Goal: Task Accomplishment & Management: Manage account settings

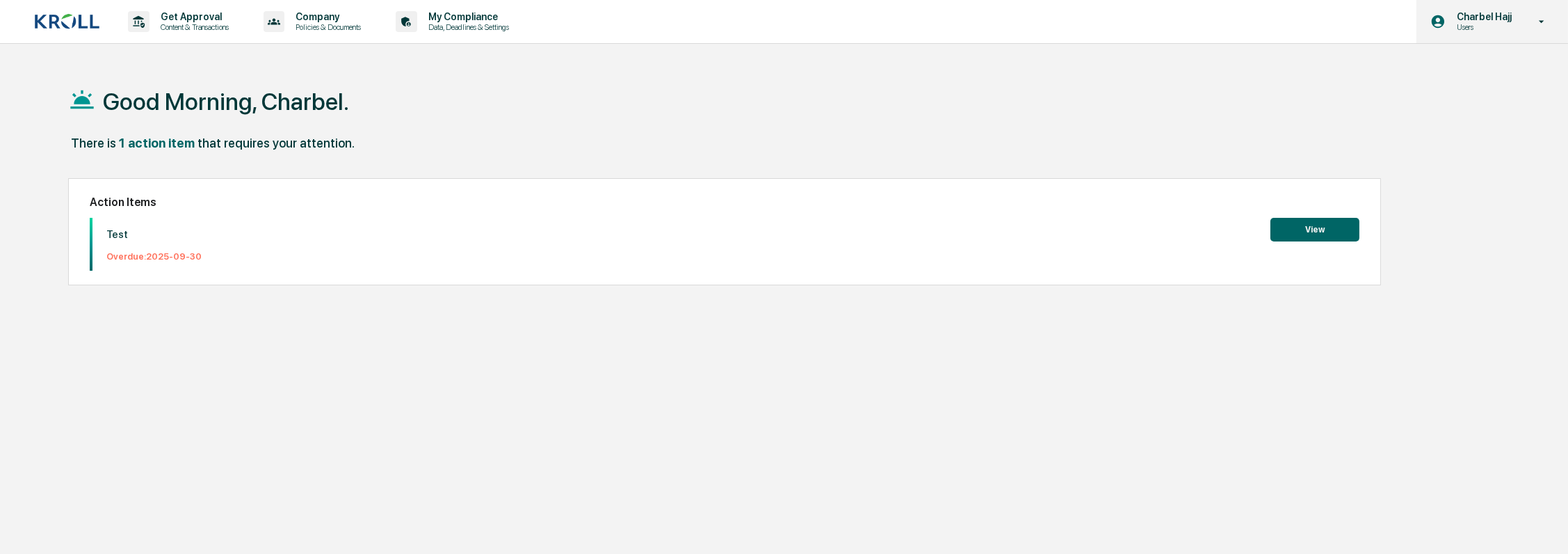
click at [1478, 31] on p "Users" at bounding box center [1482, 27] width 73 height 10
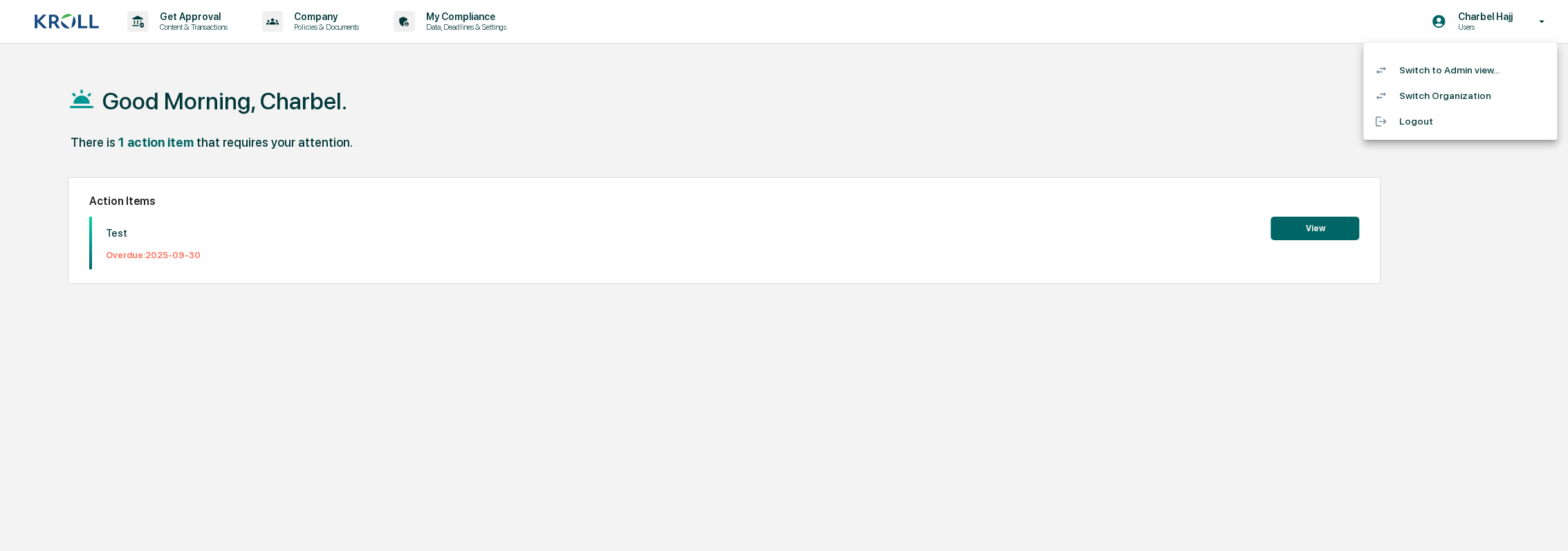
click at [1465, 72] on li "Switch to Admin view..." at bounding box center [1460, 70] width 193 height 26
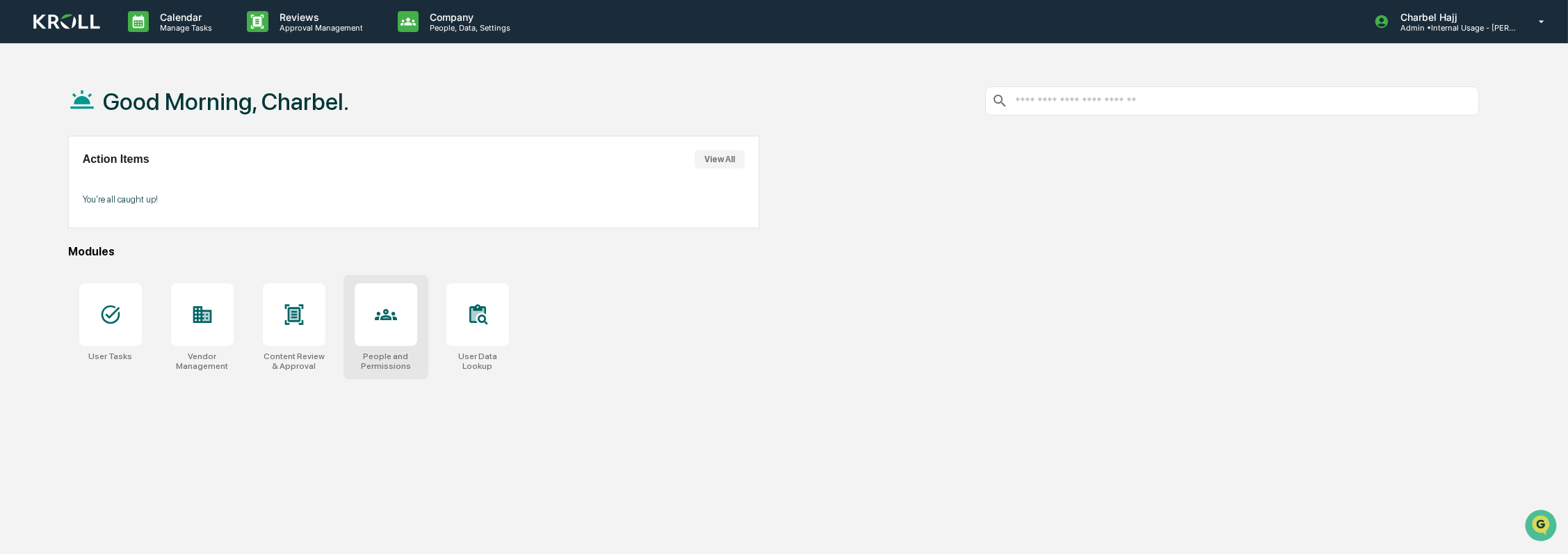
click at [369, 332] on div at bounding box center [386, 314] width 63 height 63
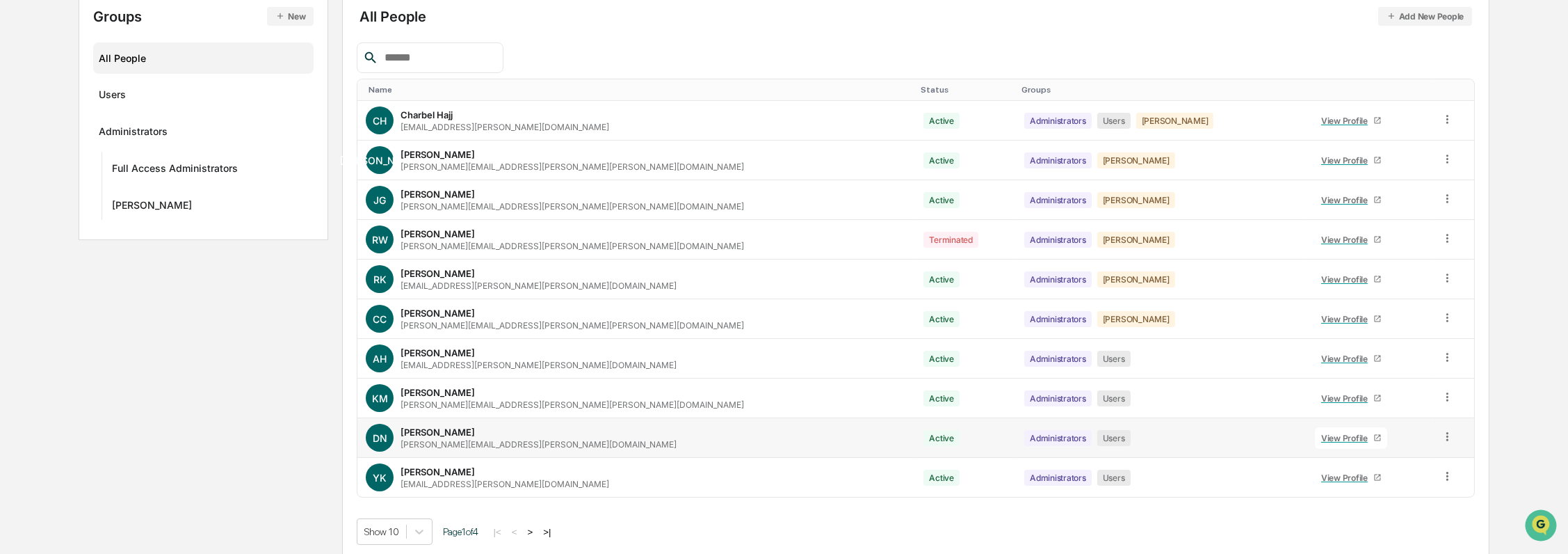
scroll to position [171, 0]
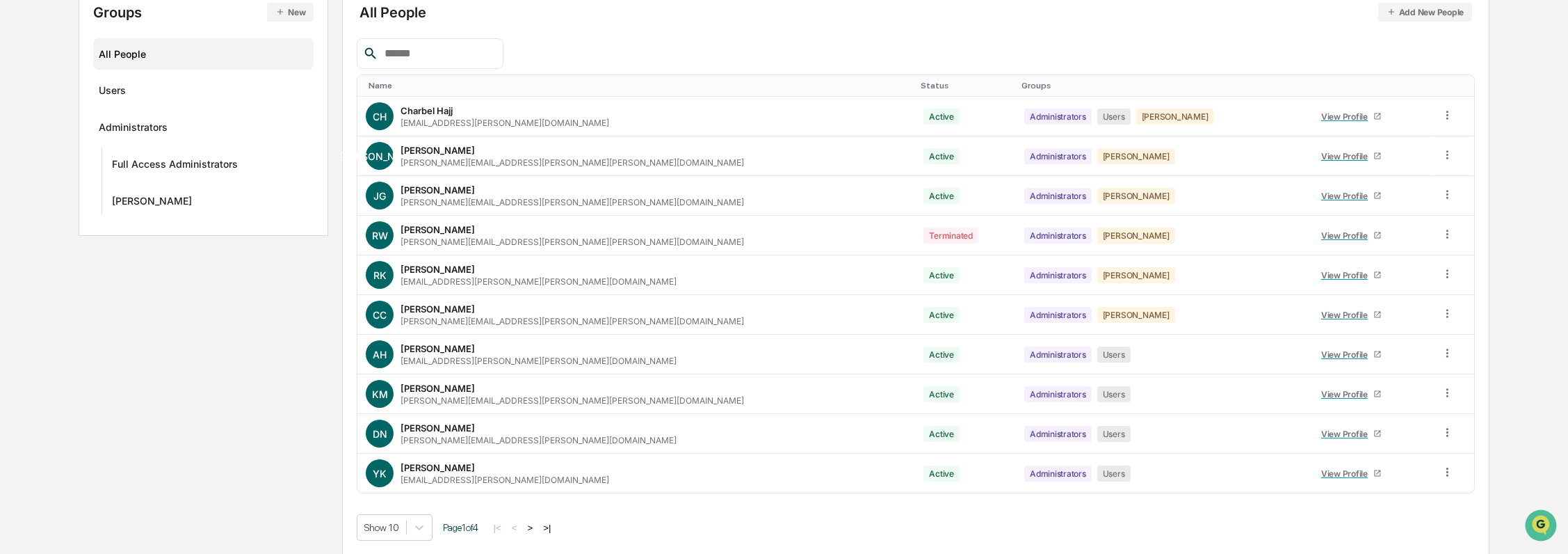
click at [536, 526] on button ">" at bounding box center [530, 527] width 14 height 12
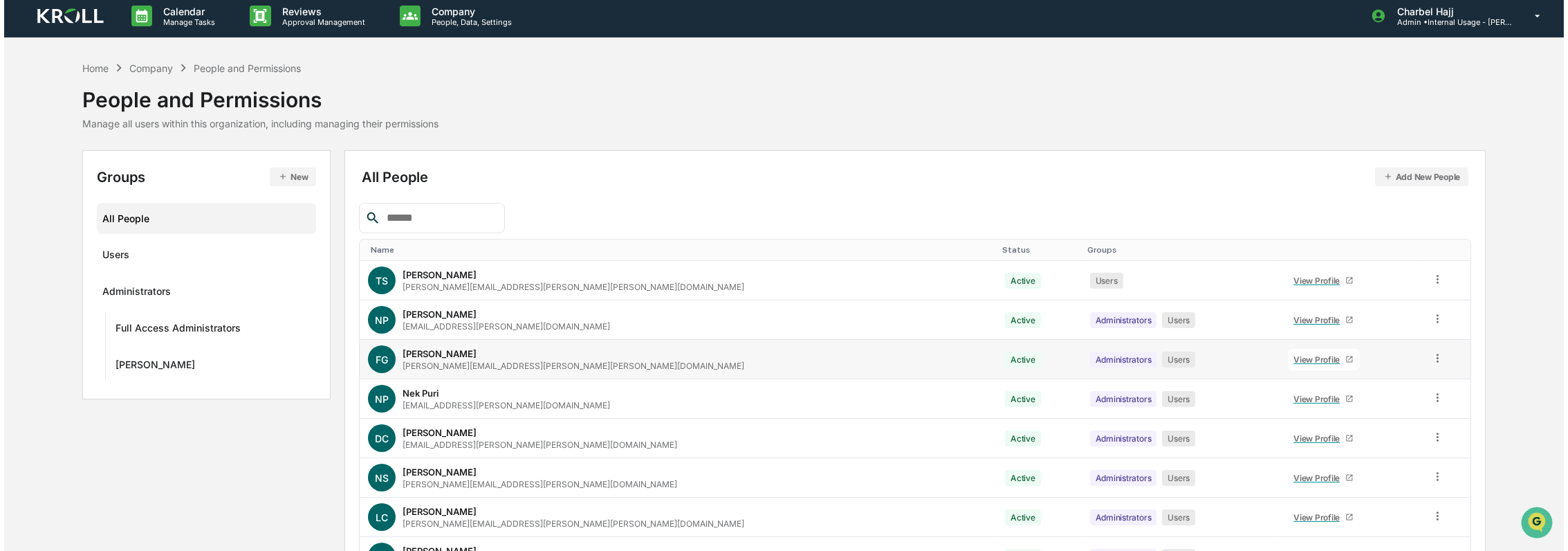
scroll to position [0, 0]
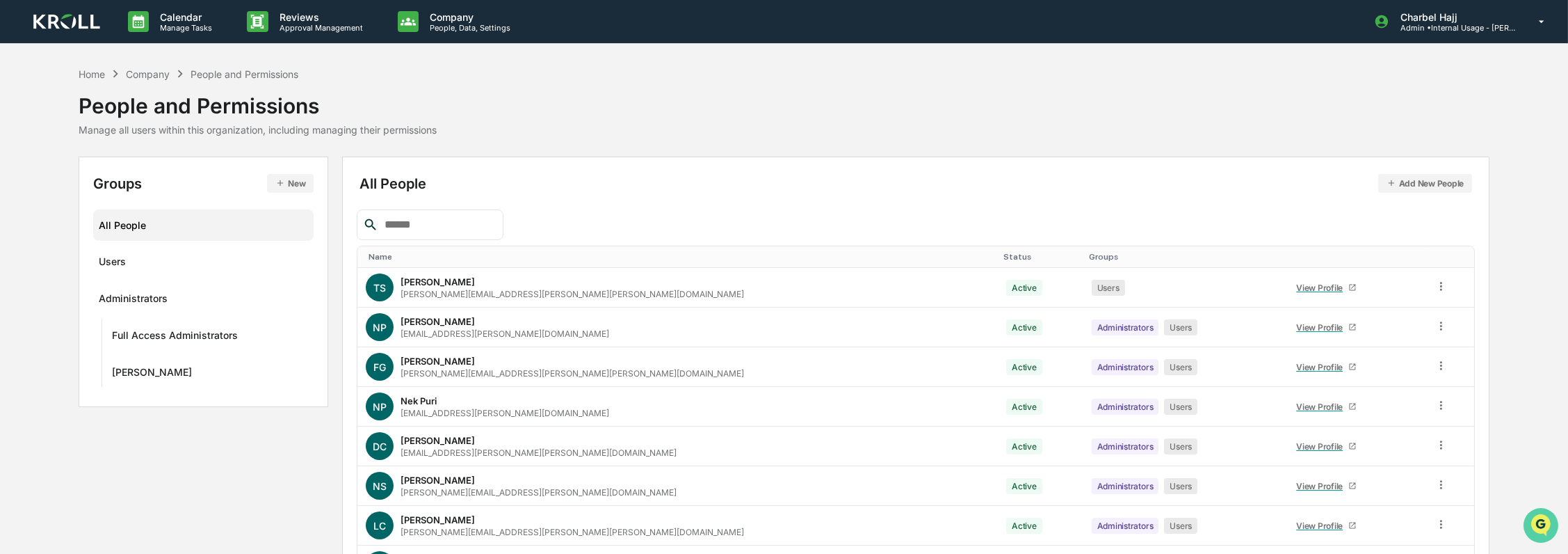
click at [1541, 523] on img "Open customer support" at bounding box center [1540, 525] width 35 height 28
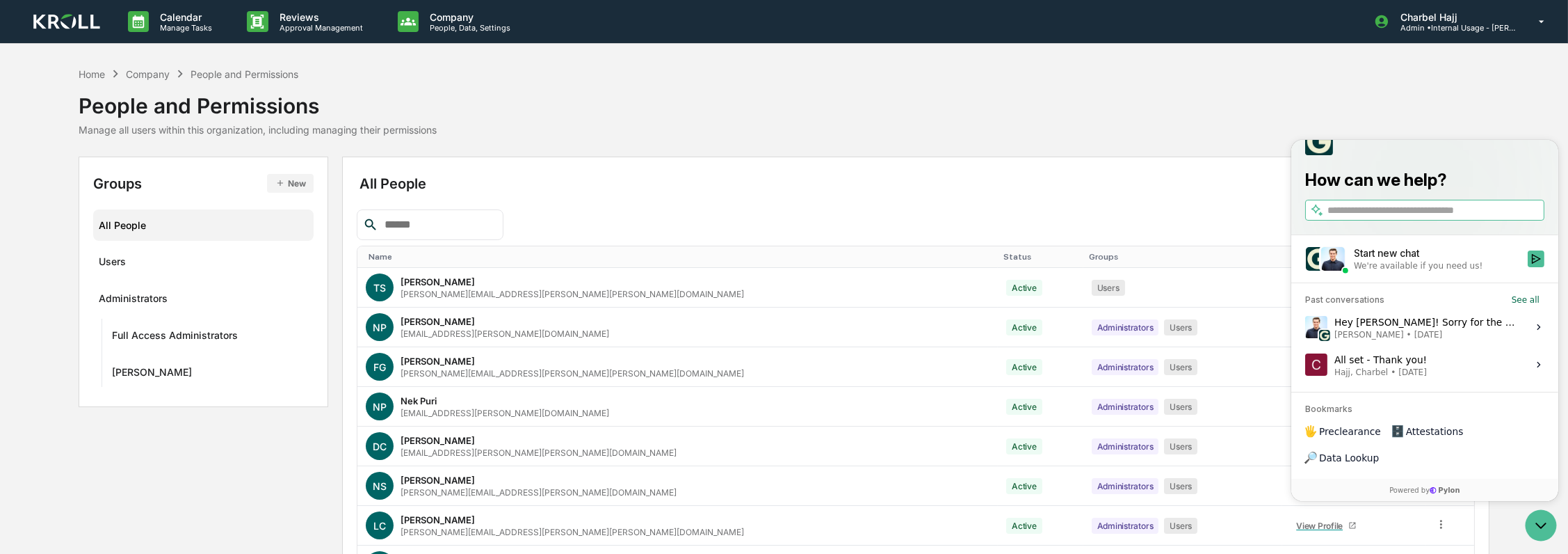
click at [1435, 260] on div "Start new chat" at bounding box center [1436, 253] width 166 height 14
click at [1527, 267] on button "Start new chat We're available if you need us!" at bounding box center [1536, 259] width 17 height 17
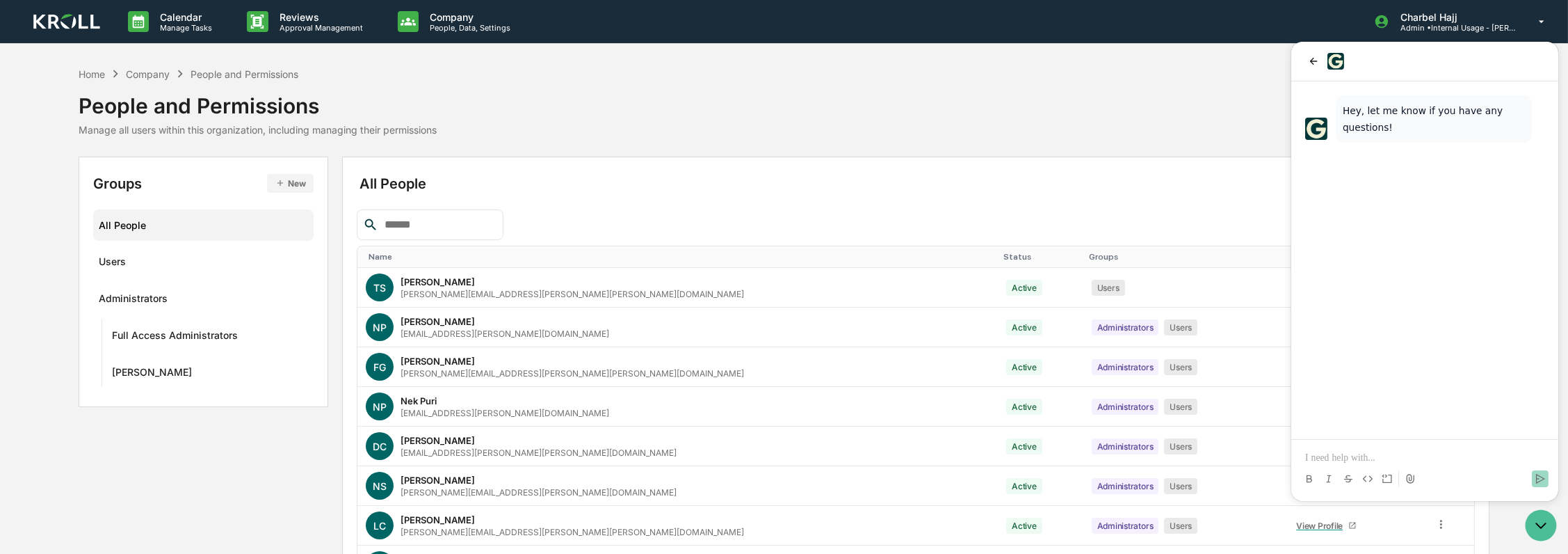
click at [1349, 452] on p at bounding box center [1424, 457] width 239 height 14
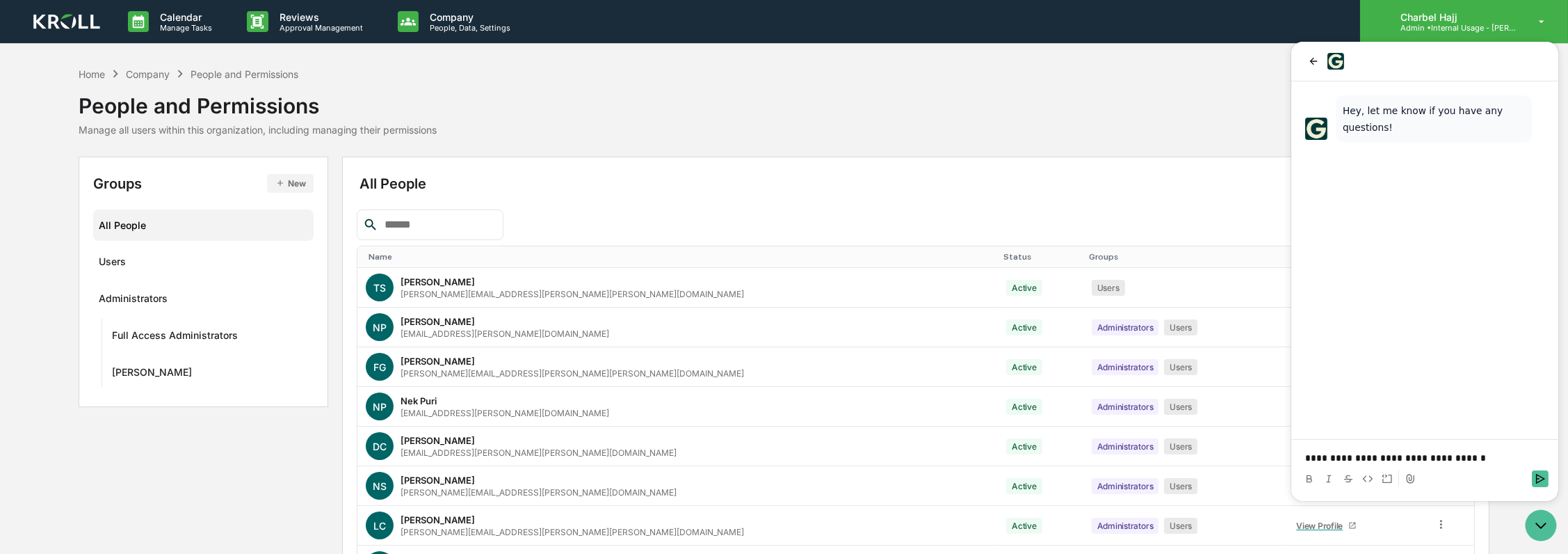
click at [1463, 29] on p "Admin • Internal Usage - [PERSON_NAME]" at bounding box center [1455, 27] width 130 height 10
click at [1483, 463] on p "**********" at bounding box center [1433, 457] width 239 height 14
drag, startPoint x: 1471, startPoint y: 457, endPoint x: 1492, endPoint y: 457, distance: 21.0
click at [1492, 457] on p "**********" at bounding box center [1433, 457] width 239 height 14
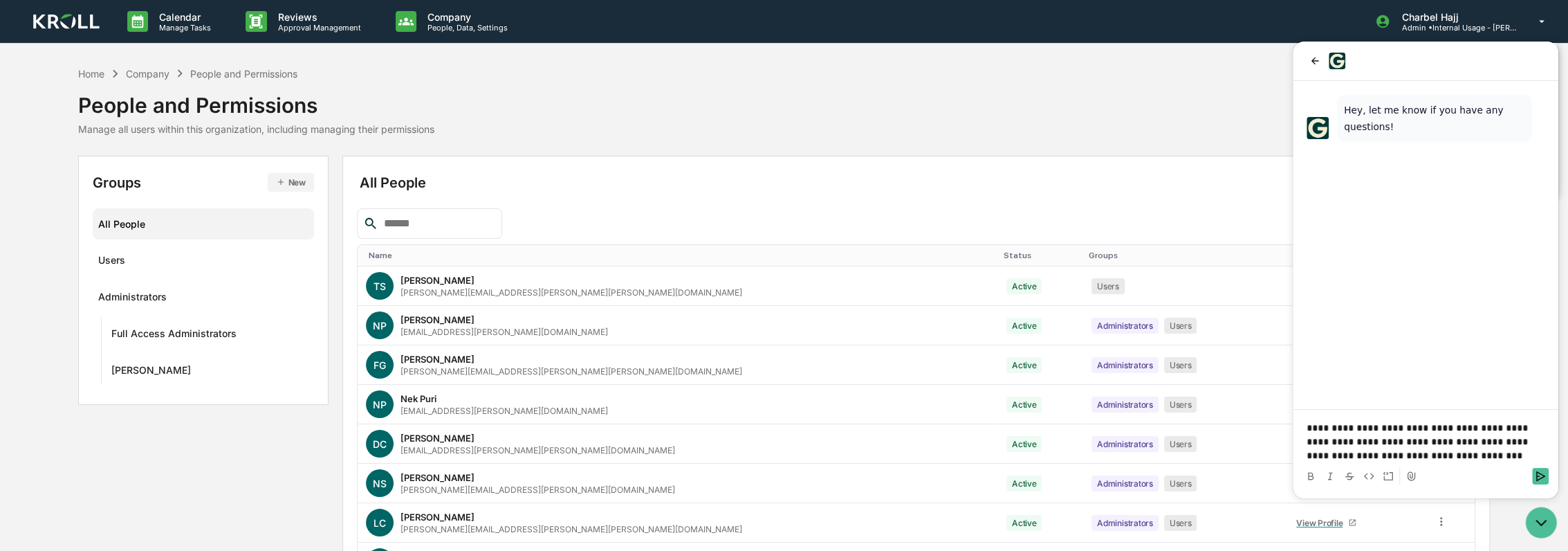
click at [1413, 456] on p "**********" at bounding box center [1425, 441] width 238 height 42
drag, startPoint x: 1404, startPoint y: 454, endPoint x: 1443, endPoint y: 455, distance: 39.0
click at [1443, 455] on p "**********" at bounding box center [1425, 441] width 238 height 42
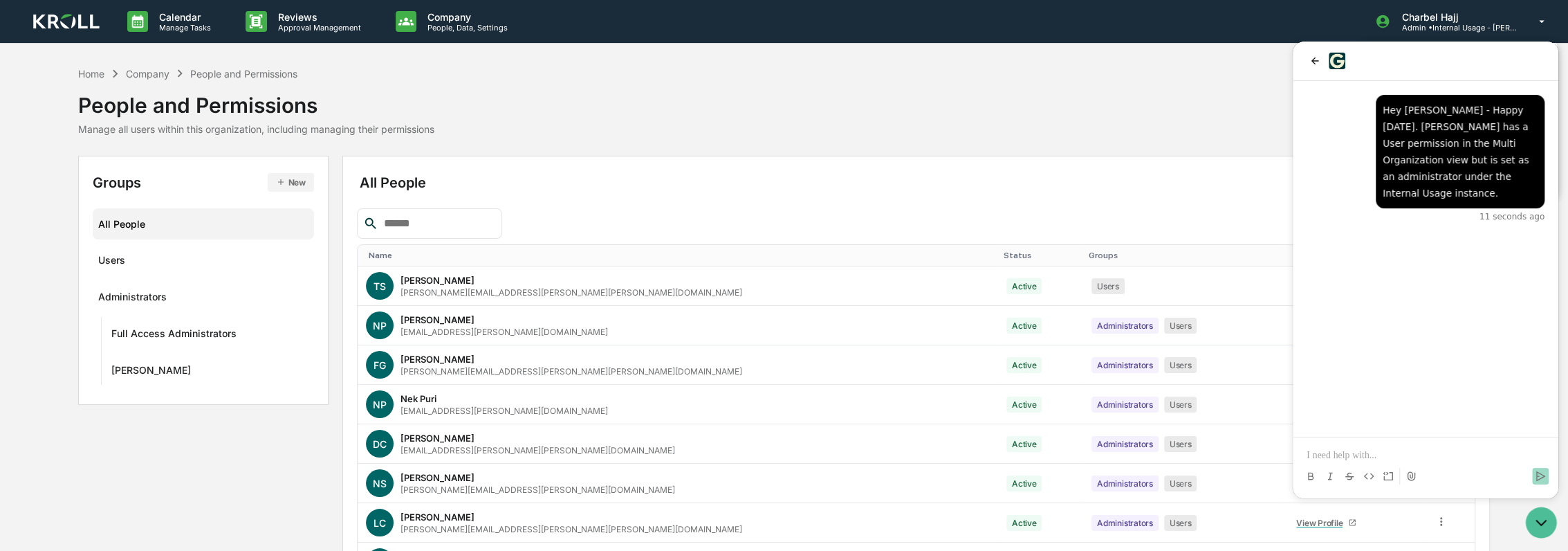
click at [1350, 459] on p at bounding box center [1425, 455] width 238 height 14
click at [1515, 456] on p "**********" at bounding box center [1425, 448] width 238 height 28
click at [1545, 483] on button "Send" at bounding box center [1540, 476] width 17 height 17
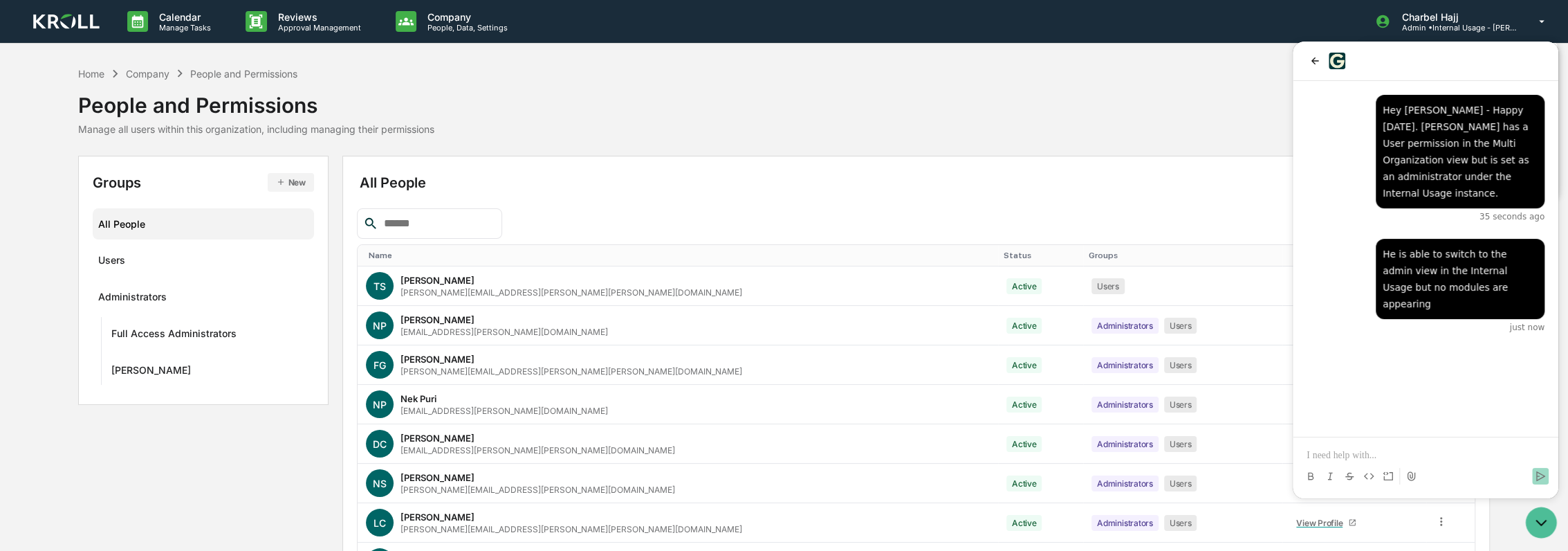
click at [1517, 461] on p at bounding box center [1425, 455] width 238 height 14
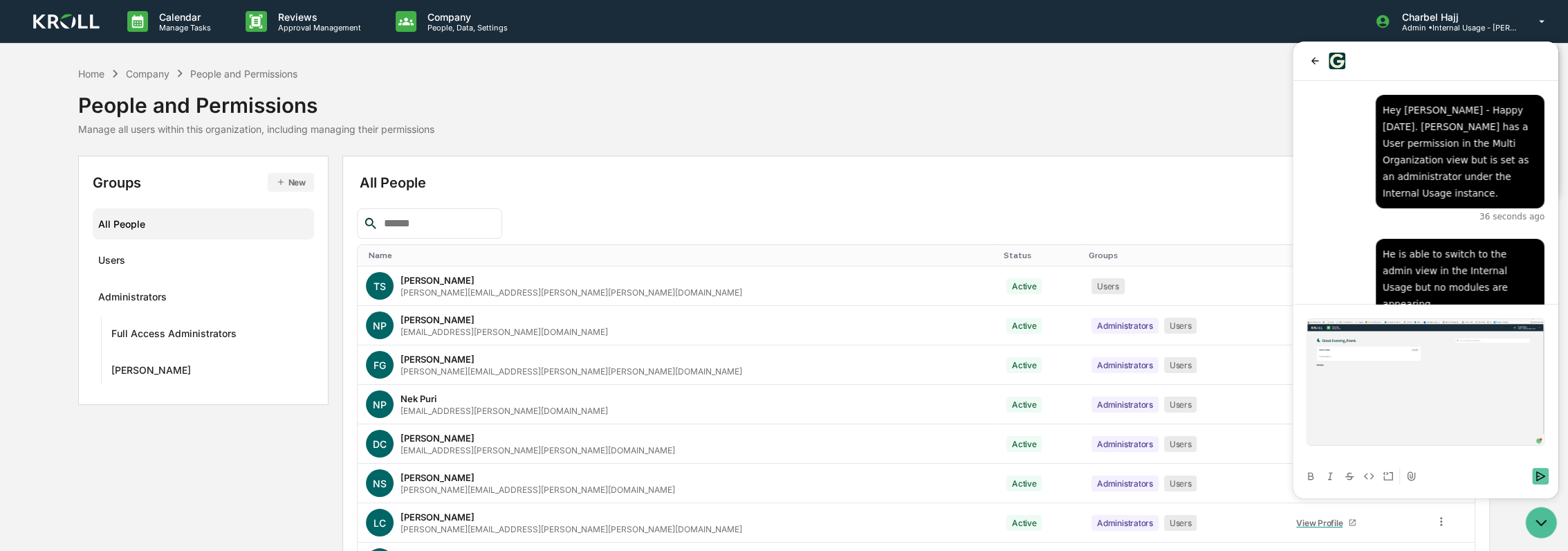
click at [1540, 478] on icon "Send" at bounding box center [1539, 476] width 11 height 11
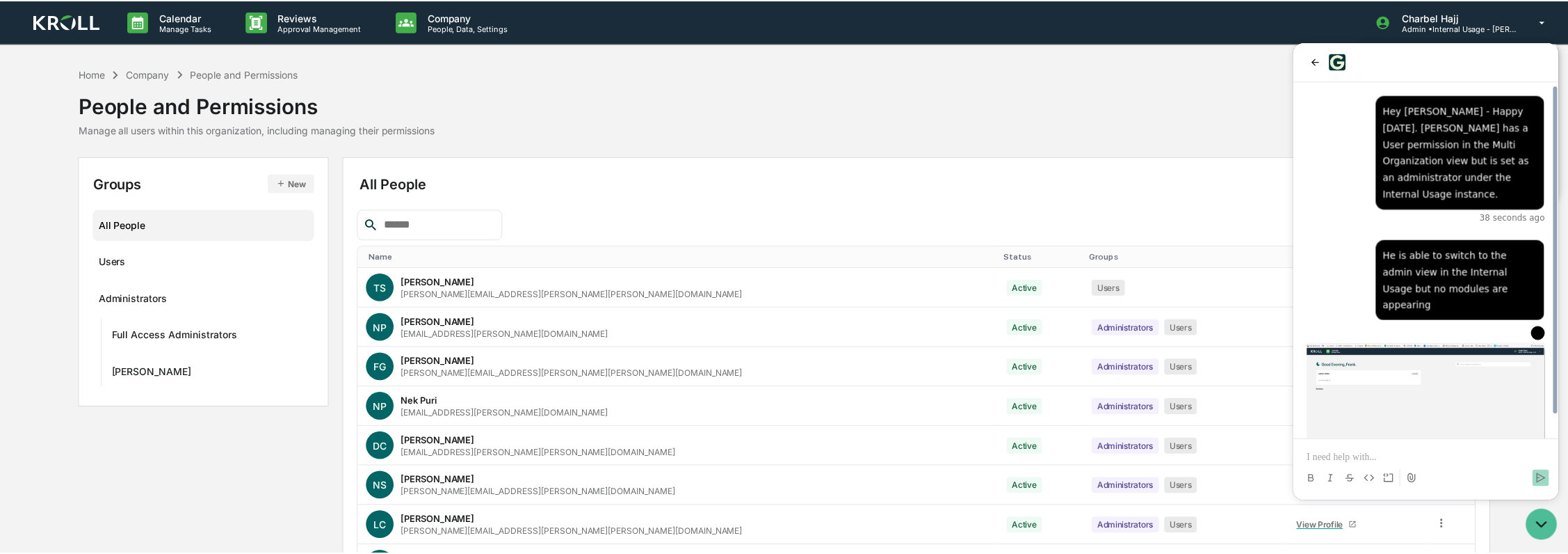
scroll to position [22, 0]
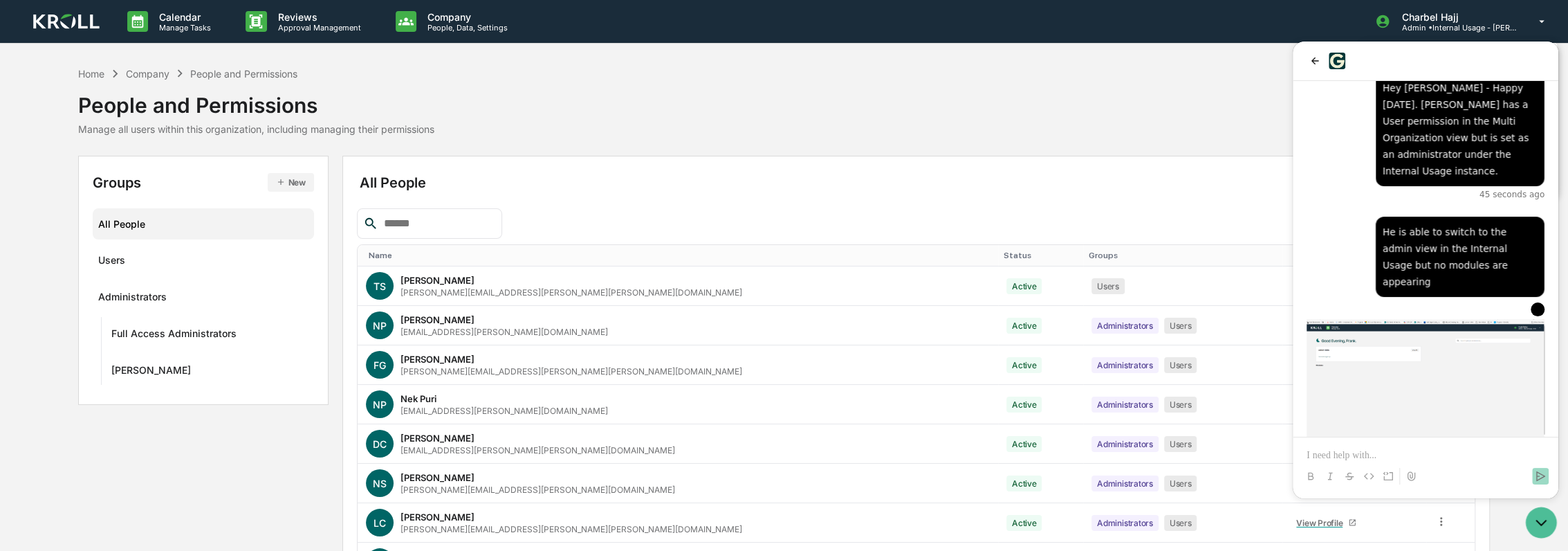
click at [1118, 273] on div at bounding box center [784, 276] width 1568 height 551
click at [1534, 519] on icon "Open customer support" at bounding box center [1531, 521] width 34 height 34
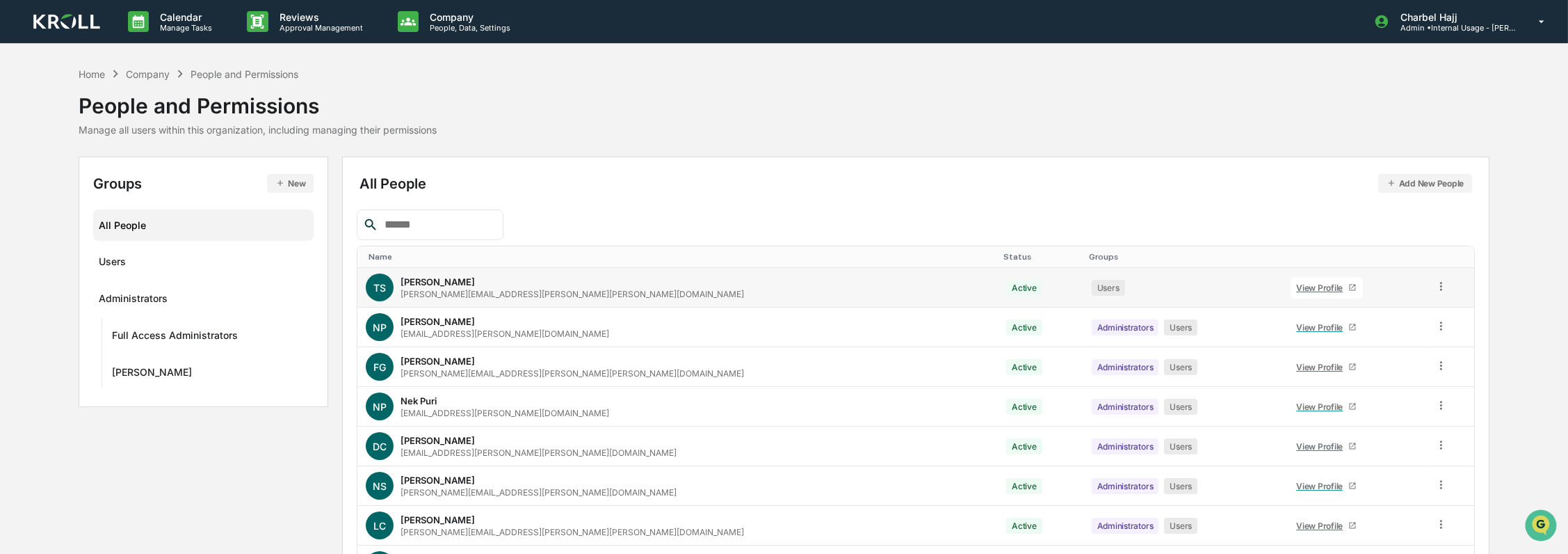
click at [1435, 284] on icon at bounding box center [1441, 287] width 13 height 13
click at [1385, 312] on div "Groups & Permissions" at bounding box center [1377, 309] width 119 height 17
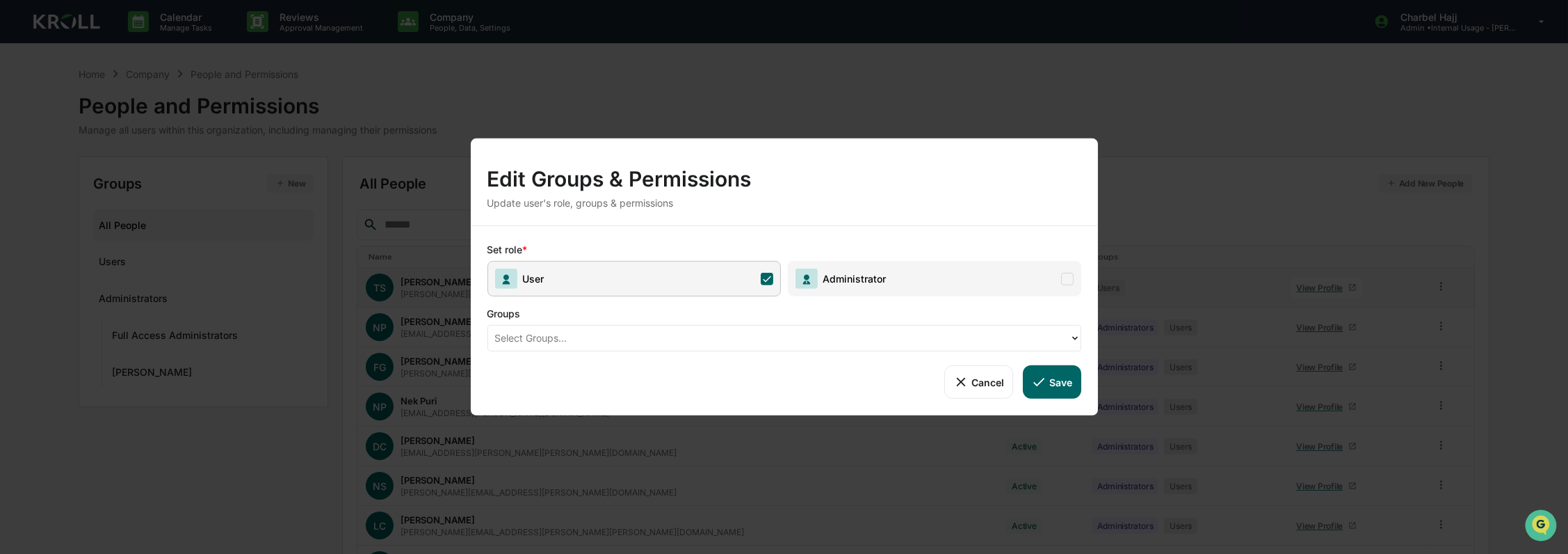
click at [706, 344] on div at bounding box center [778, 338] width 568 height 16
drag, startPoint x: 882, startPoint y: 285, endPoint x: 898, endPoint y: 288, distance: 16.3
click at [882, 285] on span "Administrator" at bounding box center [841, 278] width 91 height 20
click at [1064, 384] on button "Save" at bounding box center [1052, 382] width 57 height 33
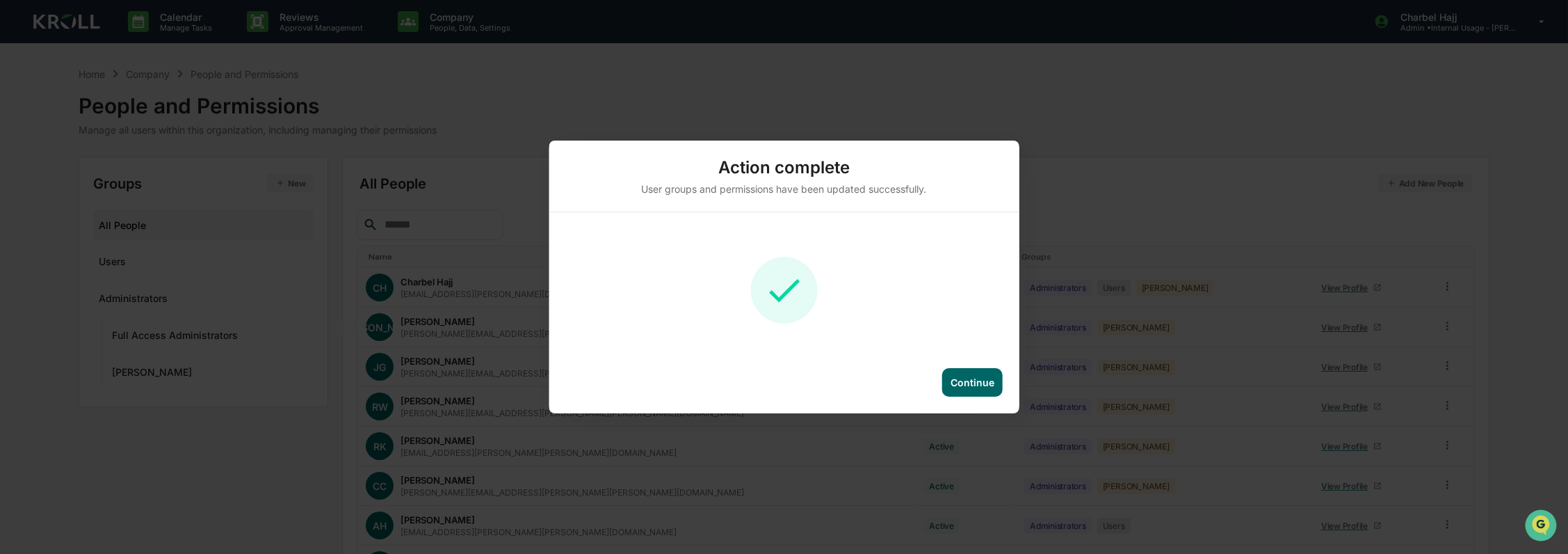
click at [946, 380] on div "Continue" at bounding box center [973, 382] width 60 height 29
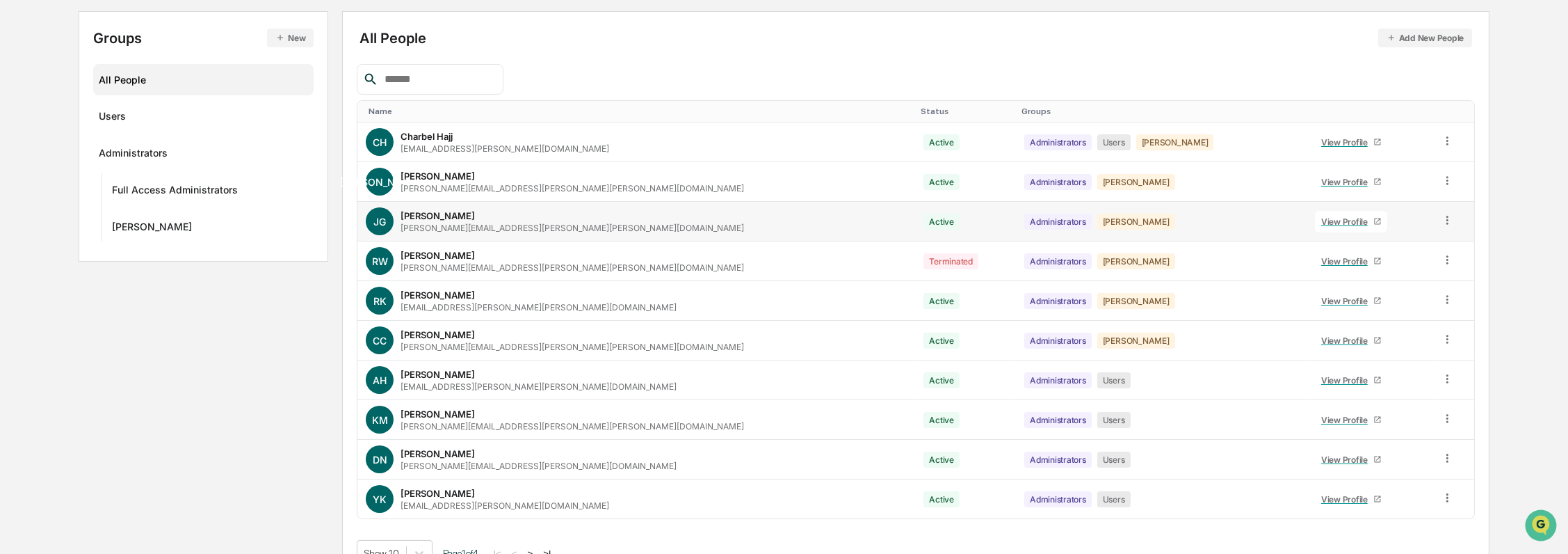
scroll to position [171, 0]
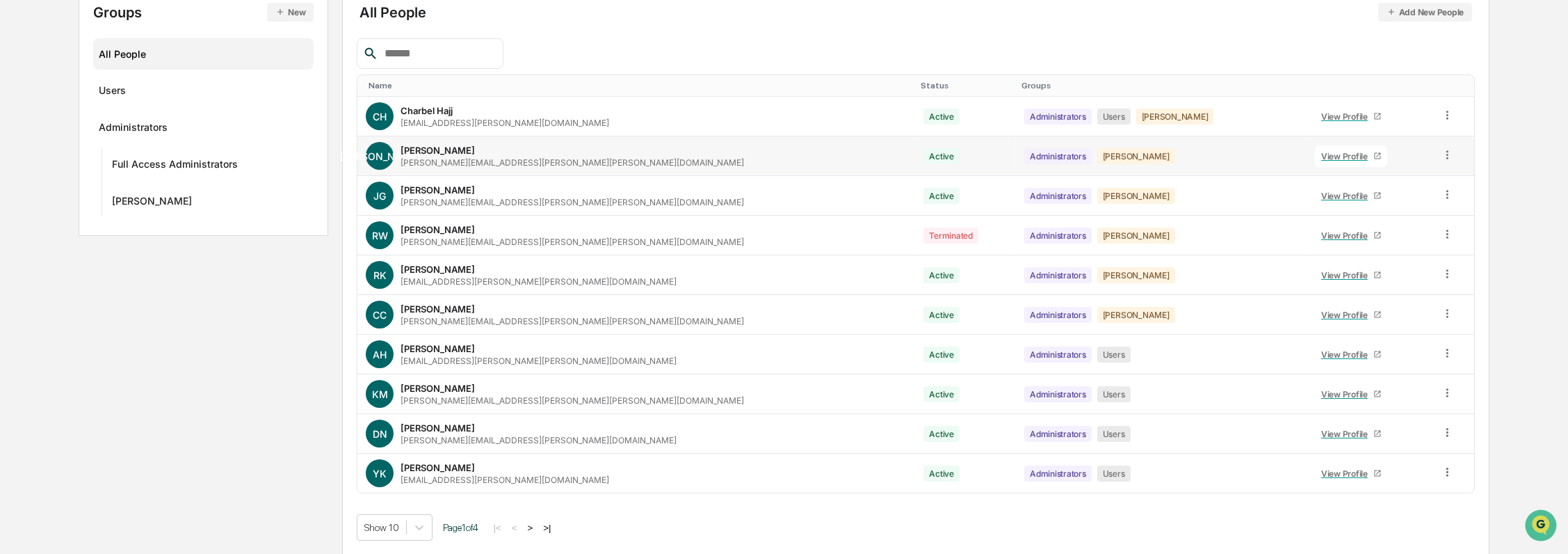
click at [1441, 148] on icon at bounding box center [1448, 155] width 13 height 13
click at [1410, 178] on div "Groups & Permissions" at bounding box center [1383, 177] width 119 height 17
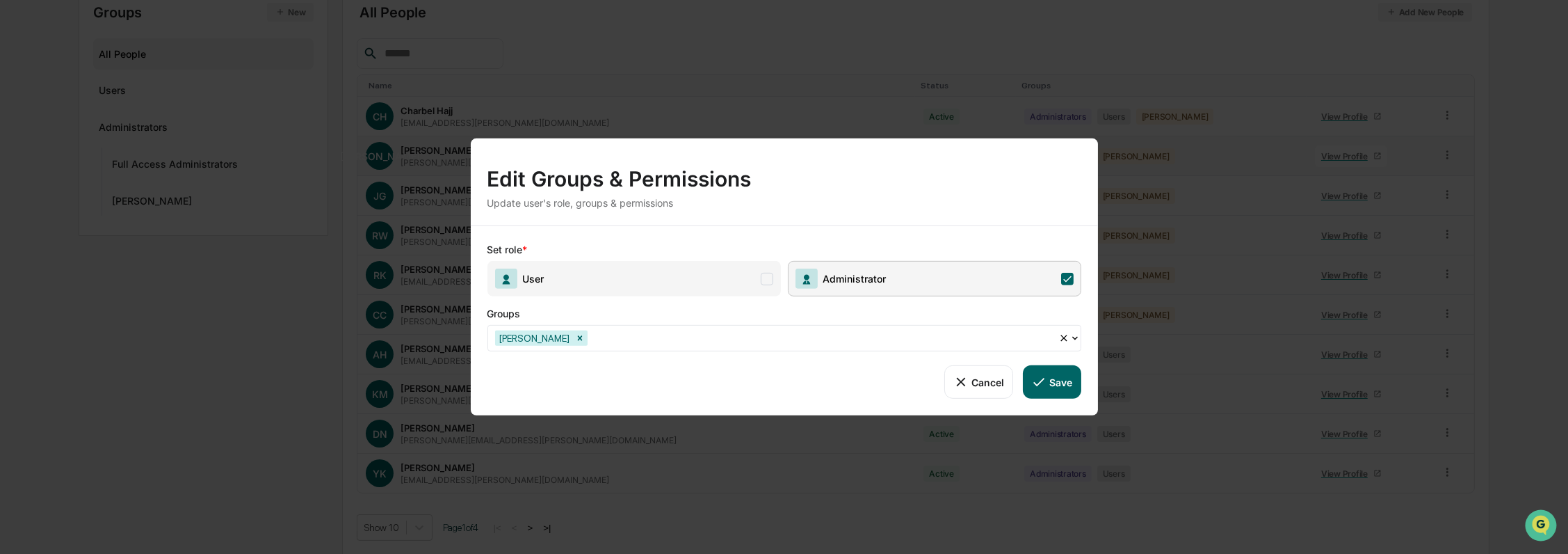
drag, startPoint x: 697, startPoint y: 286, endPoint x: 734, endPoint y: 306, distance: 42.1
click at [697, 286] on span "User" at bounding box center [634, 278] width 294 height 35
click at [1043, 382] on icon at bounding box center [1038, 382] width 15 height 15
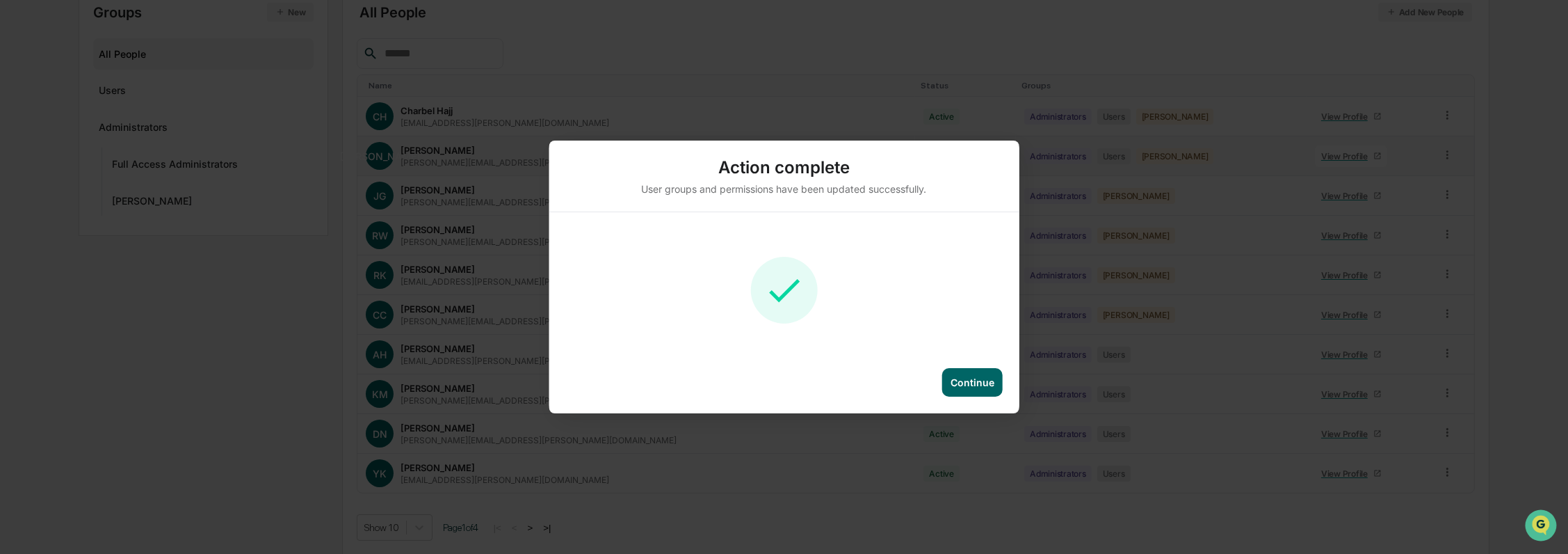
drag, startPoint x: 982, startPoint y: 384, endPoint x: 1004, endPoint y: 369, distance: 26.6
click at [982, 384] on div "Continue" at bounding box center [972, 382] width 43 height 12
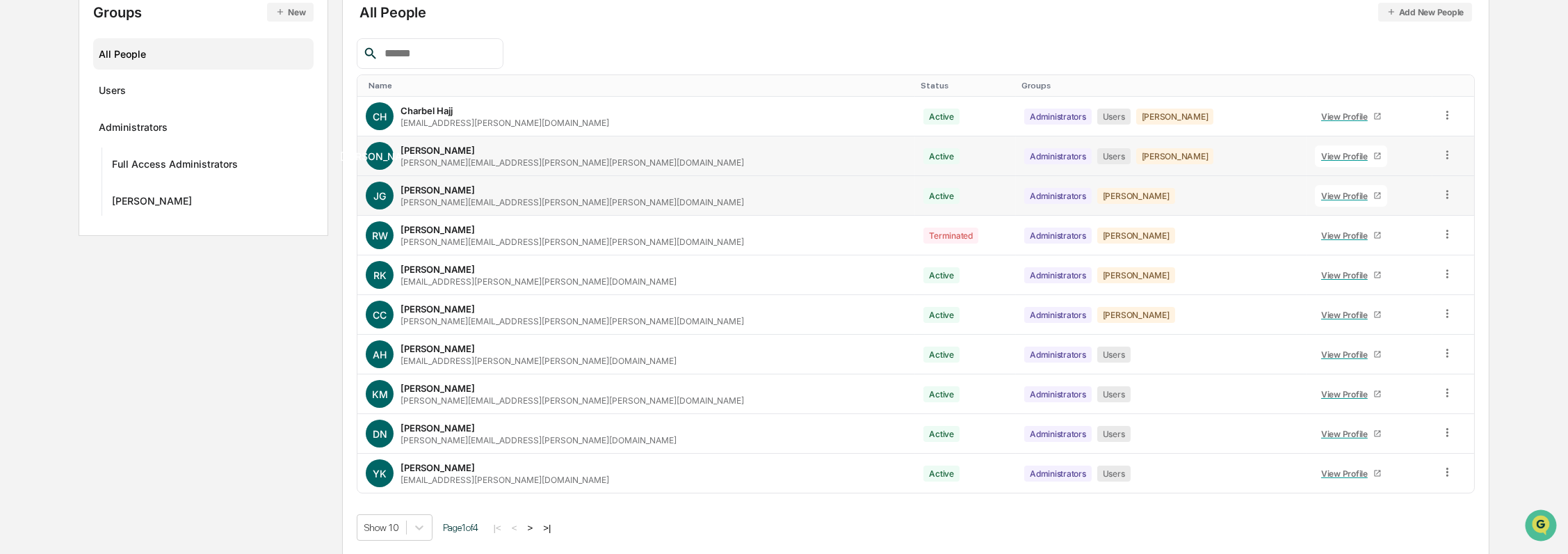
click at [1441, 189] on icon at bounding box center [1448, 194] width 13 height 13
click at [1379, 222] on div "Groups & Permissions" at bounding box center [1383, 217] width 119 height 17
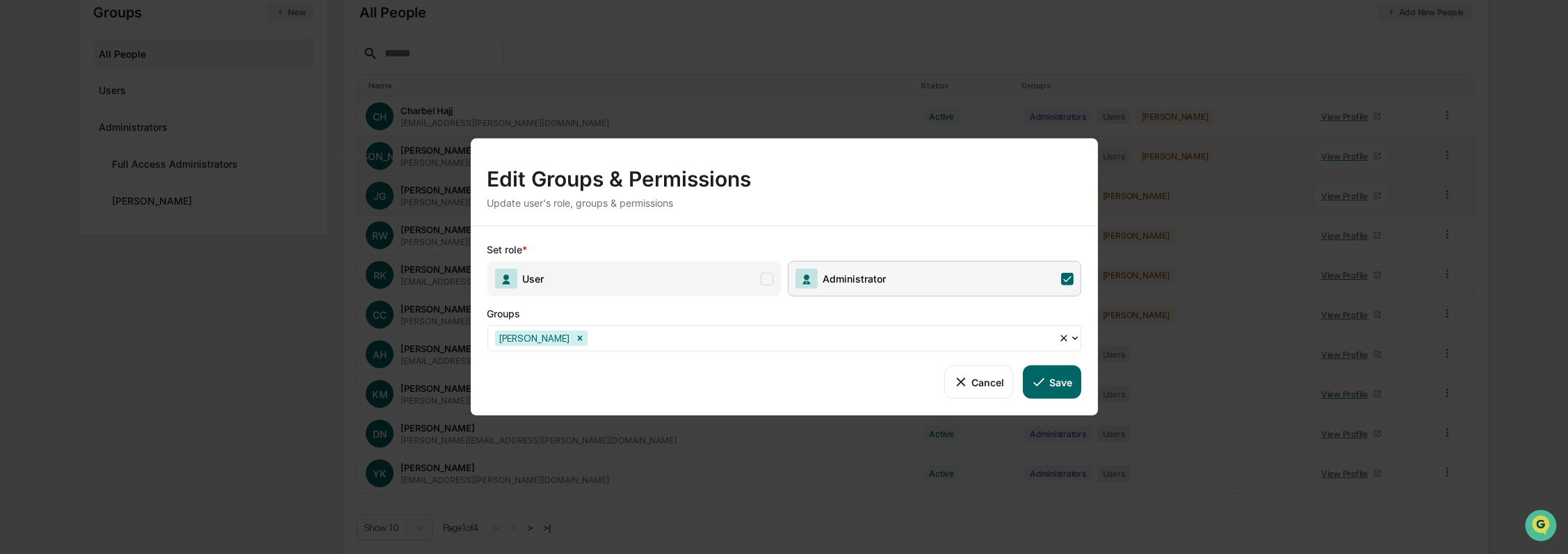
drag, startPoint x: 695, startPoint y: 280, endPoint x: 991, endPoint y: 351, distance: 304.4
click at [695, 279] on span "User" at bounding box center [634, 278] width 294 height 35
click at [1060, 385] on button "Save" at bounding box center [1052, 382] width 57 height 33
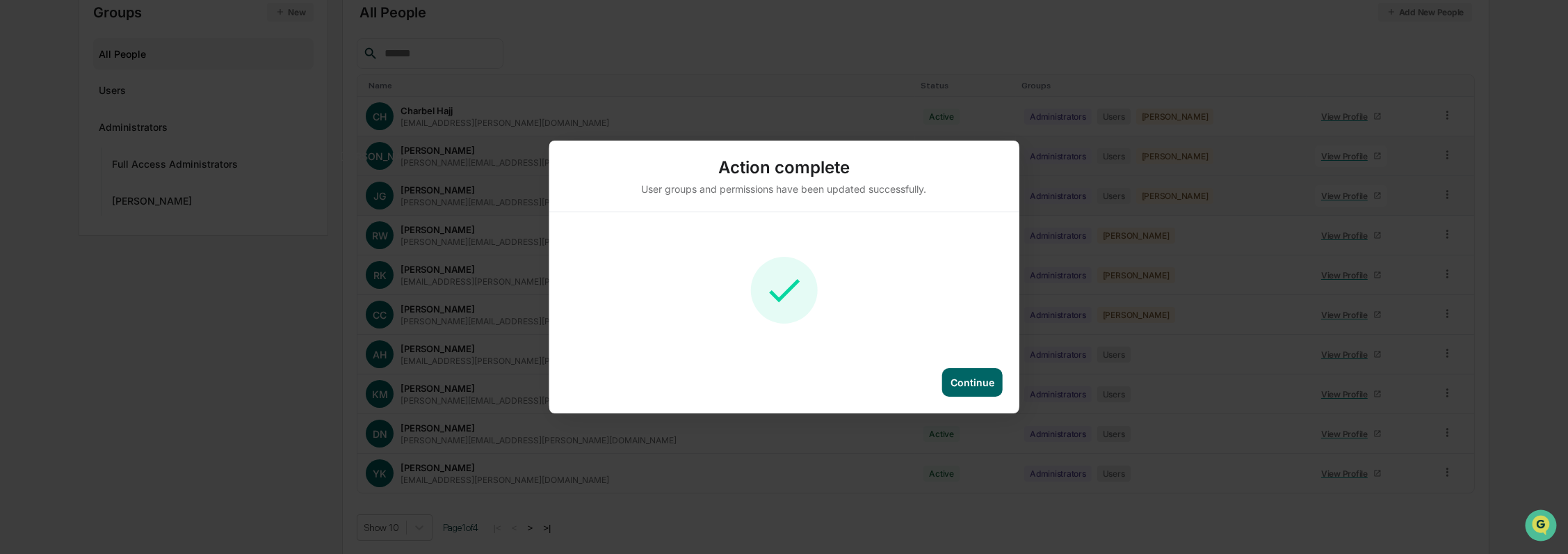
click at [974, 382] on div "Continue" at bounding box center [972, 382] width 43 height 12
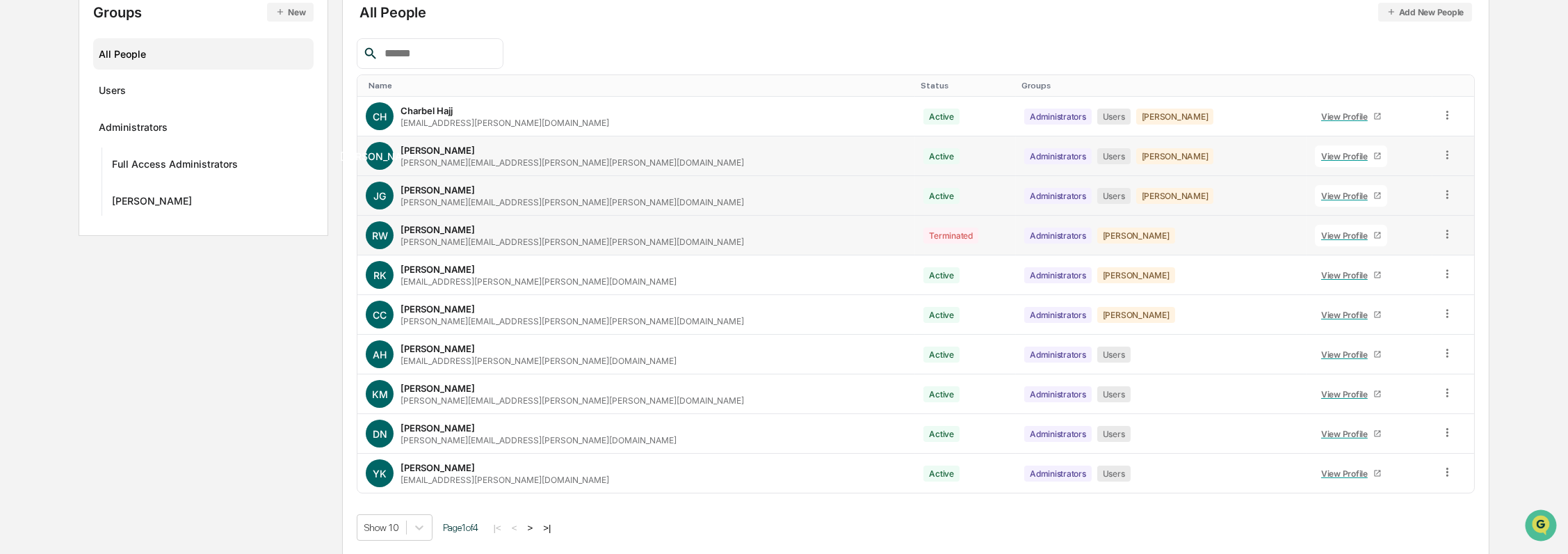
click at [1441, 228] on icon at bounding box center [1448, 234] width 13 height 13
click at [1363, 264] on div "Groups & Permissions" at bounding box center [1383, 257] width 142 height 28
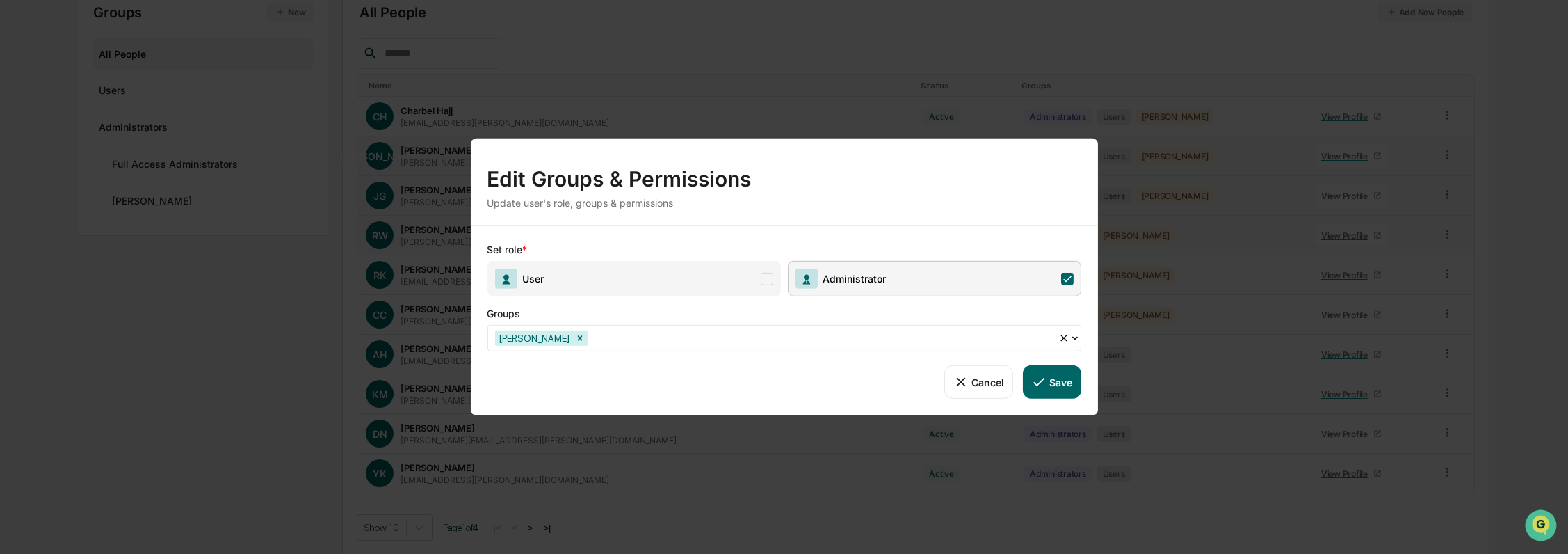
click at [747, 343] on div at bounding box center [821, 338] width 461 height 16
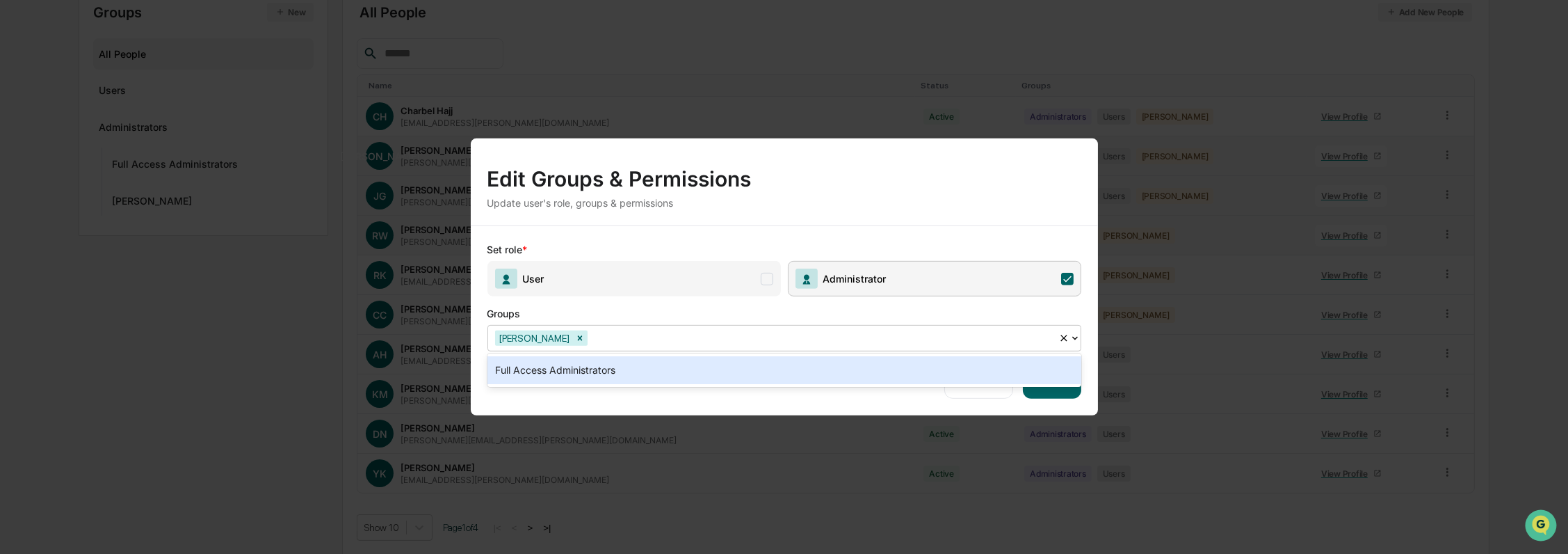
click at [715, 296] on div "Groups" at bounding box center [710, 310] width 445 height 29
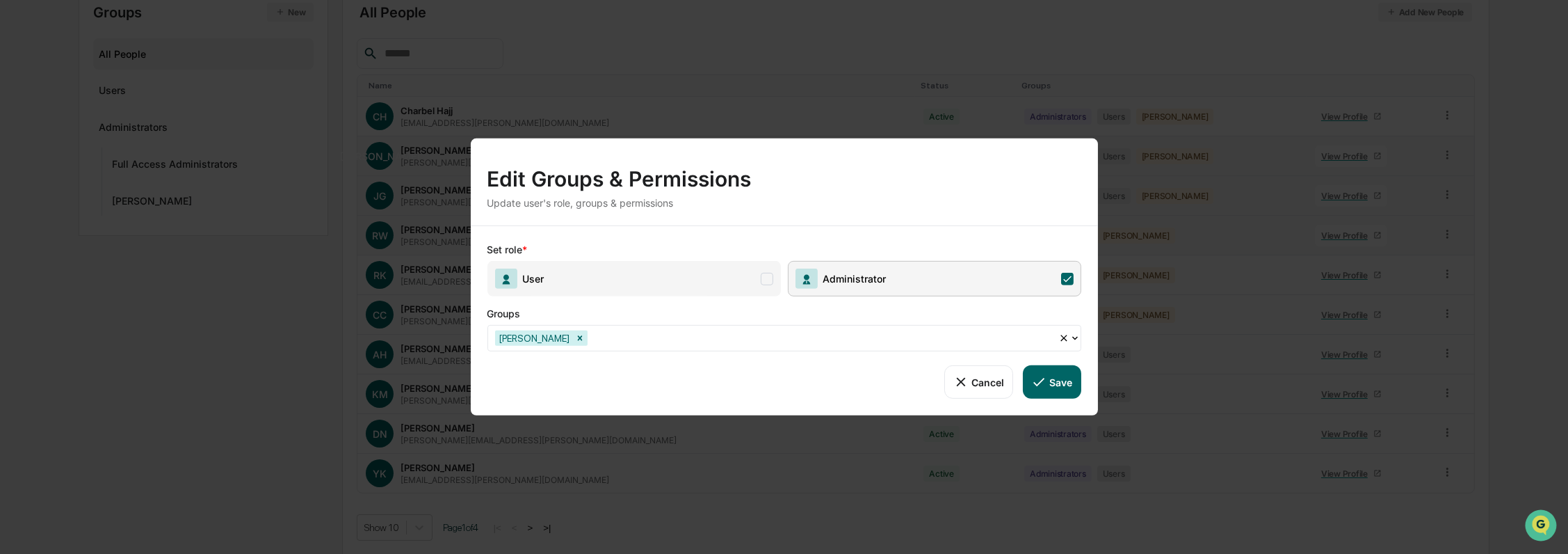
drag, startPoint x: 749, startPoint y: 284, endPoint x: 918, endPoint y: 349, distance: 181.1
click at [750, 284] on span "User" at bounding box center [634, 278] width 294 height 35
click at [1062, 390] on button "Save" at bounding box center [1052, 382] width 57 height 33
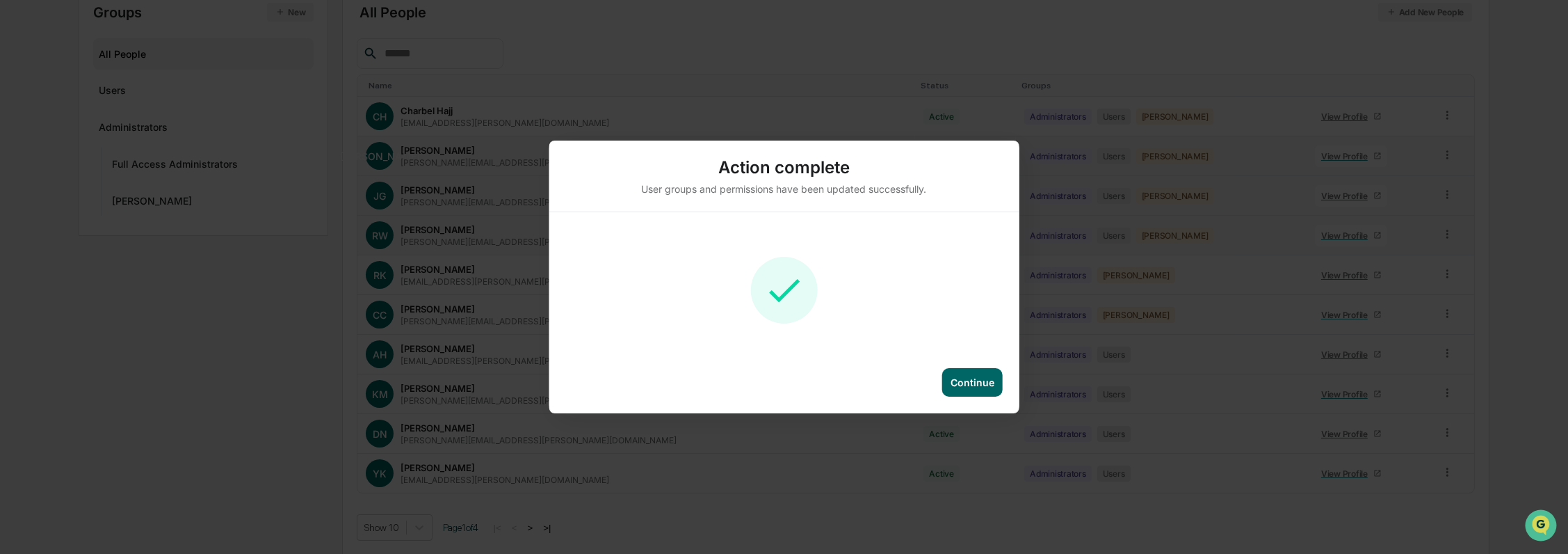
click at [981, 388] on div "Continue" at bounding box center [972, 382] width 43 height 12
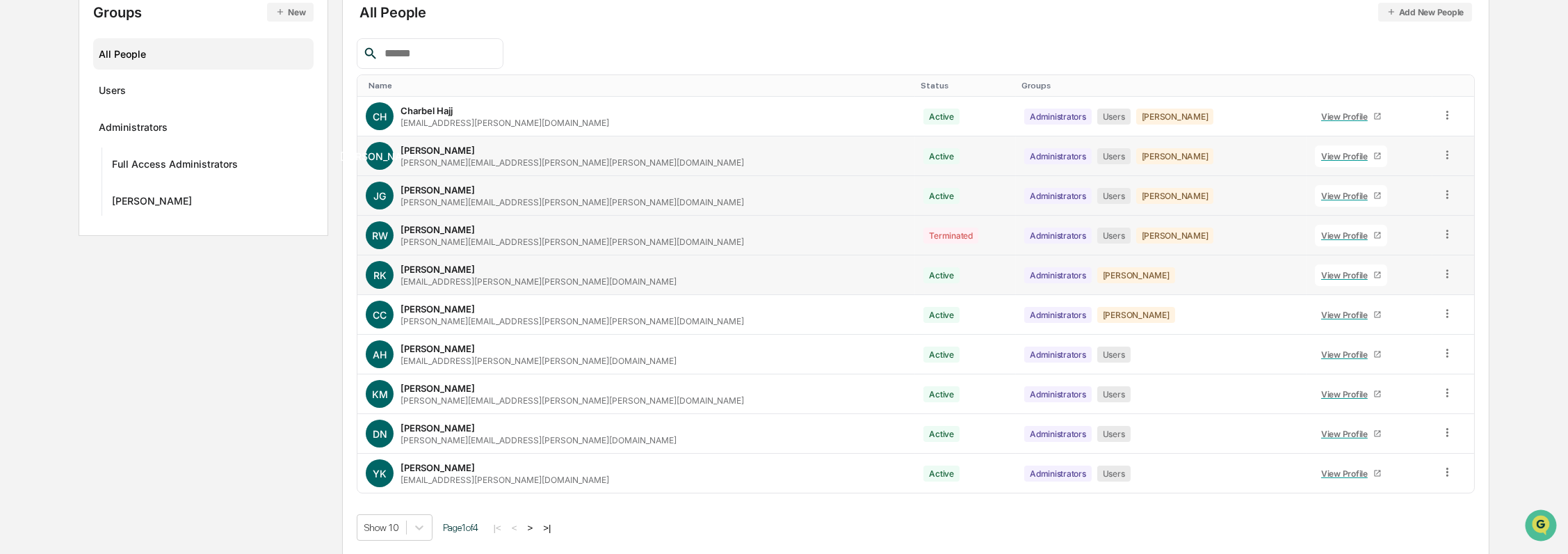
click at [1441, 278] on icon at bounding box center [1448, 274] width 13 height 13
click at [1405, 298] on div "Groups & Permissions" at bounding box center [1383, 296] width 119 height 17
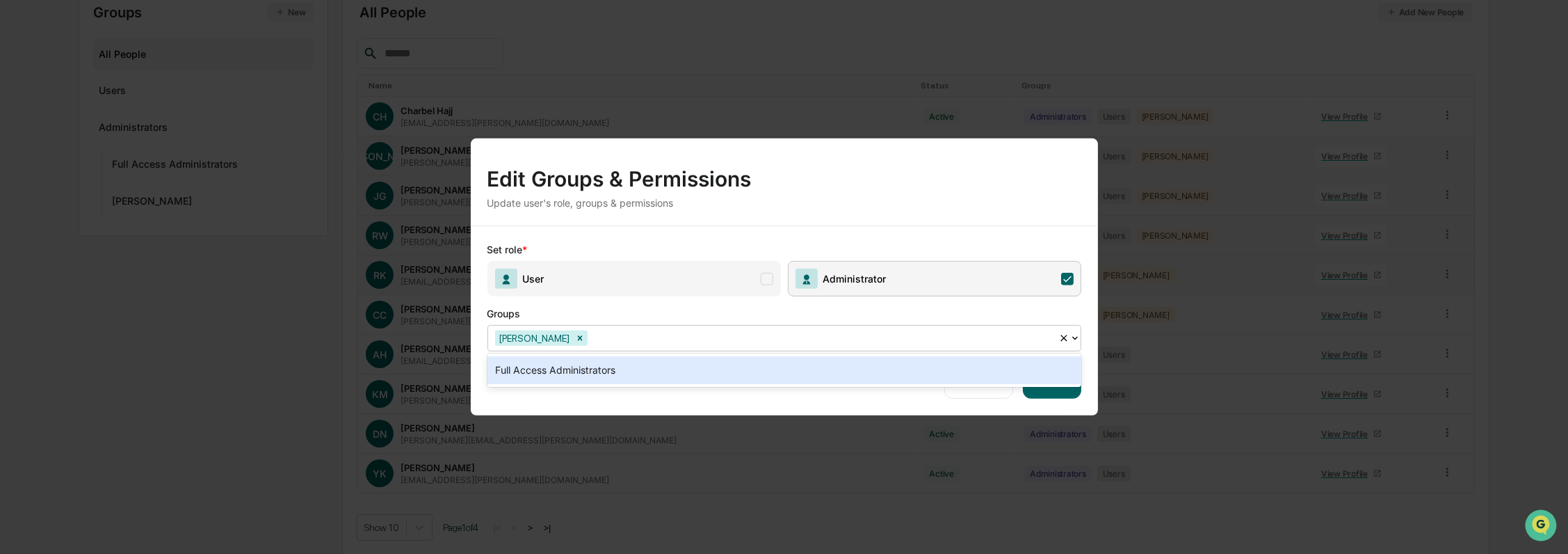
click at [730, 329] on div "[PERSON_NAME]" at bounding box center [773, 337] width 570 height 21
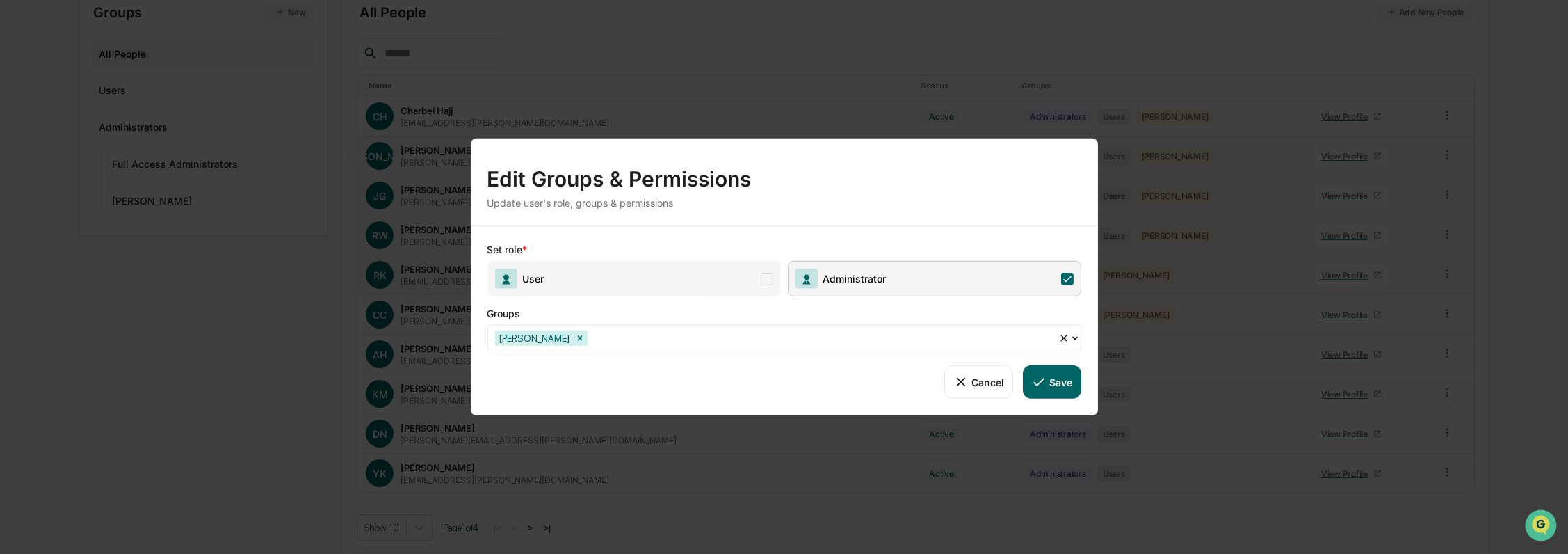
click at [688, 281] on span "User" at bounding box center [634, 278] width 294 height 35
click at [1070, 382] on button "Save" at bounding box center [1052, 382] width 57 height 33
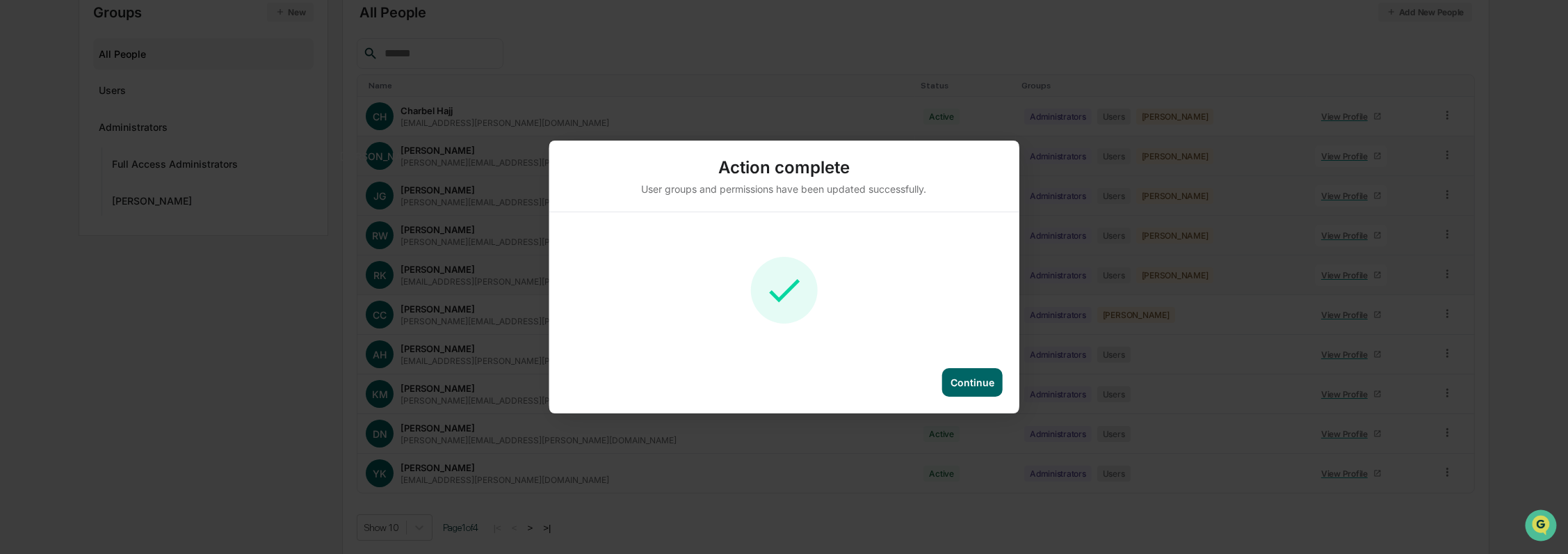
drag, startPoint x: 996, startPoint y: 393, endPoint x: 990, endPoint y: 390, distance: 6.7
click at [996, 392] on div "Continue" at bounding box center [973, 382] width 60 height 29
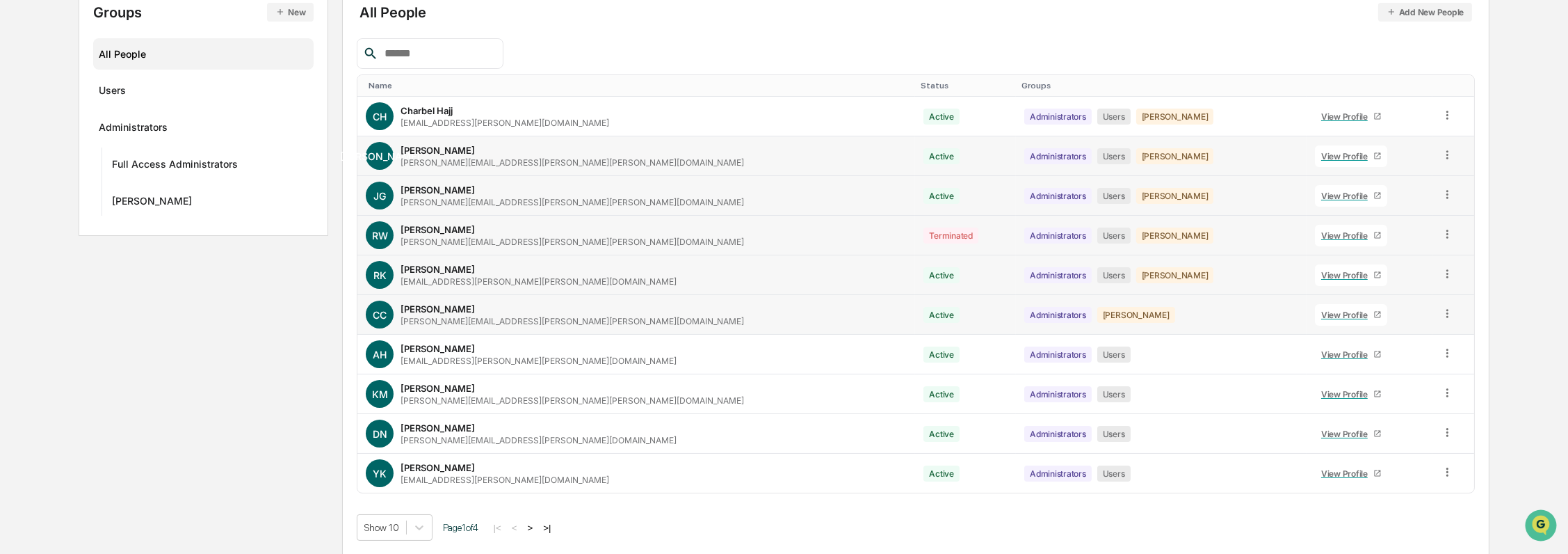
click at [1441, 312] on icon at bounding box center [1448, 313] width 13 height 13
click at [1401, 328] on div "Groups & Permissions" at bounding box center [1383, 336] width 119 height 17
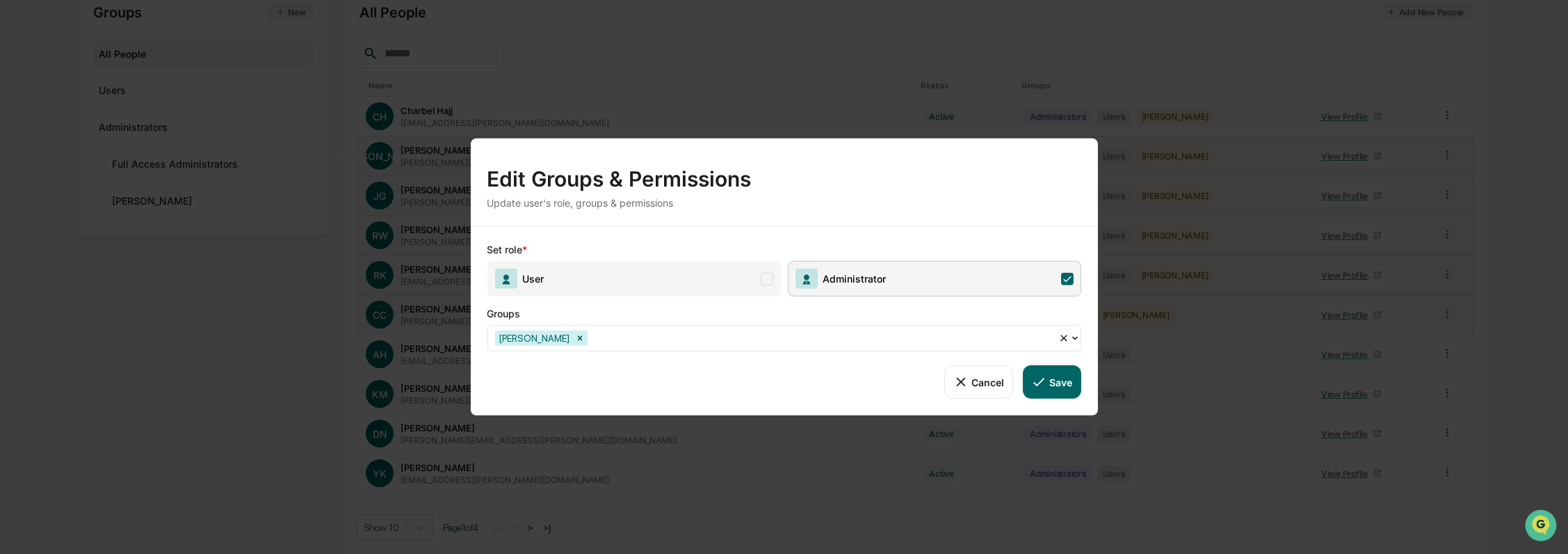
click at [659, 284] on span "User" at bounding box center [634, 278] width 294 height 35
click at [1061, 379] on button "Save" at bounding box center [1052, 382] width 57 height 33
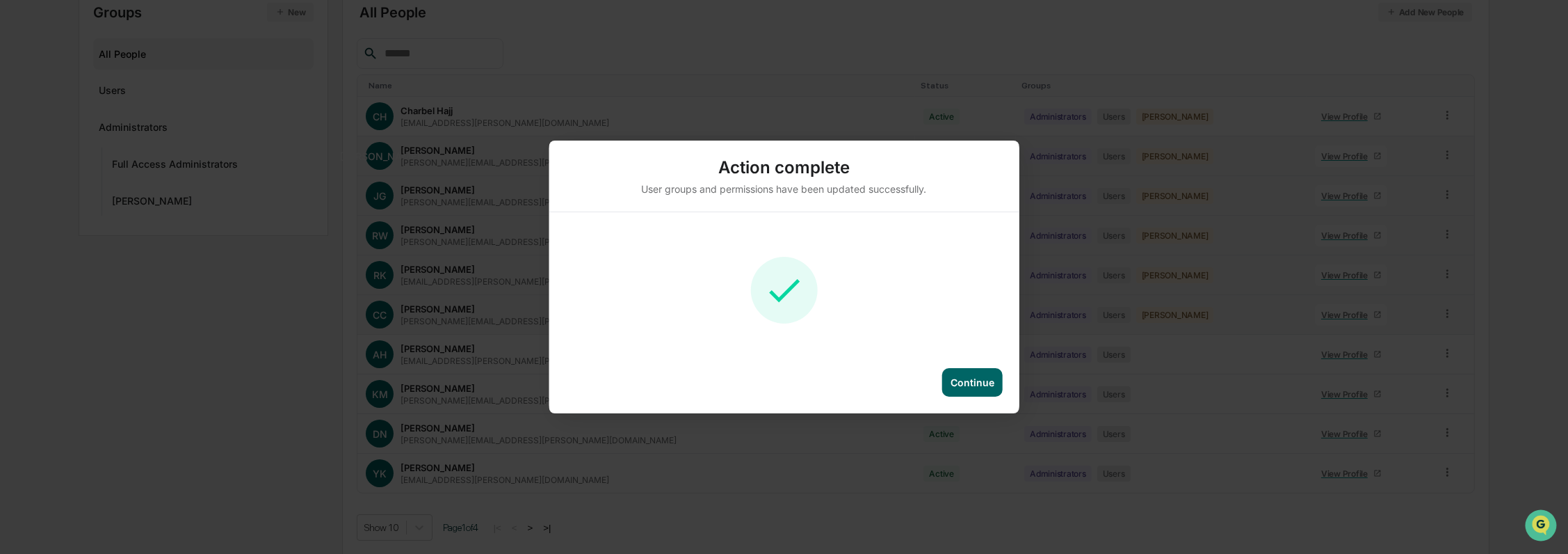
drag, startPoint x: 988, startPoint y: 383, endPoint x: 998, endPoint y: 388, distance: 11.2
click at [988, 382] on div "Continue" at bounding box center [972, 382] width 43 height 12
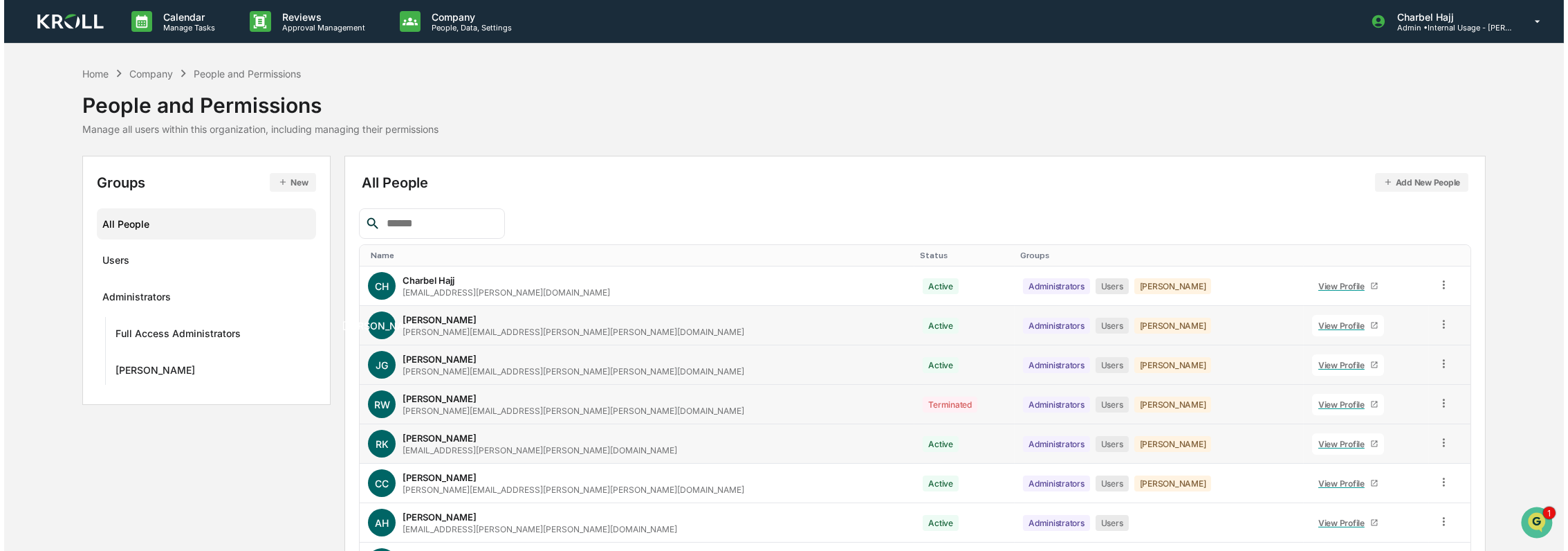
scroll to position [205, 0]
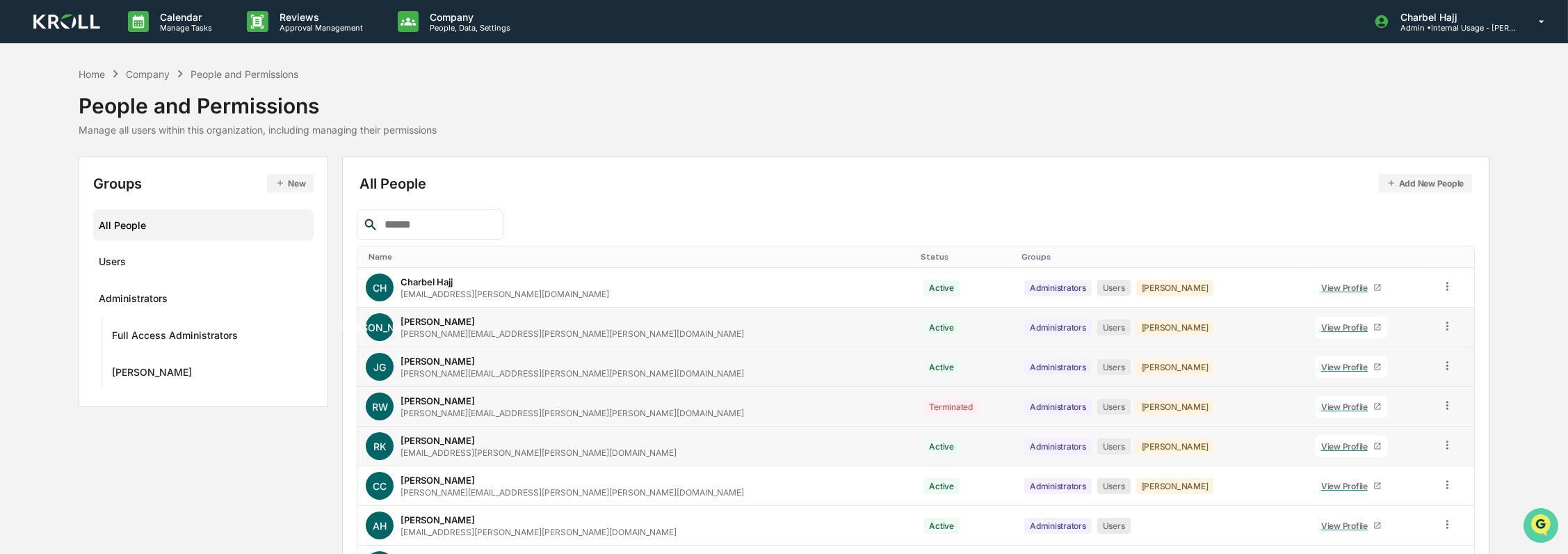
click at [1541, 529] on icon "Open customer support" at bounding box center [1540, 541] width 35 height 35
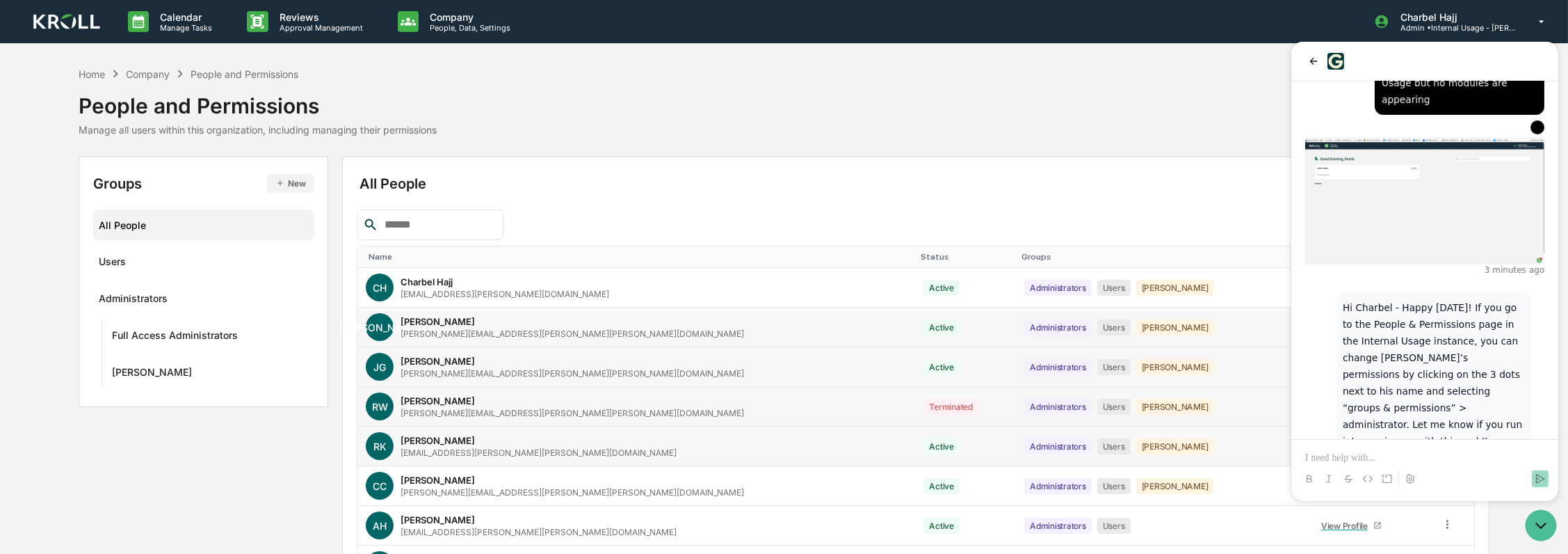
click at [393, 220] on input "text" at bounding box center [438, 225] width 119 height 18
type input "*****"
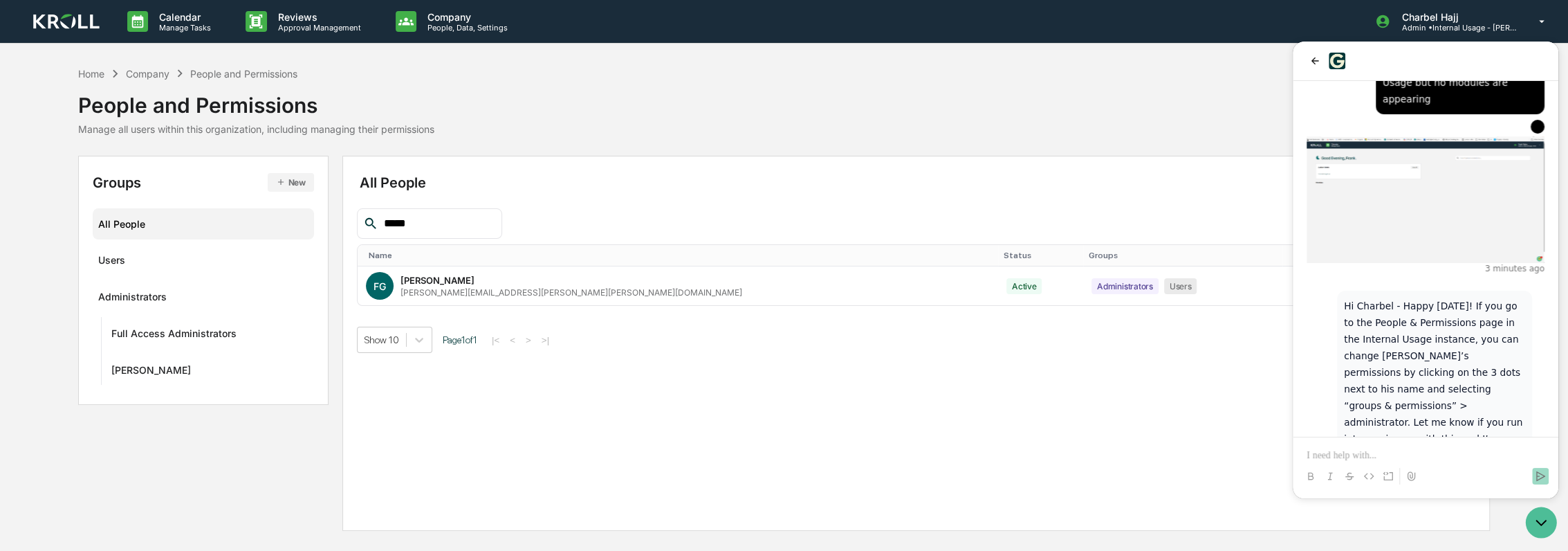
click at [1413, 455] on p at bounding box center [1425, 455] width 238 height 14
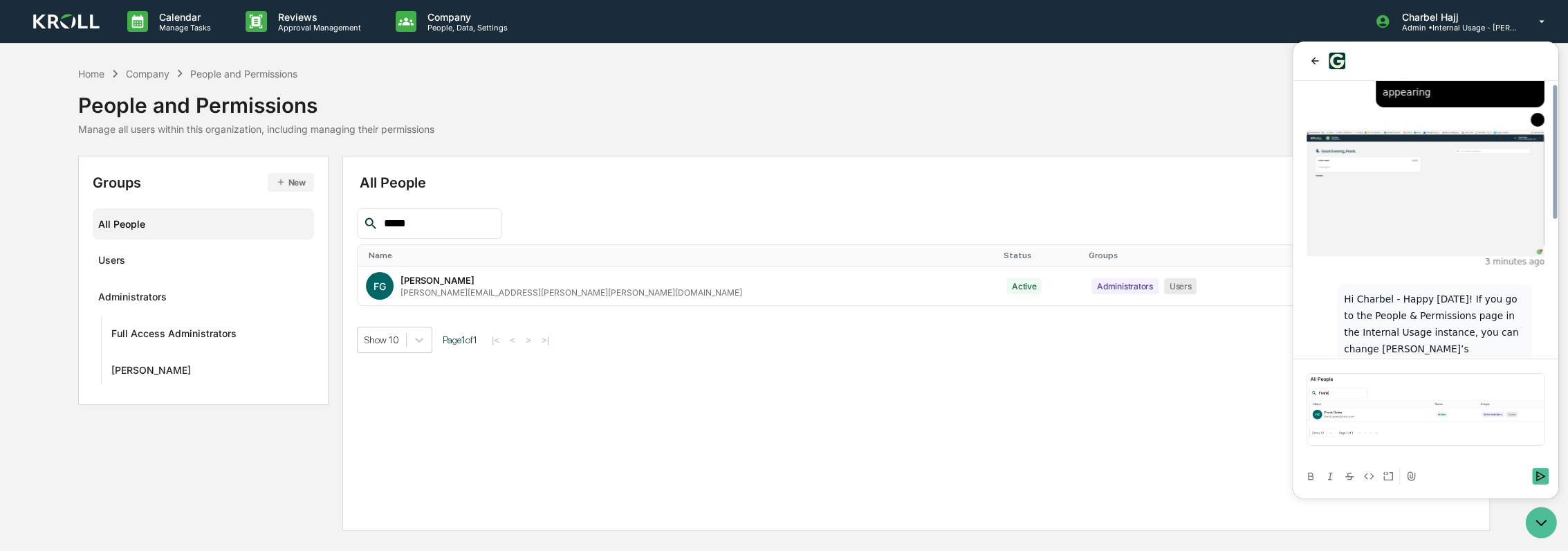
scroll to position [263, 0]
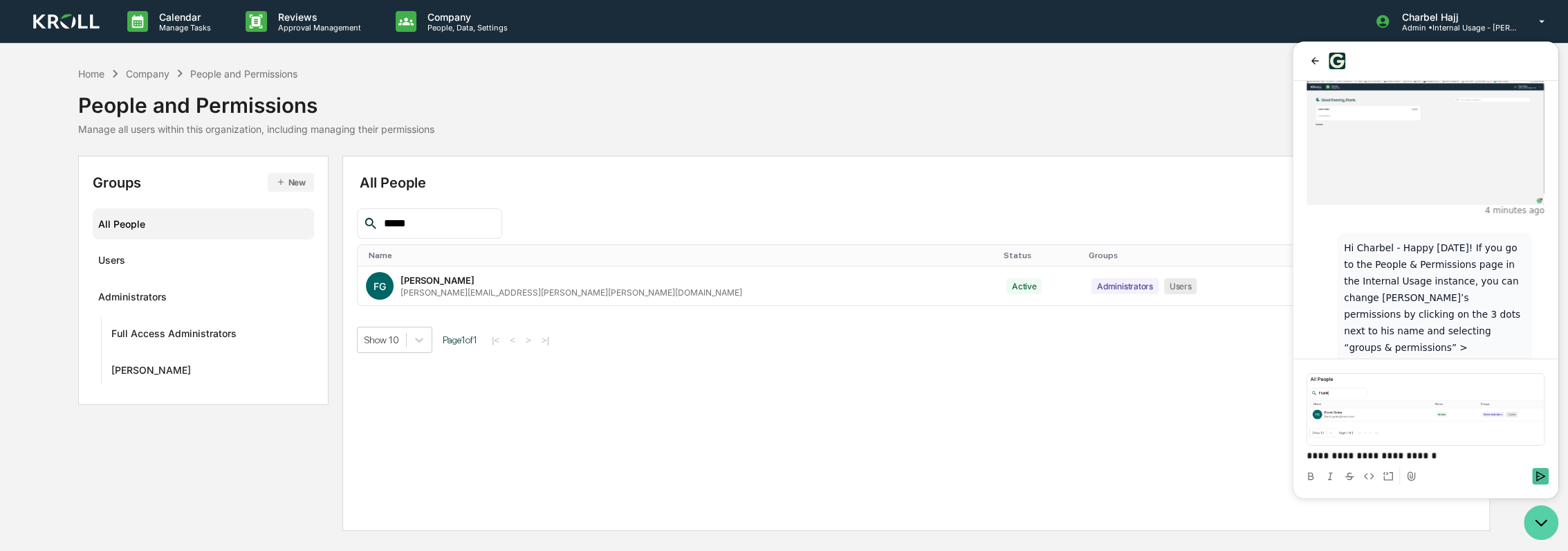
drag, startPoint x: 1553, startPoint y: 524, endPoint x: 1545, endPoint y: 505, distance: 20.6
click at [1551, 524] on icon "Open customer support" at bounding box center [1540, 522] width 34 height 34
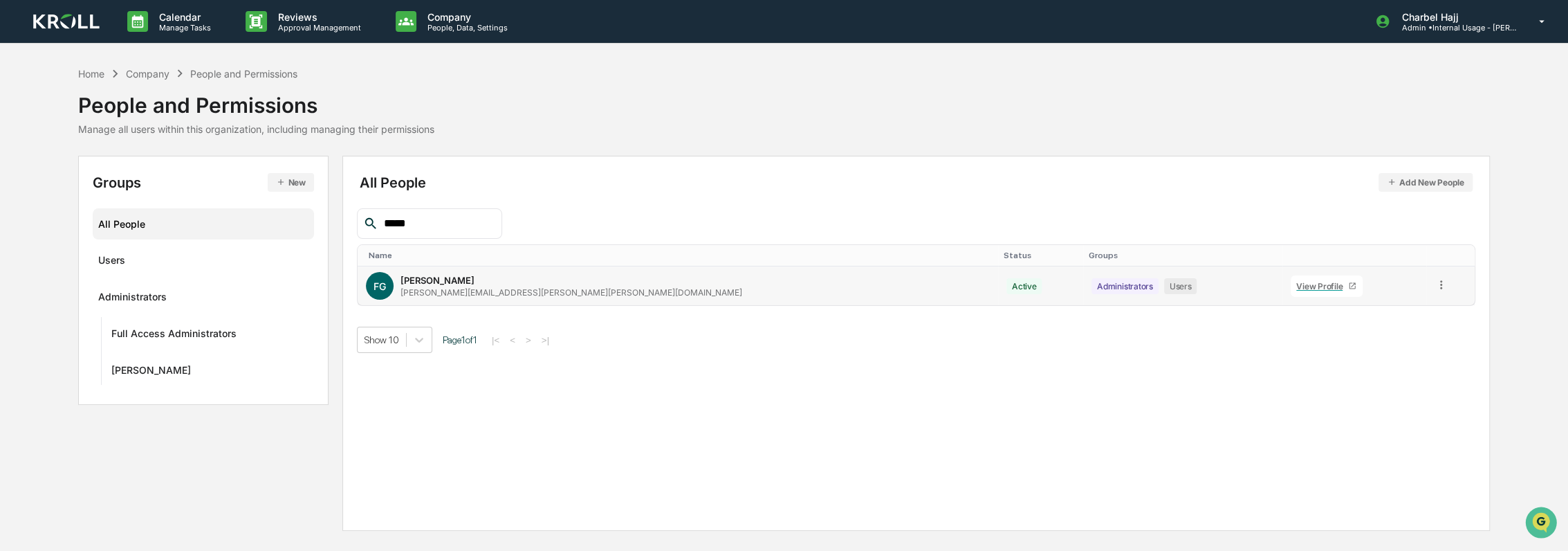
click at [1435, 280] on icon at bounding box center [1441, 285] width 13 height 13
click at [1394, 305] on div "Groups & Permissions" at bounding box center [1377, 307] width 119 height 17
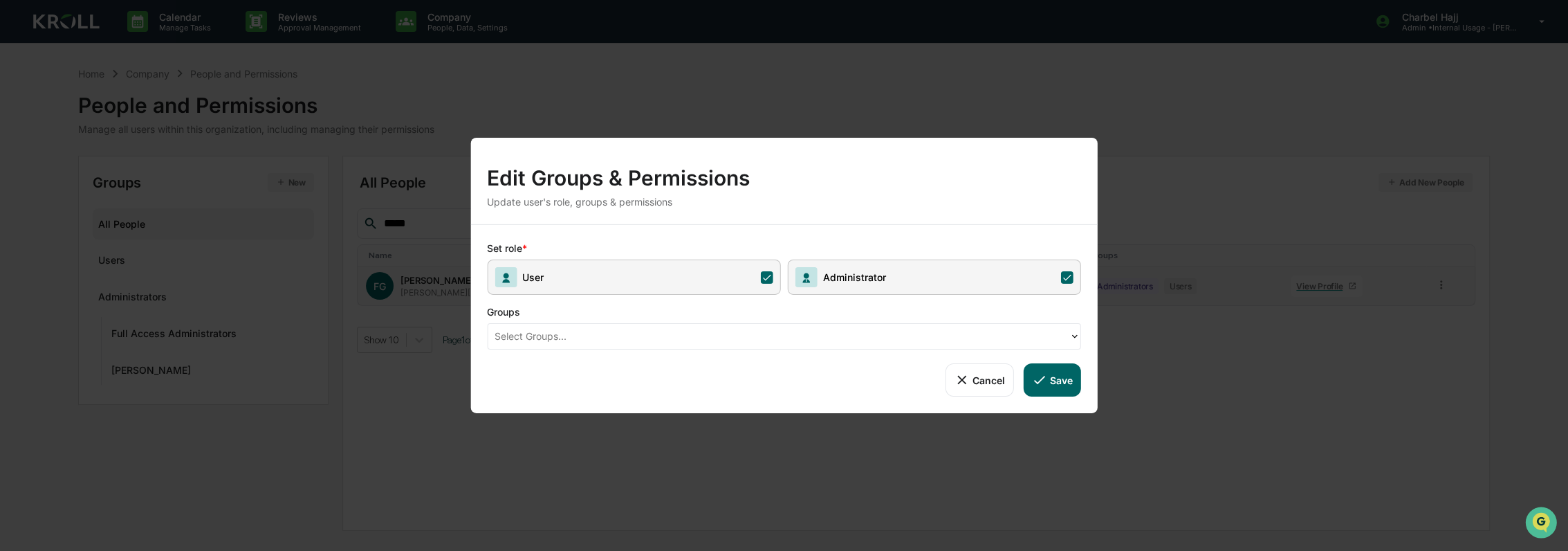
drag, startPoint x: 1311, startPoint y: 442, endPoint x: 1389, endPoint y: 462, distance: 80.5
click at [1311, 441] on div "Edit Groups & Permissions Update user's role, groups & permissions Set role * U…" at bounding box center [784, 276] width 1568 height 551
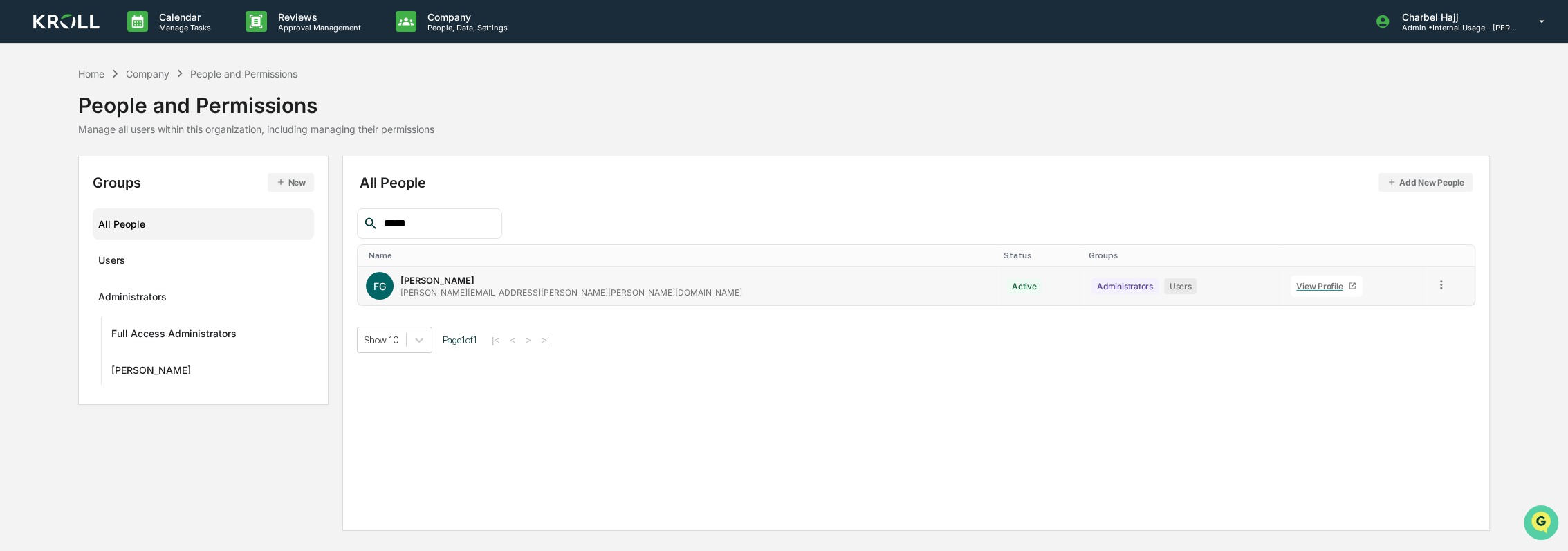
click at [1545, 518] on img "Open customer support" at bounding box center [1540, 522] width 34 height 28
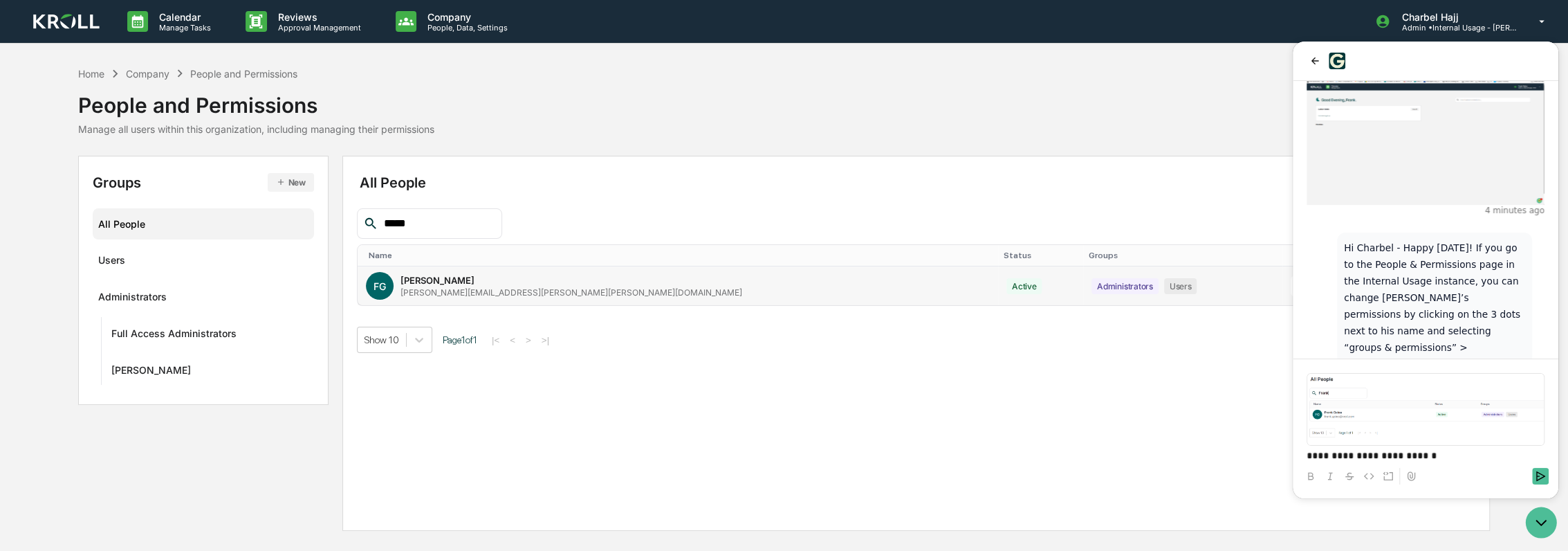
click at [1435, 454] on p "**********" at bounding box center [1425, 455] width 238 height 14
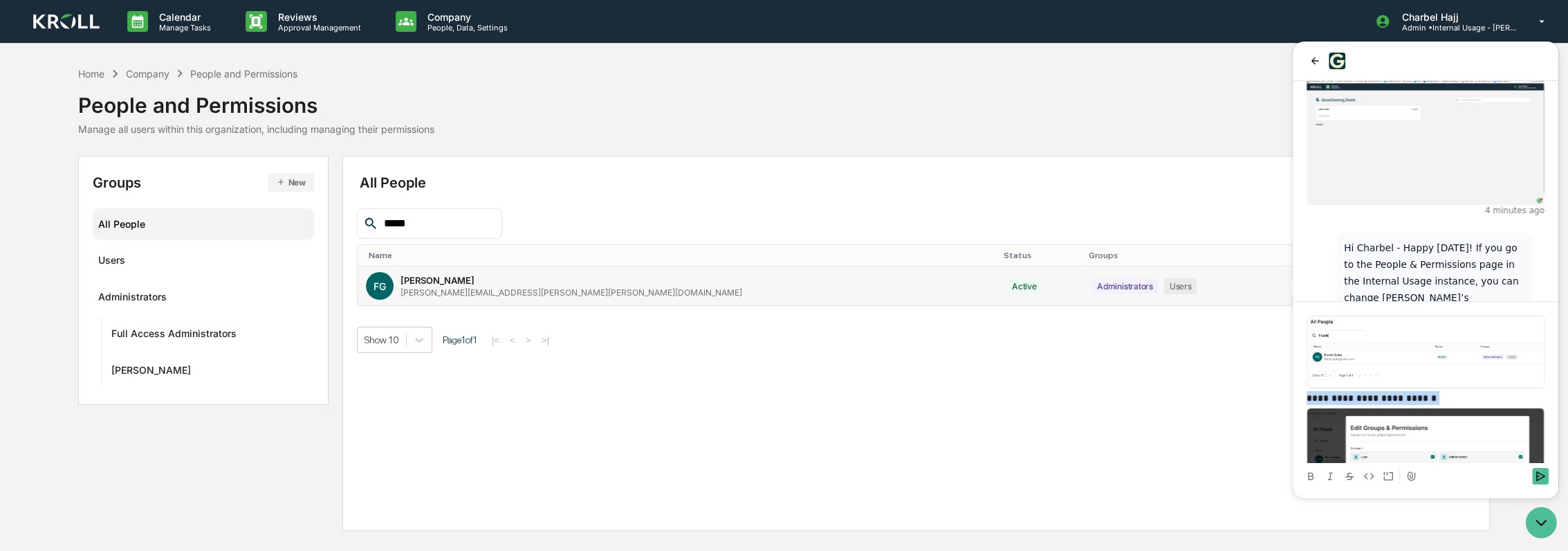
drag, startPoint x: 1448, startPoint y: 391, endPoint x: 1305, endPoint y: 396, distance: 143.1
click at [1304, 396] on div "**********" at bounding box center [1426, 388] width 255 height 149
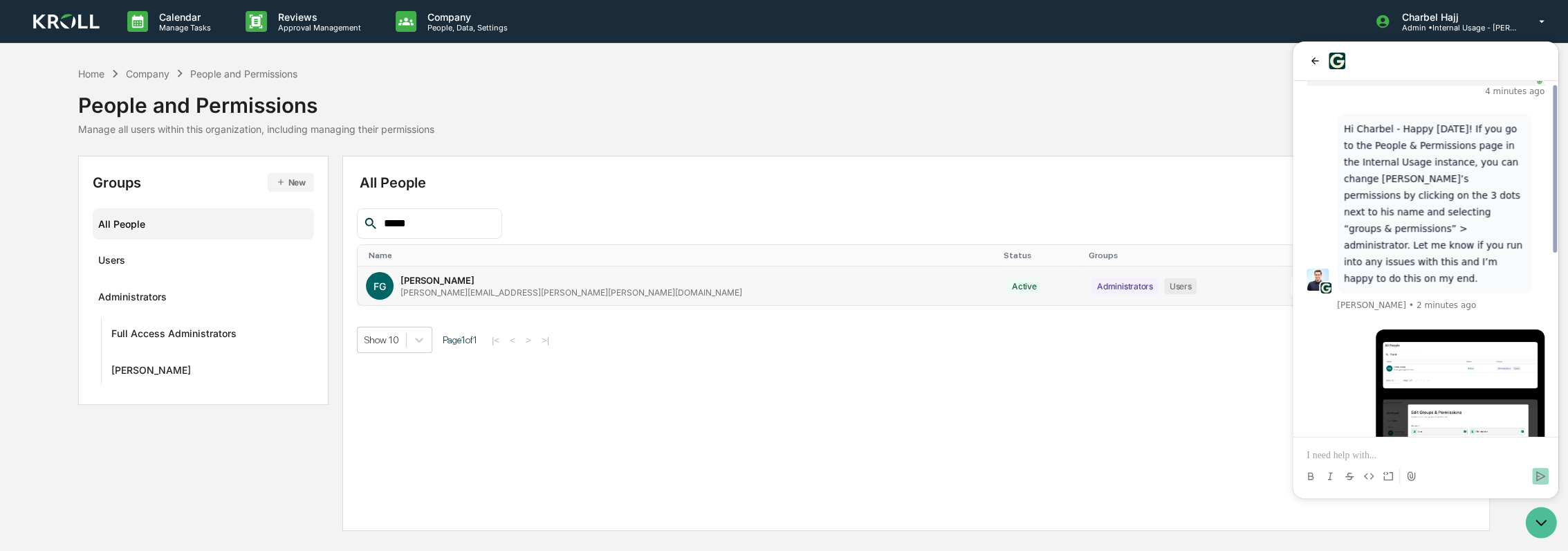
scroll to position [420, 0]
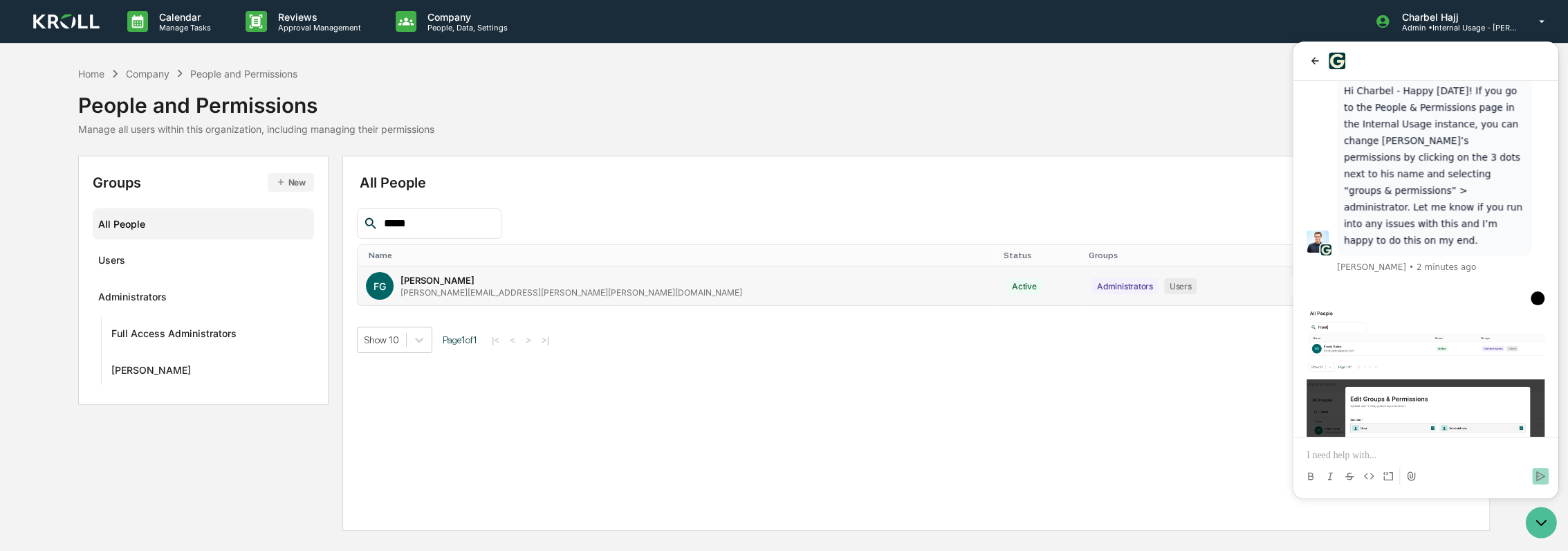
click at [1411, 448] on p at bounding box center [1425, 455] width 238 height 14
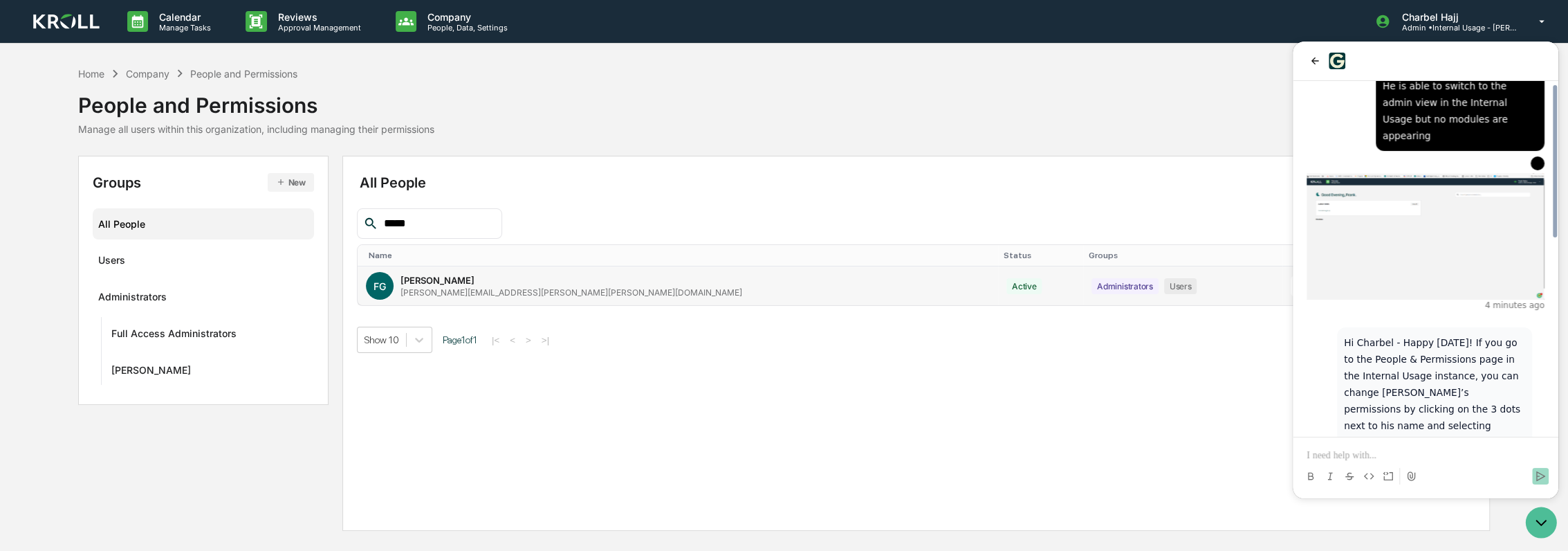
scroll to position [455, 0]
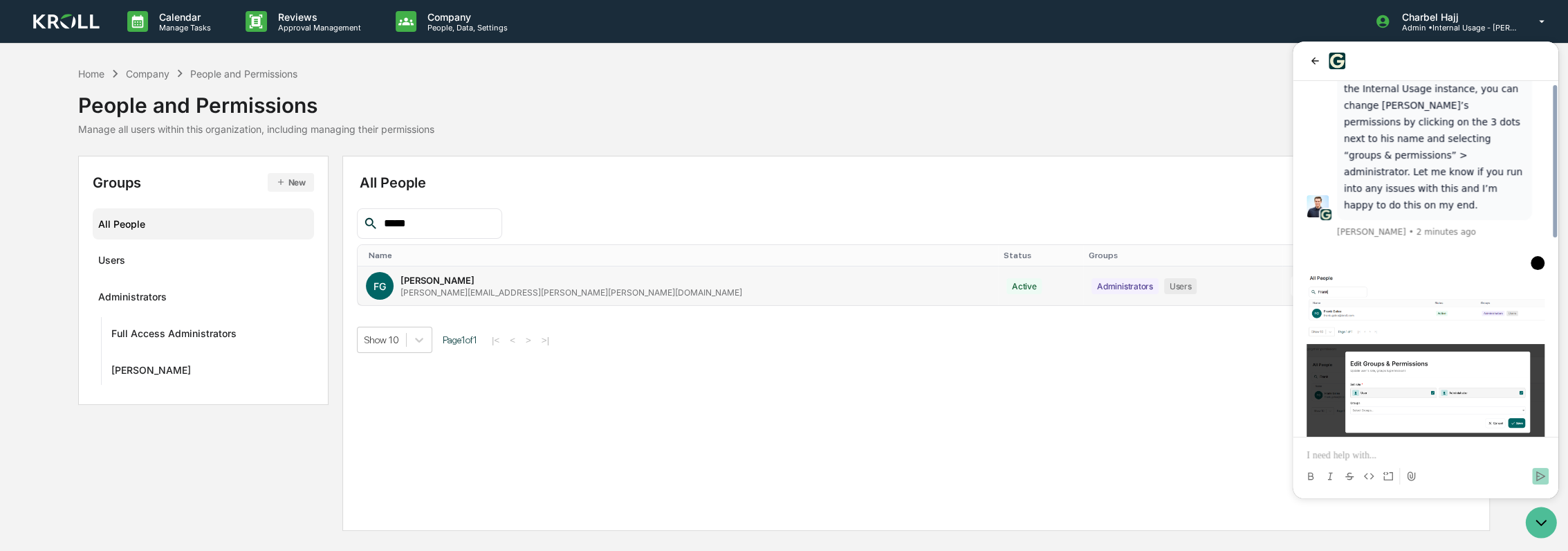
click at [1445, 451] on p at bounding box center [1425, 455] width 238 height 14
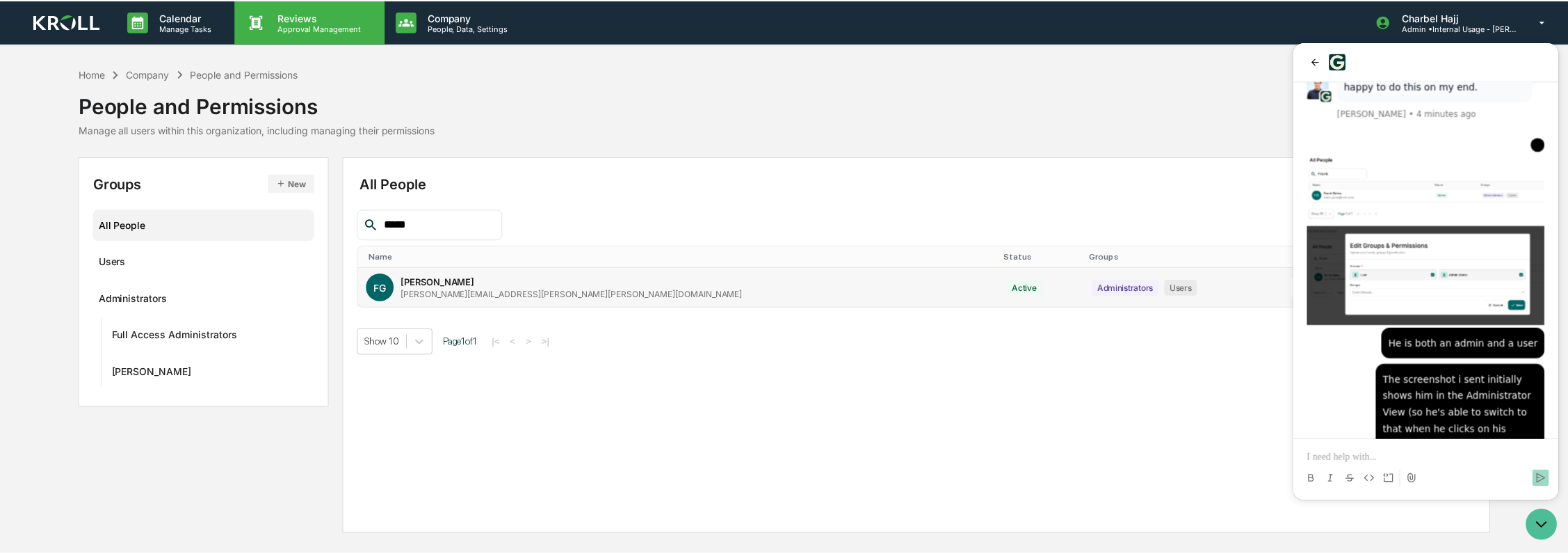
scroll to position [679, 0]
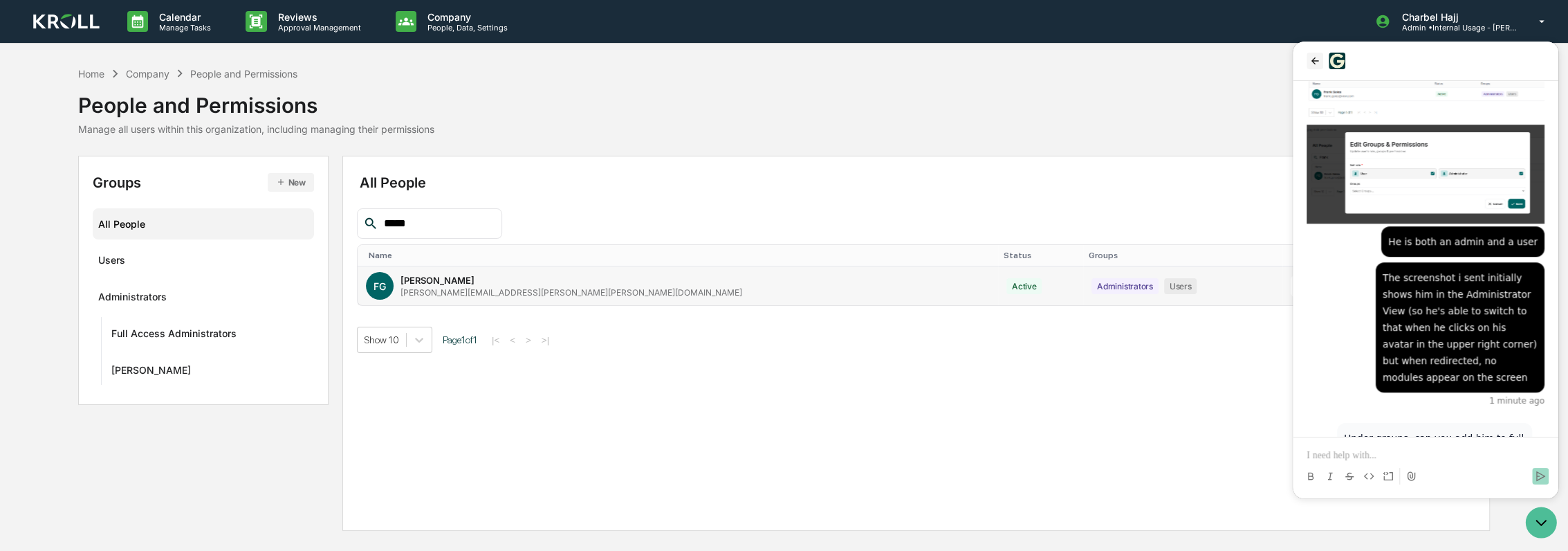
click at [1322, 65] on button "back" at bounding box center [1315, 61] width 17 height 17
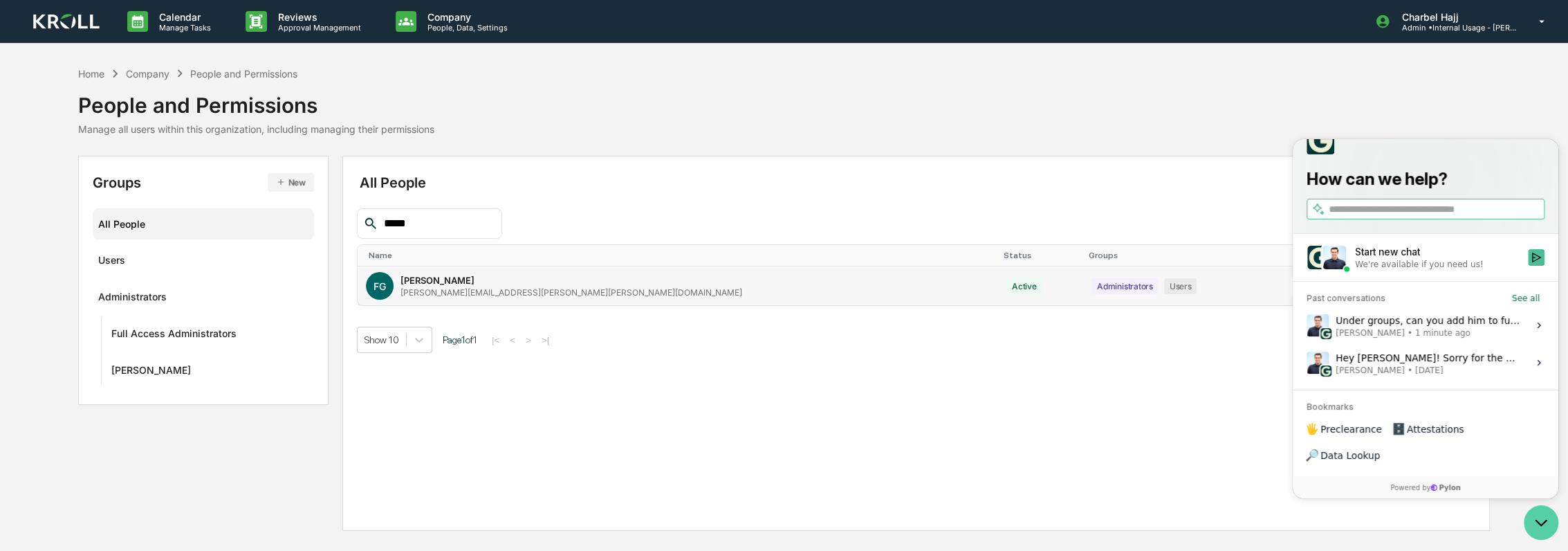
drag, startPoint x: 1551, startPoint y: 525, endPoint x: 1526, endPoint y: 506, distance: 31.4
click at [1550, 525] on icon "Open customer support" at bounding box center [1540, 522] width 34 height 34
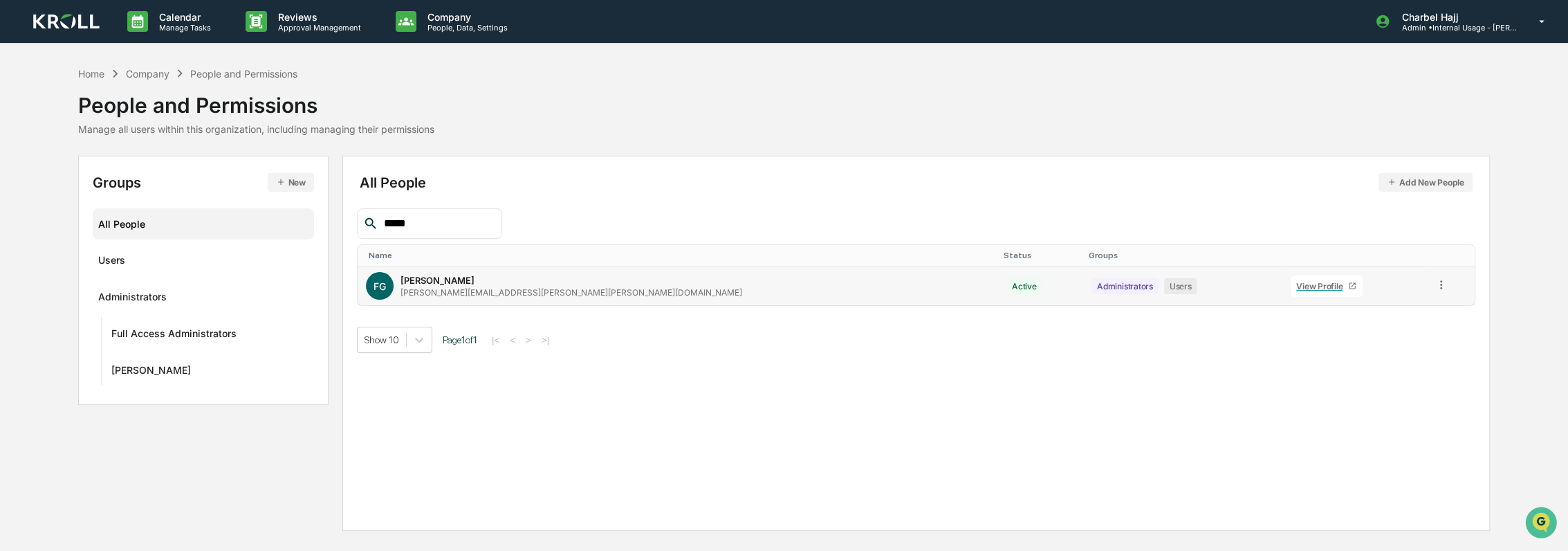
click at [1435, 284] on icon at bounding box center [1441, 285] width 13 height 13
click at [1374, 306] on div "Groups & Permissions" at bounding box center [1377, 307] width 119 height 17
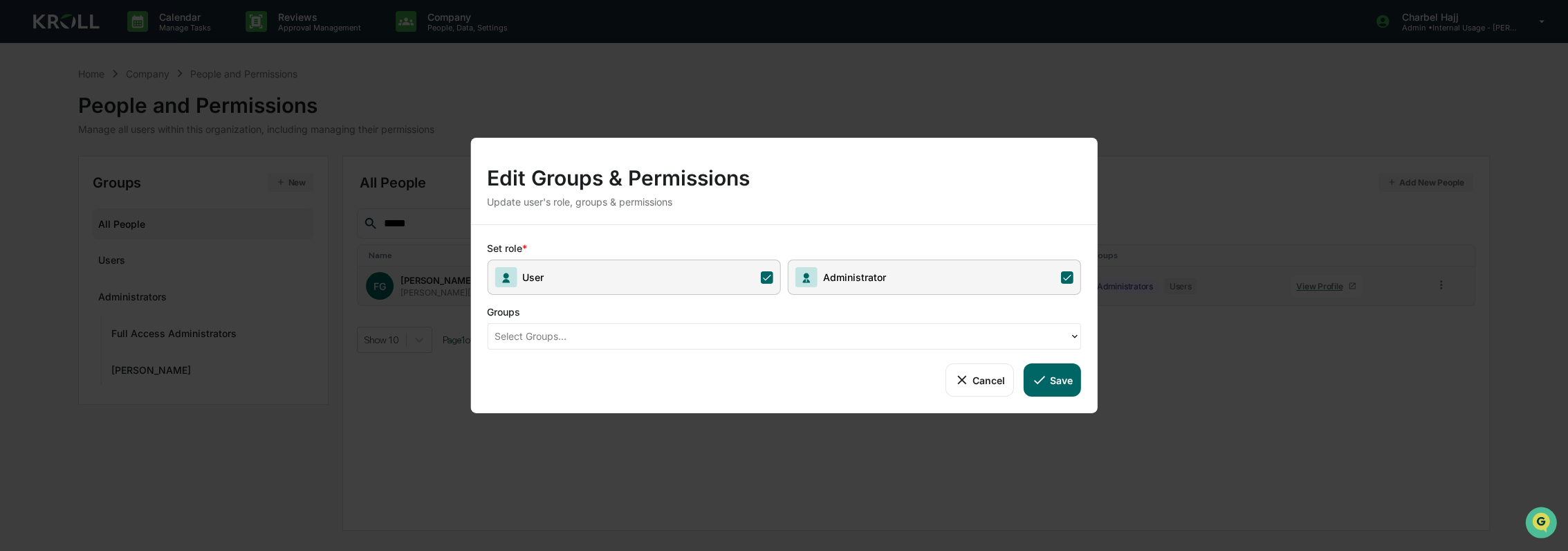
click at [844, 327] on div "Select Groups..." at bounding box center [779, 336] width 582 height 21
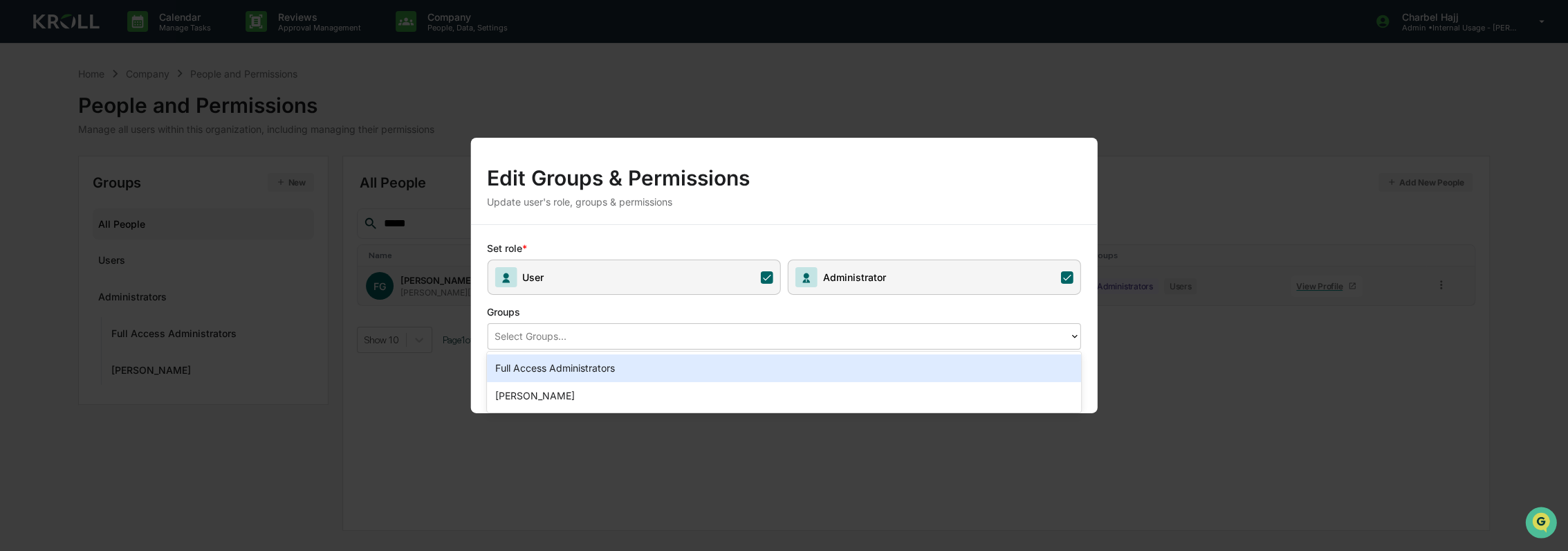
click at [810, 366] on div "Full Access Administrators" at bounding box center [784, 369] width 594 height 28
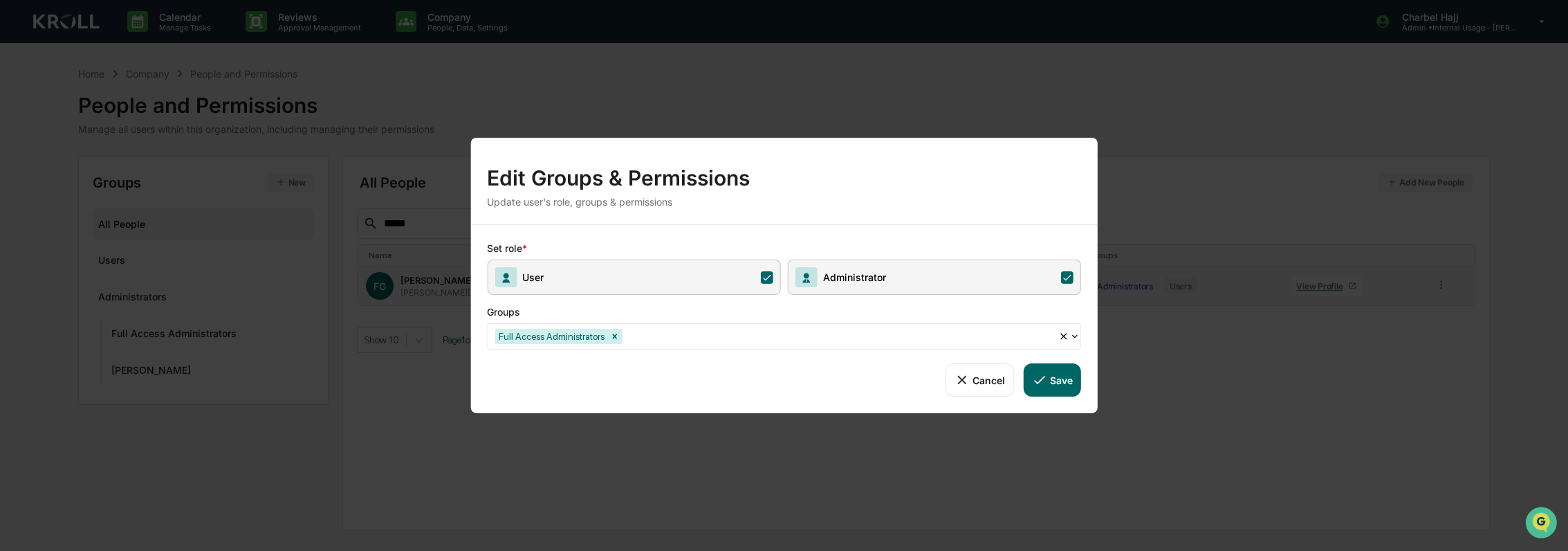
click at [1064, 384] on button "Save" at bounding box center [1052, 380] width 57 height 33
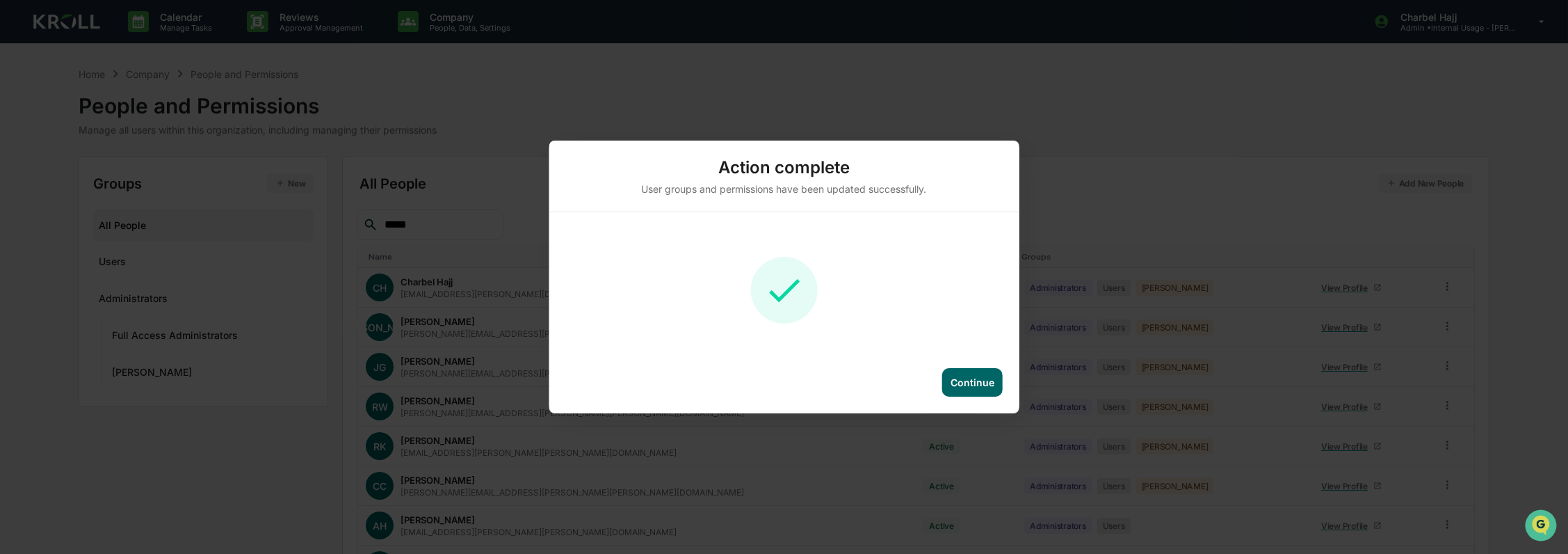
click at [994, 386] on div "Continue" at bounding box center [972, 382] width 43 height 12
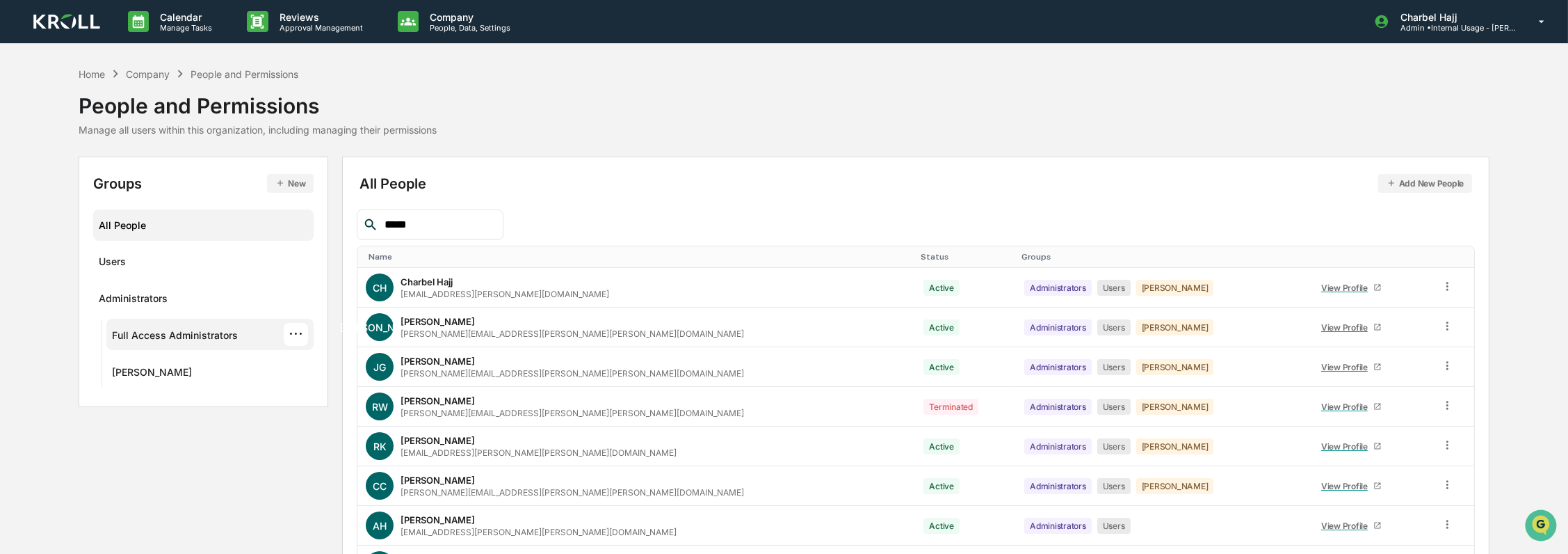
click at [217, 329] on div "Full Access Administrators" at bounding box center [175, 337] width 126 height 17
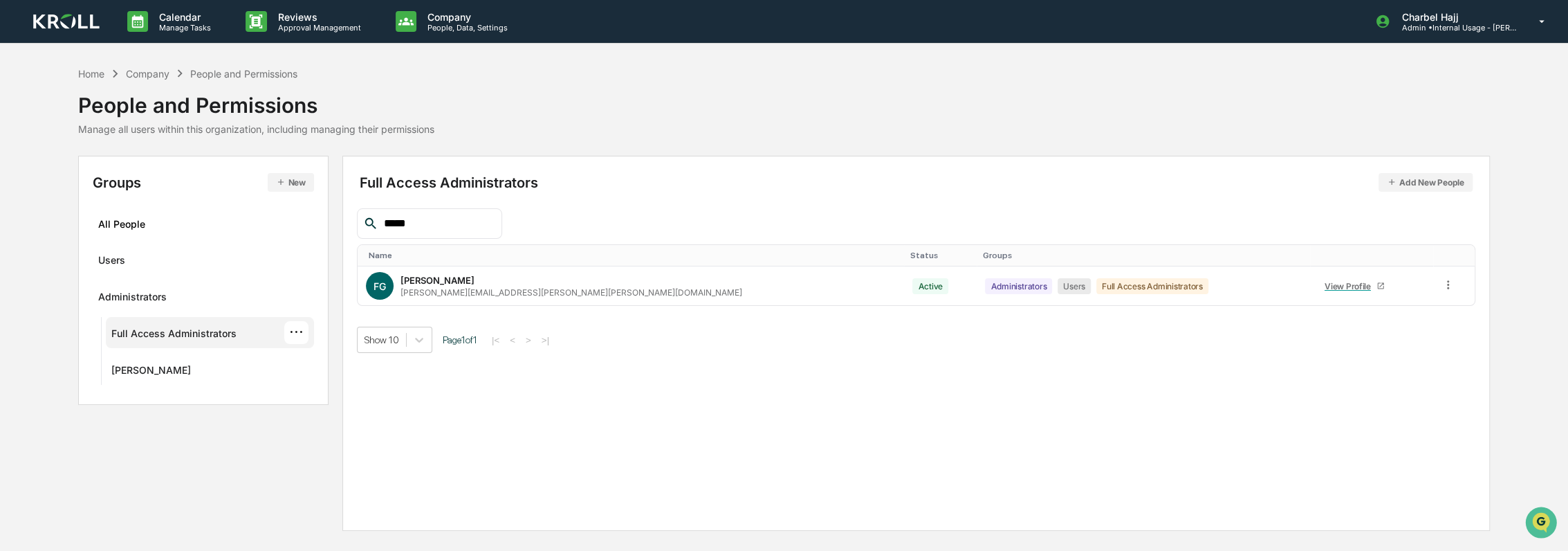
click at [301, 333] on div "···" at bounding box center [296, 332] width 24 height 23
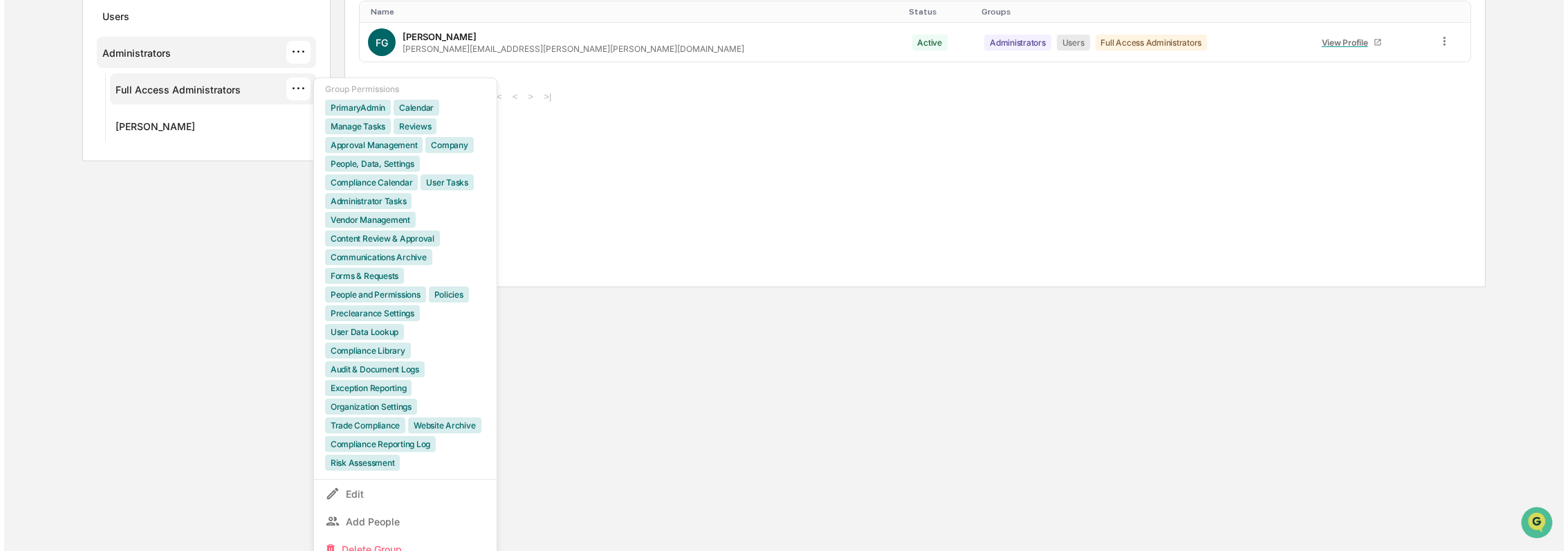
scroll to position [0, 0]
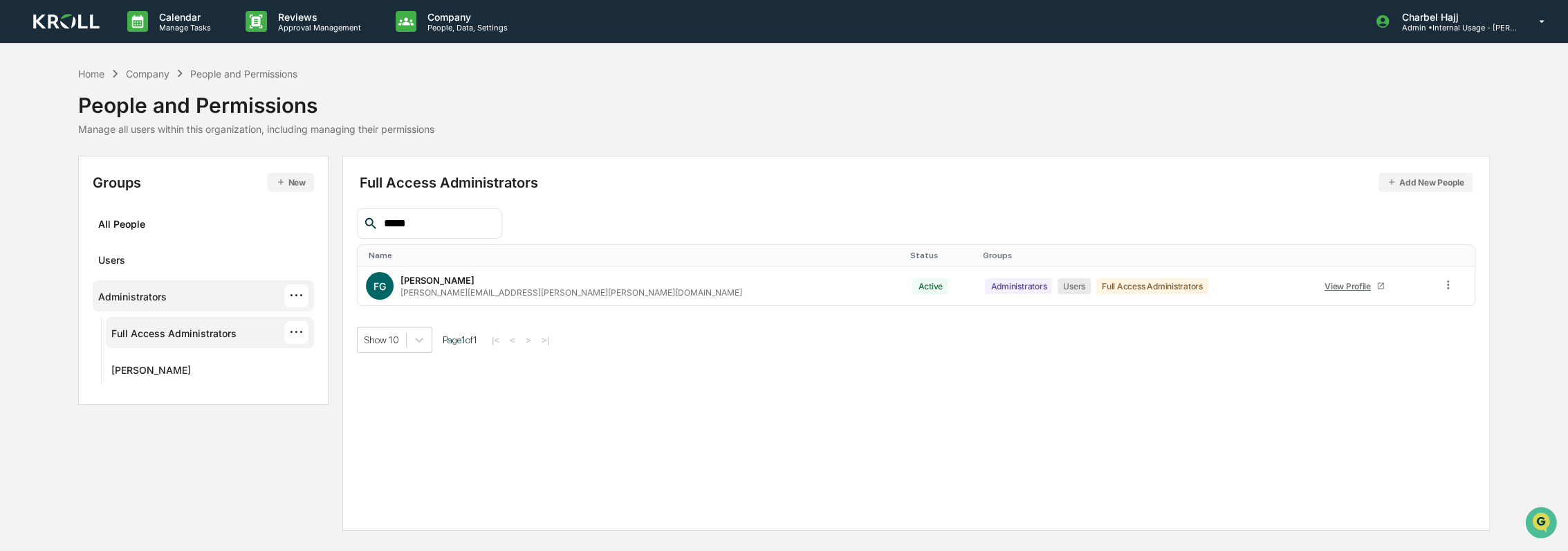
click at [303, 297] on div "···" at bounding box center [296, 295] width 24 height 23
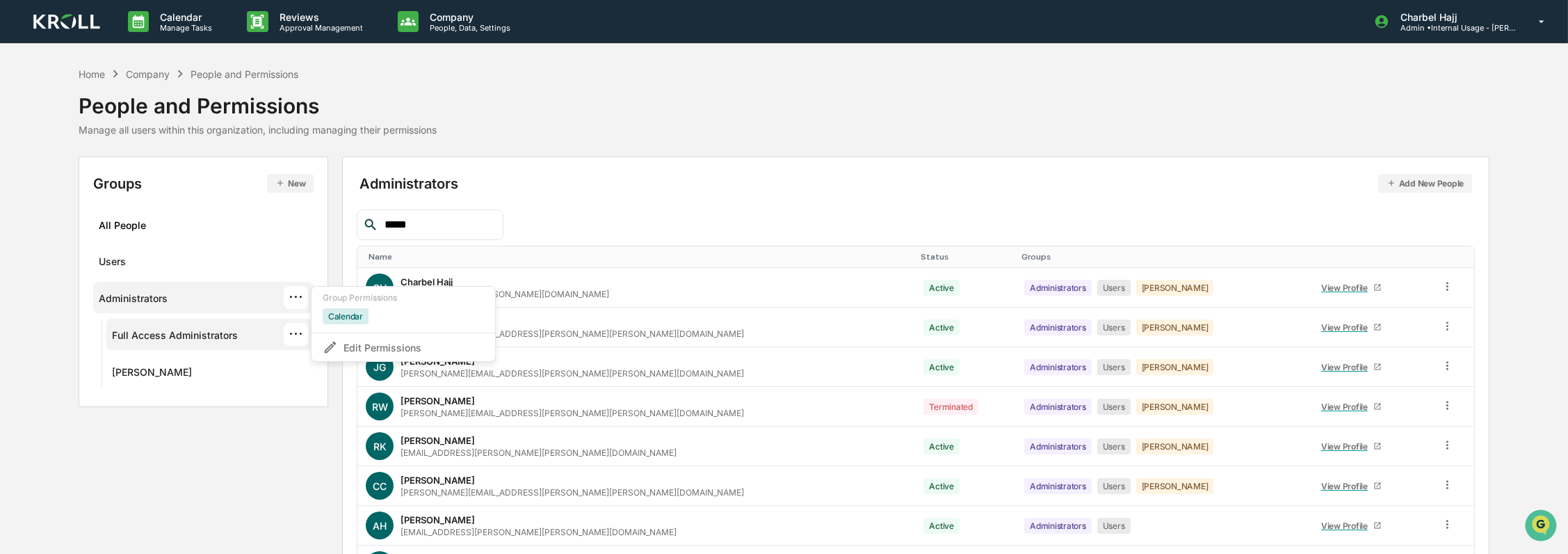
click at [240, 340] on div "Full Access Administrators ···" at bounding box center [210, 334] width 197 height 23
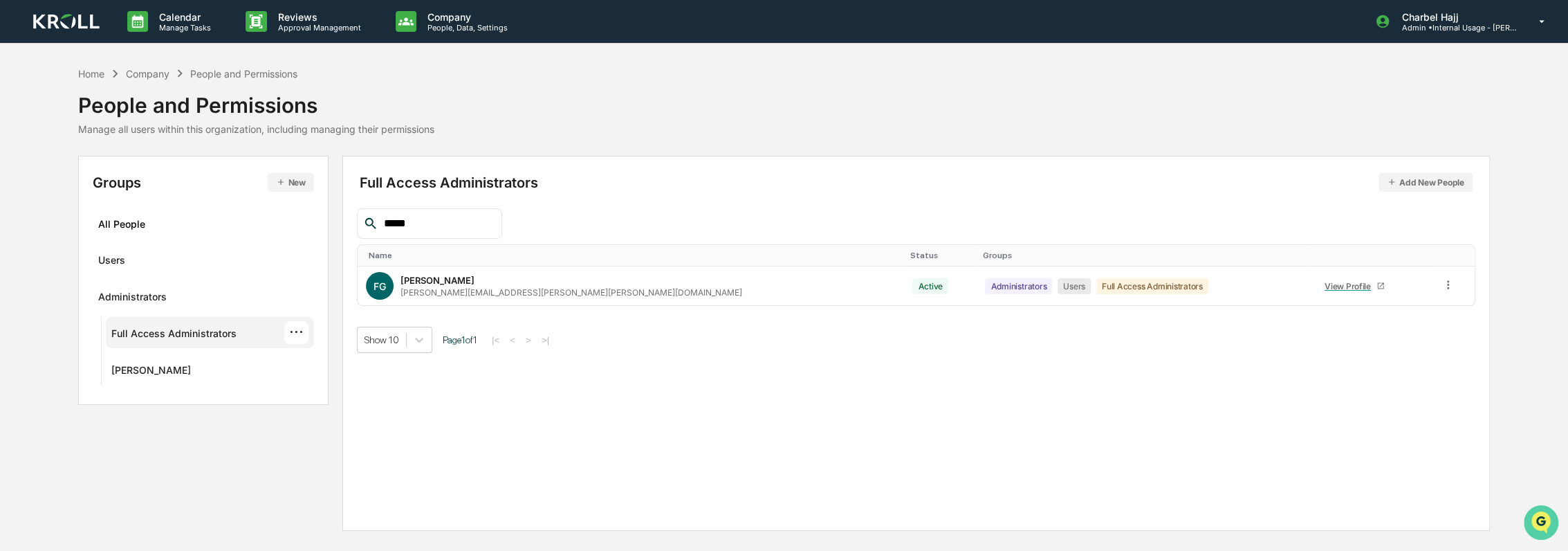
click at [1547, 530] on icon "Open customer support" at bounding box center [1540, 539] width 34 height 34
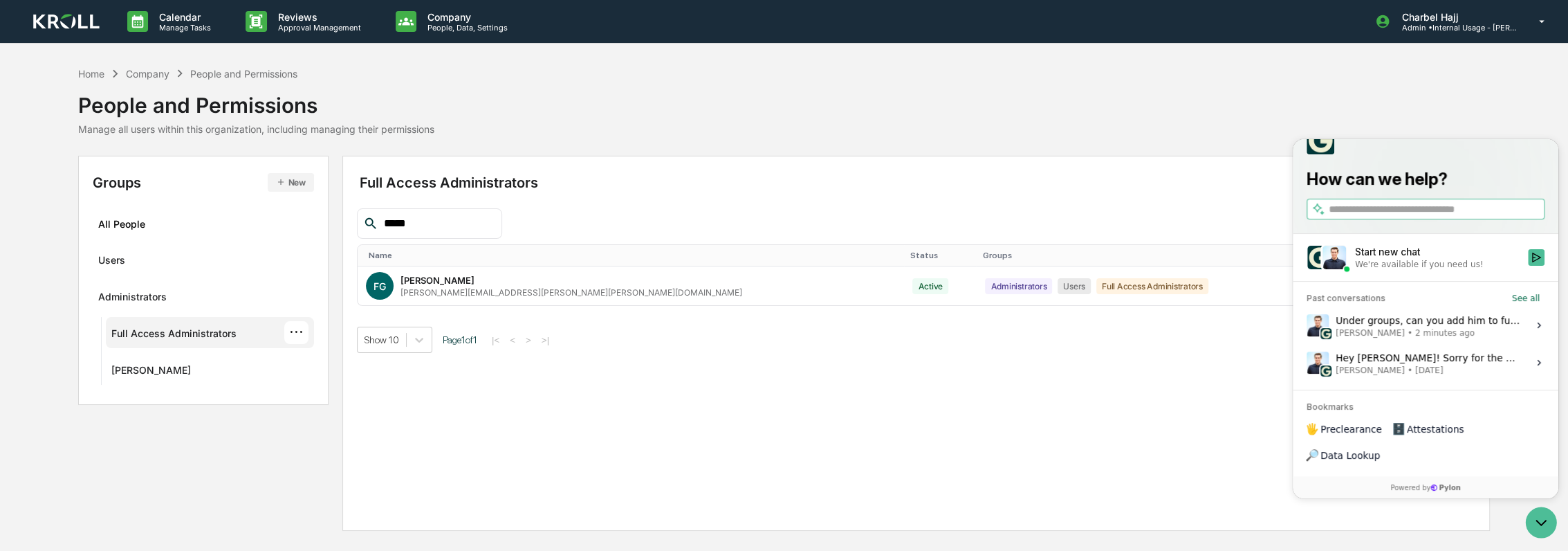
drag, startPoint x: 1421, startPoint y: 284, endPoint x: 1414, endPoint y: 288, distance: 8.1
click at [1414, 270] on div "We're available if you need us!" at bounding box center [1419, 264] width 128 height 11
click at [1397, 281] on label "Start new chat We're available if you need us!" at bounding box center [1425, 257] width 266 height 47
click at [1528, 266] on button "Start new chat We're available if you need us!" at bounding box center [1536, 257] width 17 height 17
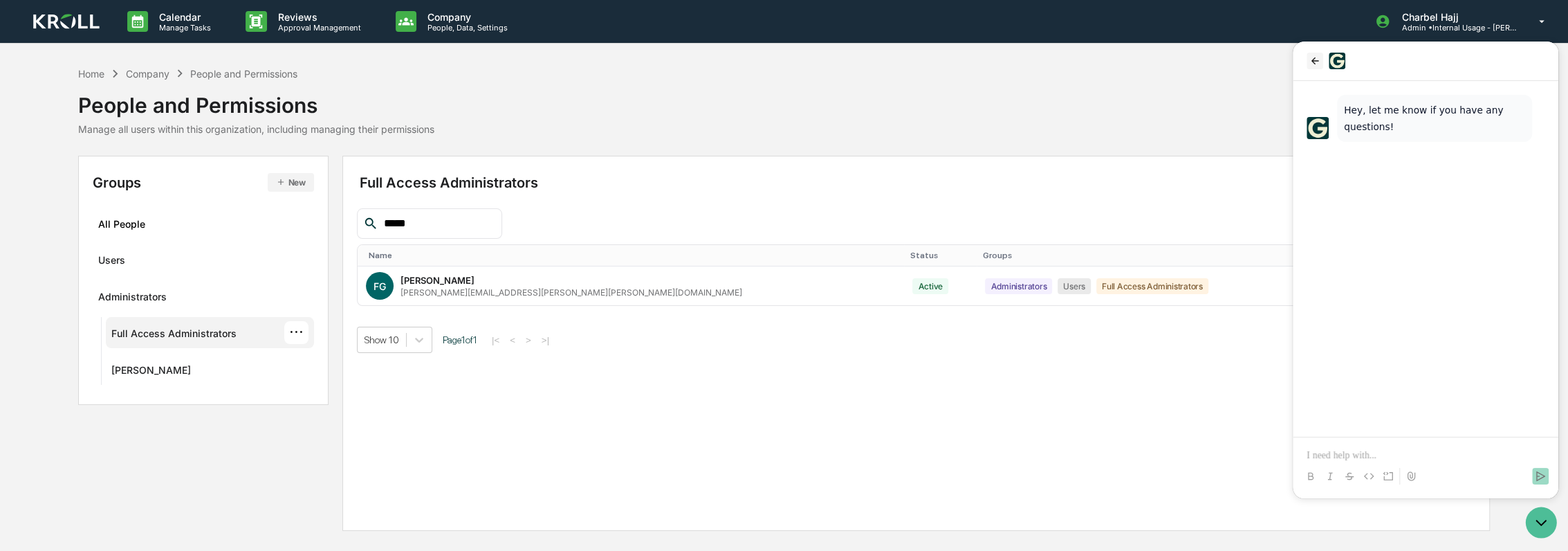
click at [1319, 65] on icon "back" at bounding box center [1315, 61] width 11 height 11
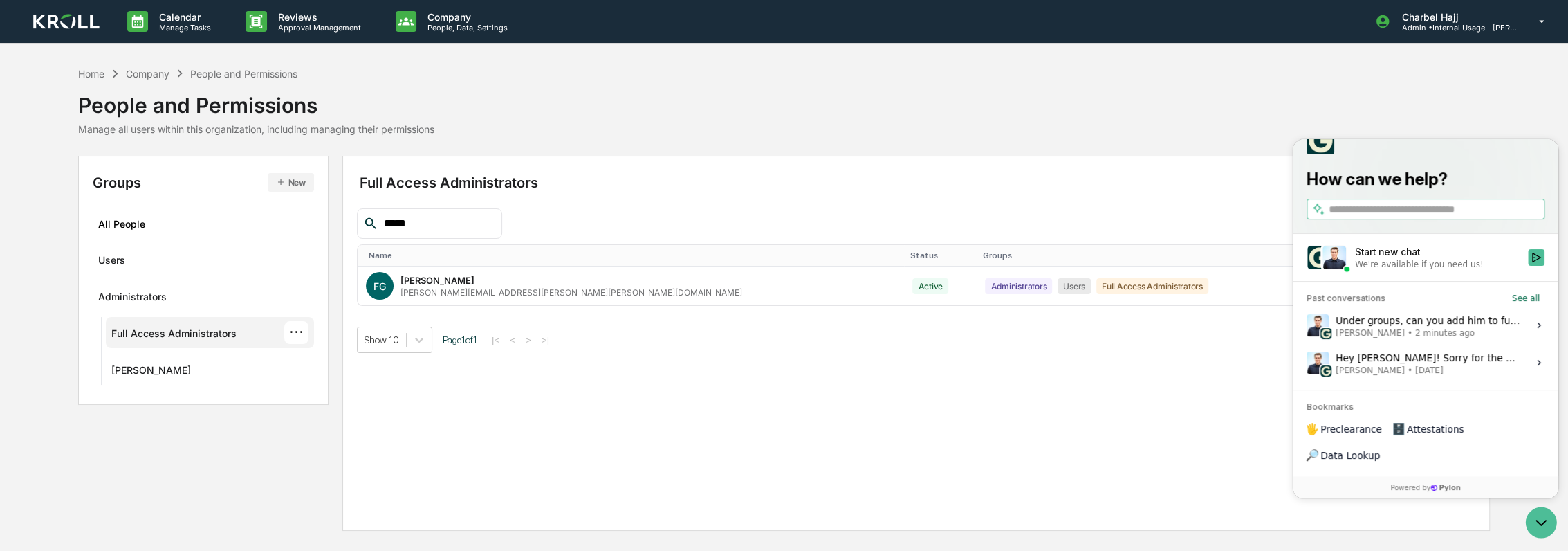
click at [1384, 339] on div "Under groups, can you add him to full access administrators? He might just not …" at bounding box center [1427, 325] width 184 height 26
click at [1307, 326] on button "View issue" at bounding box center [1306, 325] width 1 height 1
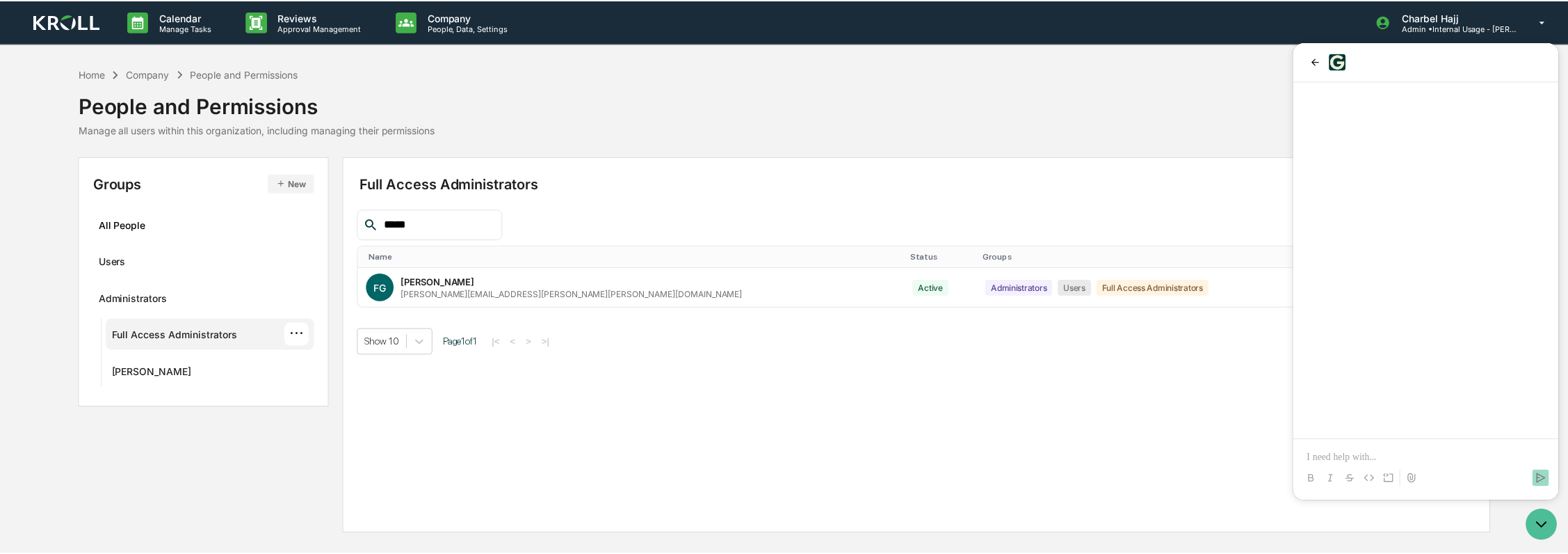
scroll to position [653, 0]
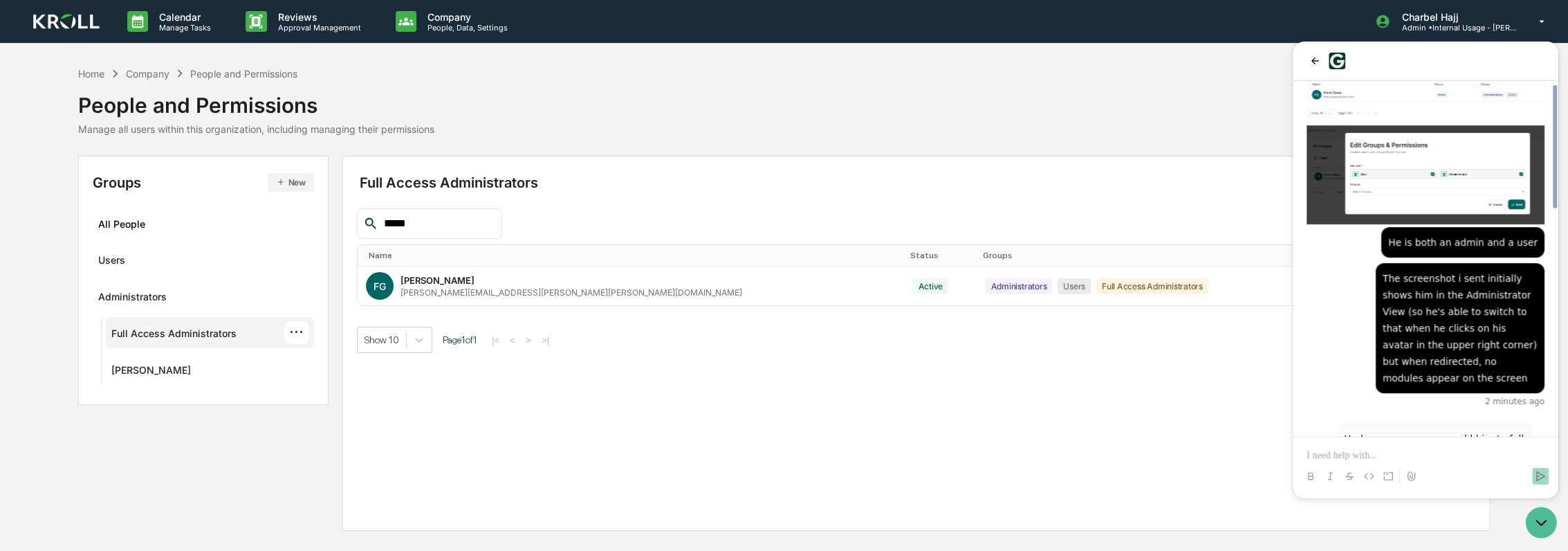
click at [1370, 457] on p at bounding box center [1425, 455] width 238 height 14
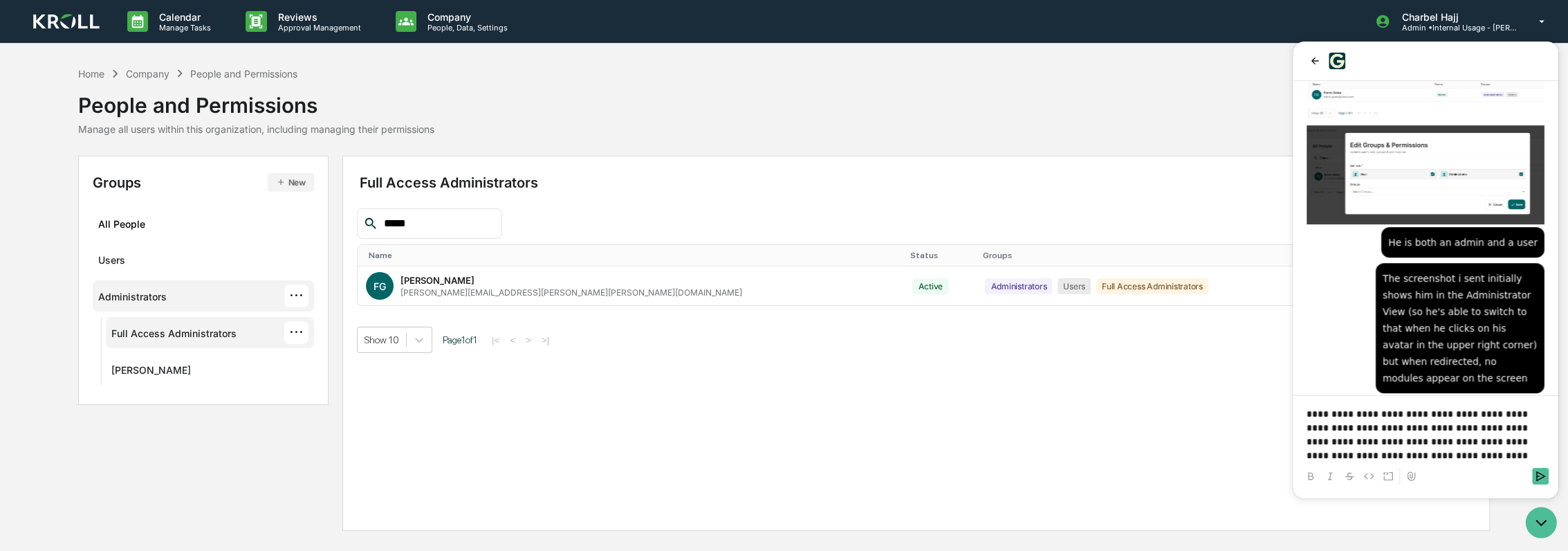
click at [299, 290] on div "···" at bounding box center [296, 295] width 24 height 23
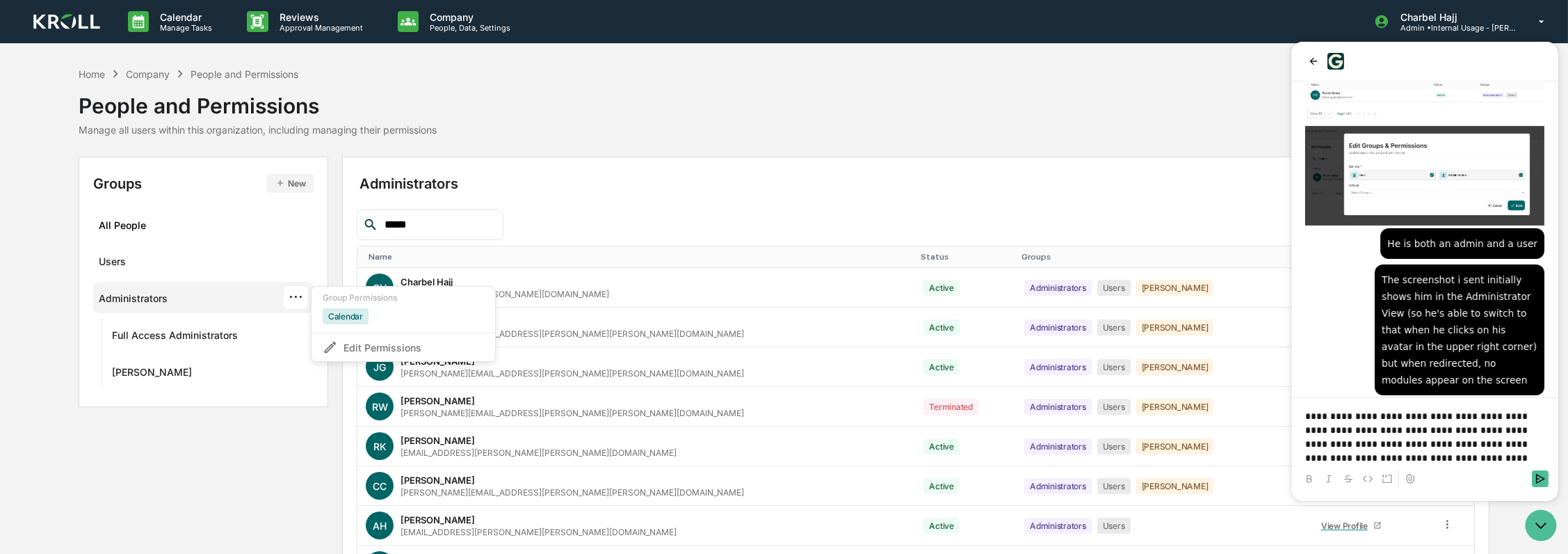
click at [1536, 457] on p "**********" at bounding box center [1424, 437] width 239 height 56
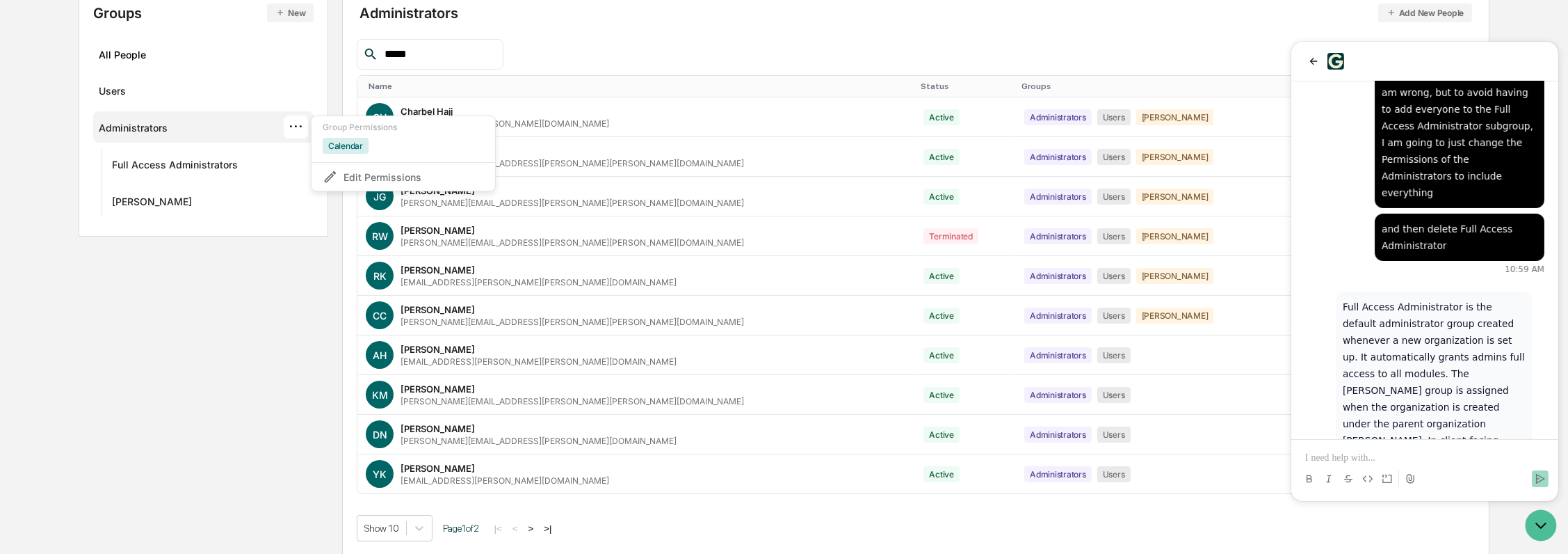
scroll to position [171, 0]
click at [1418, 454] on p at bounding box center [1424, 457] width 239 height 14
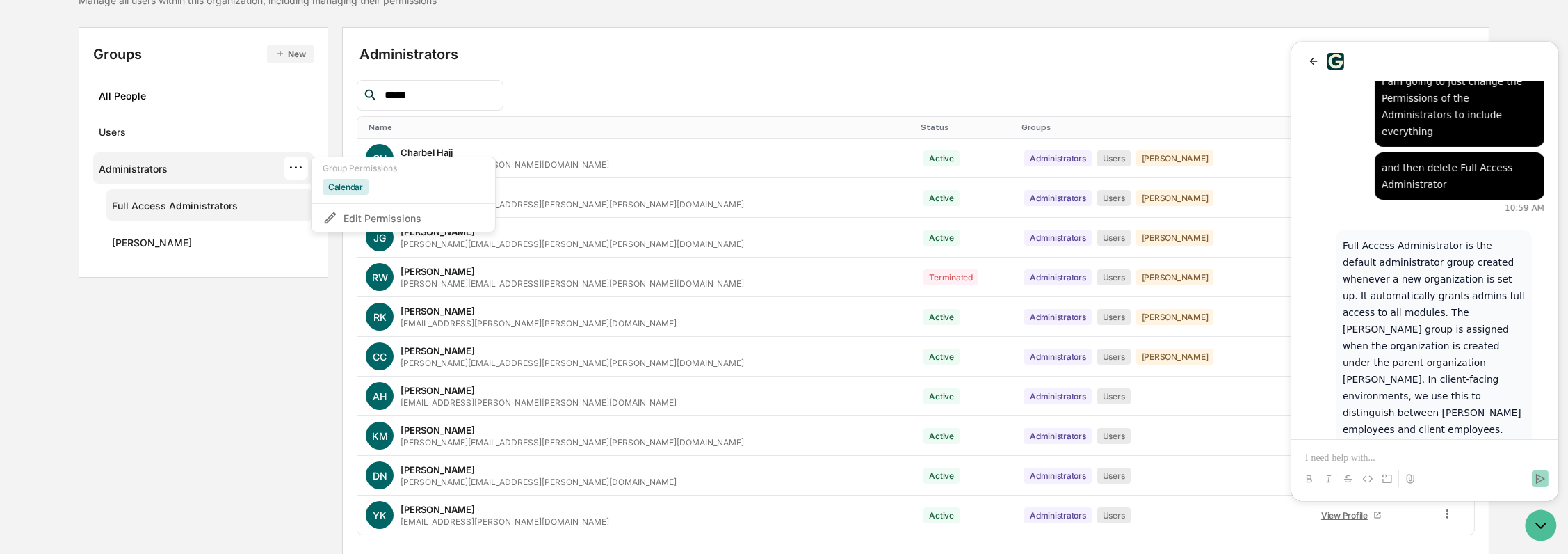
scroll to position [94, 0]
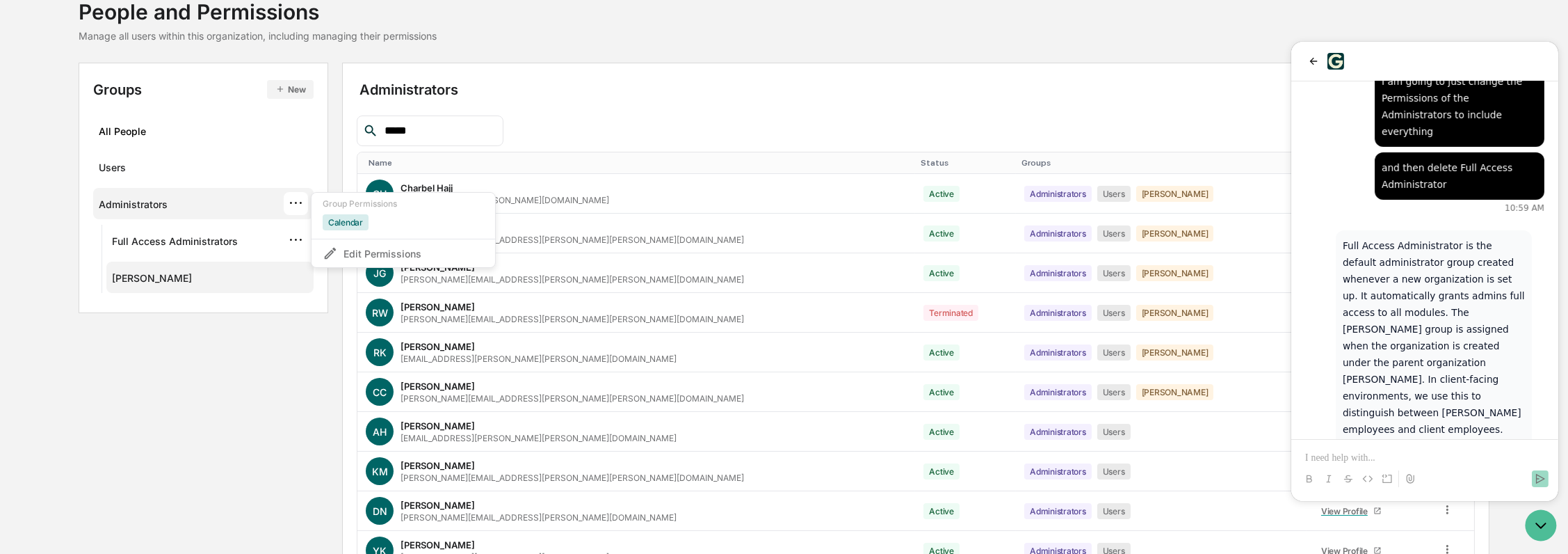
drag, startPoint x: 297, startPoint y: 239, endPoint x: 303, endPoint y: 271, distance: 32.6
click at [296, 239] on div "···" at bounding box center [295, 240] width 24 height 23
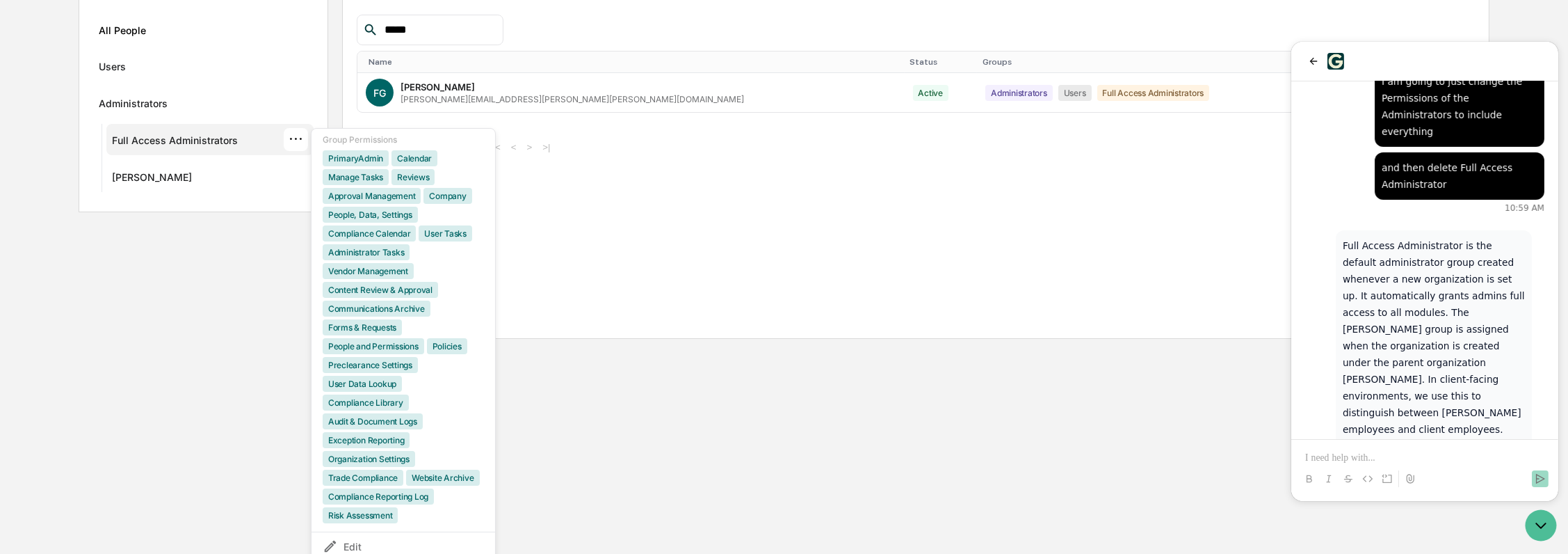
scroll to position [245, 0]
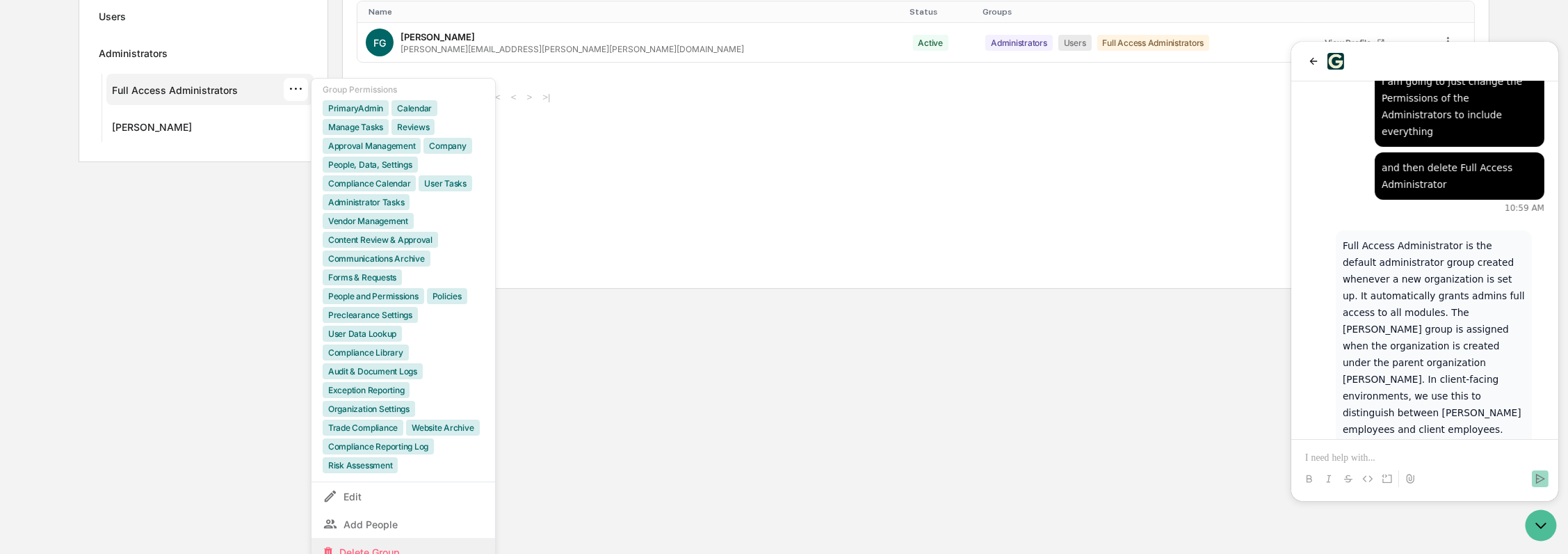
click at [356, 545] on div "Delete Group" at bounding box center [403, 552] width 161 height 17
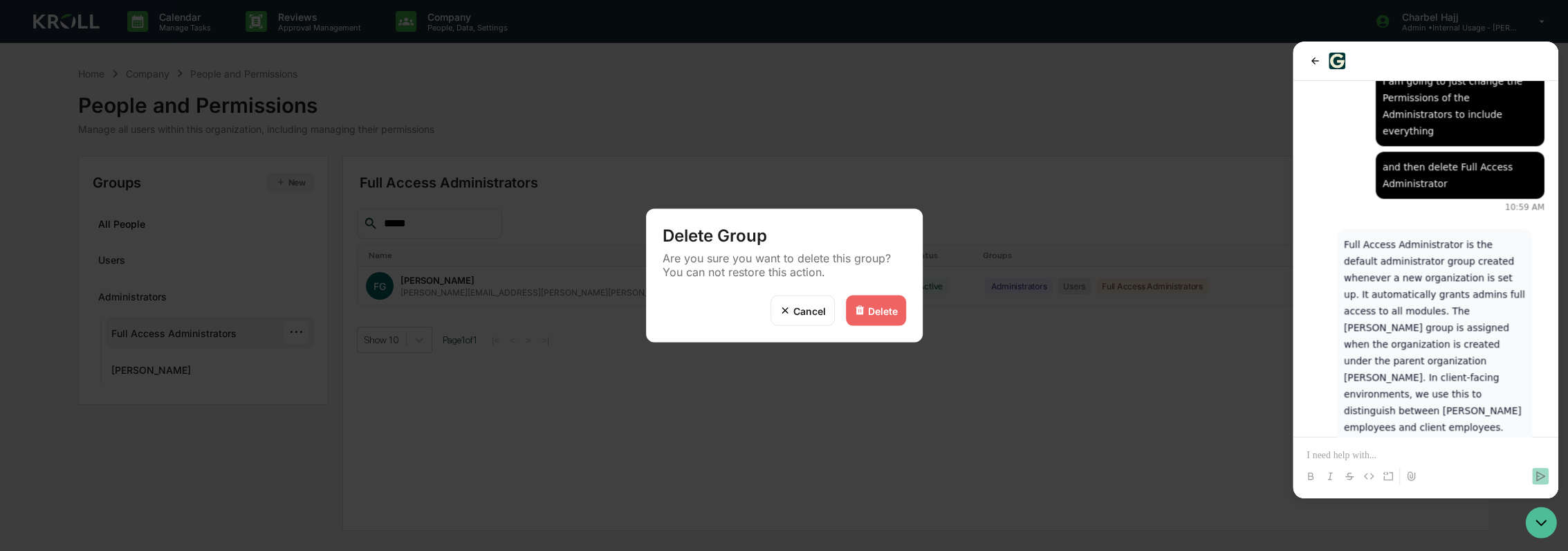
click at [885, 308] on div "Delete" at bounding box center [883, 311] width 30 height 12
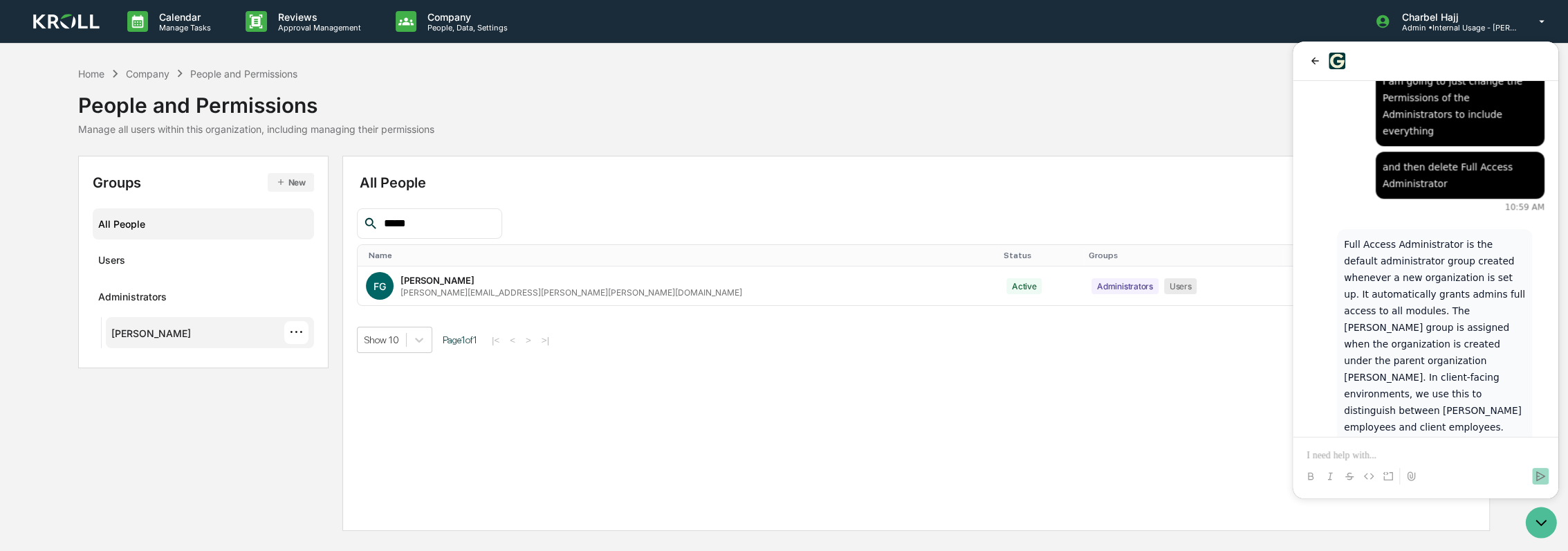
click at [299, 339] on div "···" at bounding box center [296, 332] width 24 height 23
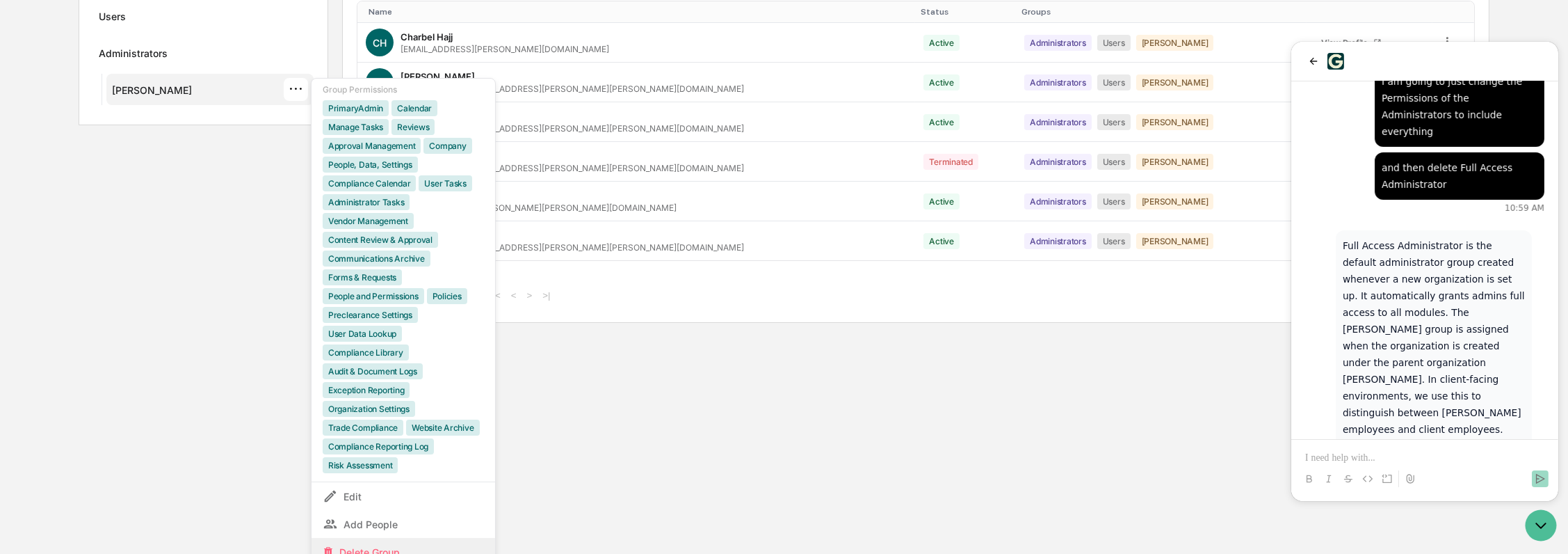
click at [367, 544] on div "Delete Group" at bounding box center [403, 552] width 161 height 17
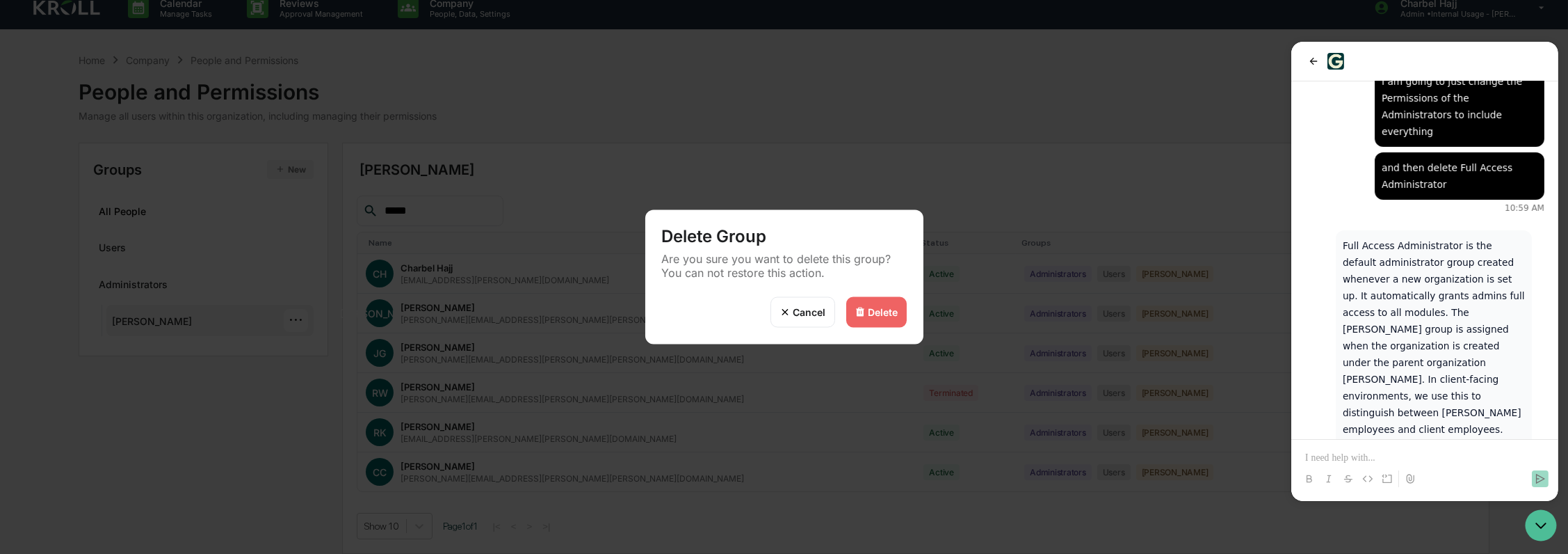
scroll to position [13, 0]
click at [887, 315] on div "Delete" at bounding box center [883, 312] width 30 height 12
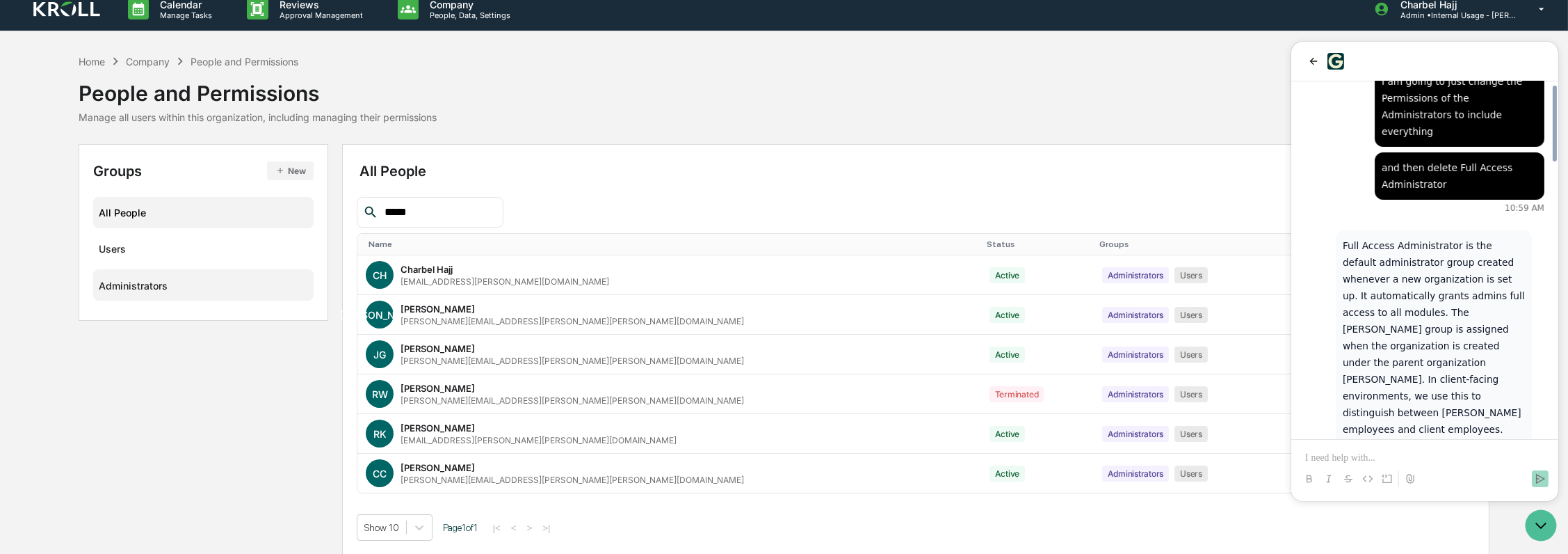
scroll to position [1296, 0]
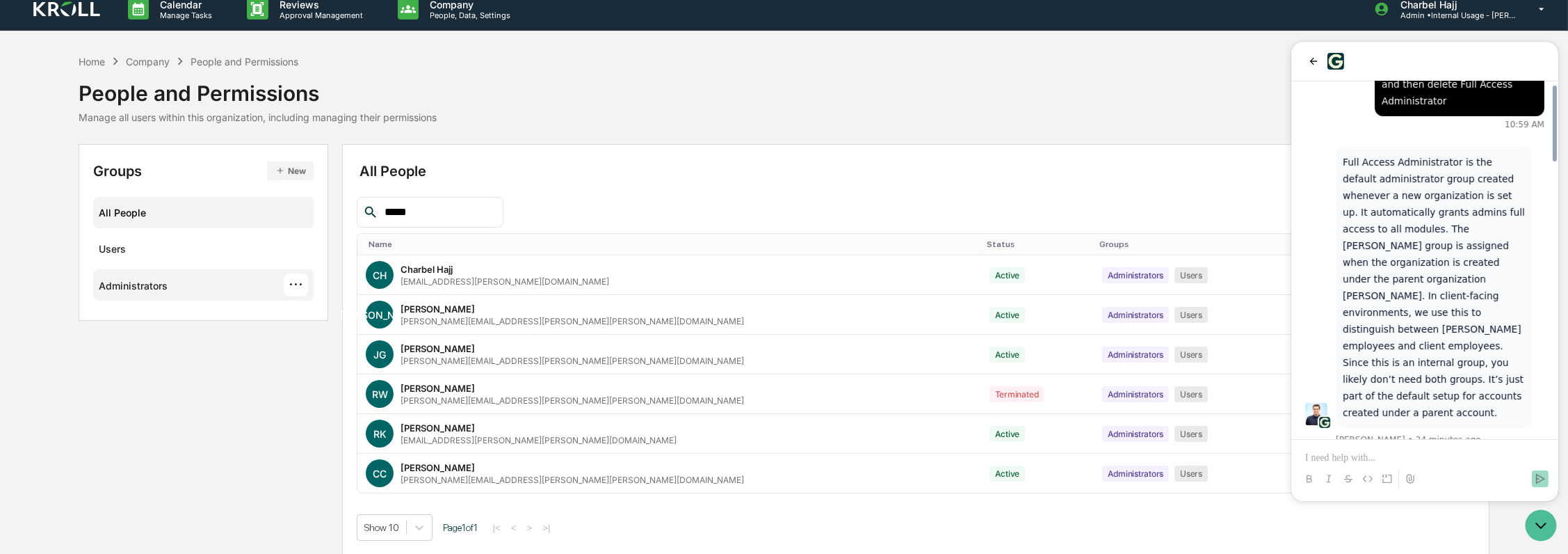
click at [297, 284] on div "···" at bounding box center [295, 284] width 24 height 23
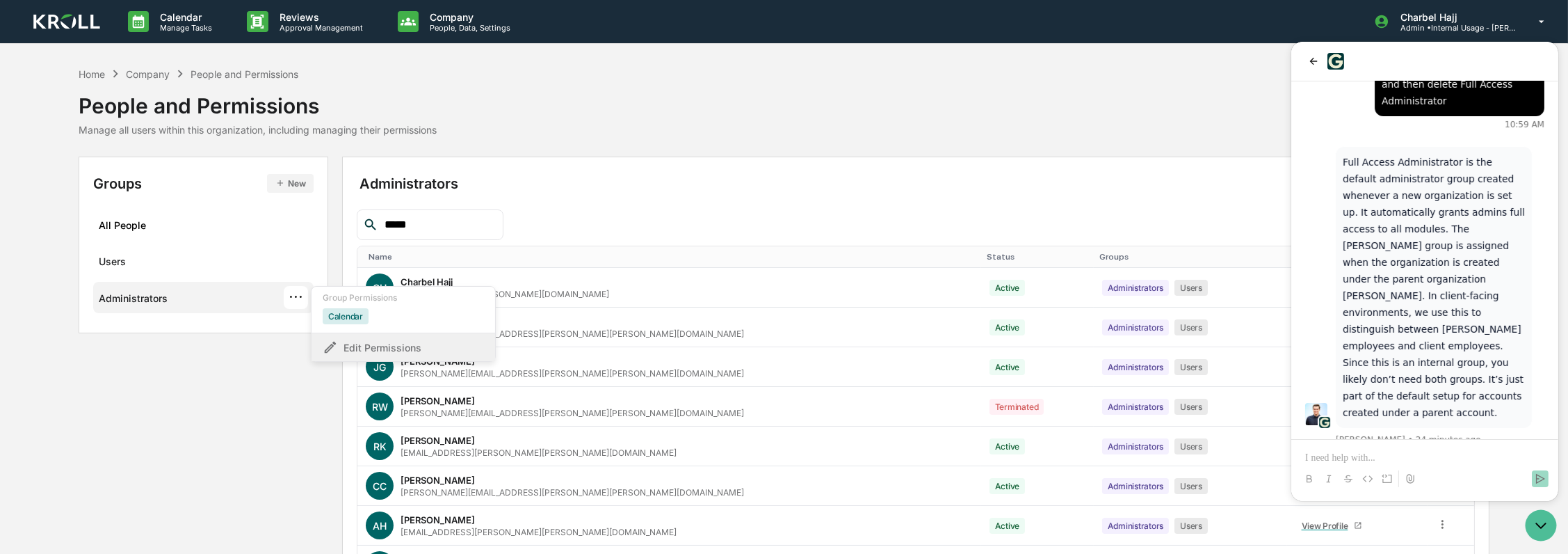
click at [356, 343] on div "Edit Permissions" at bounding box center [403, 347] width 161 height 17
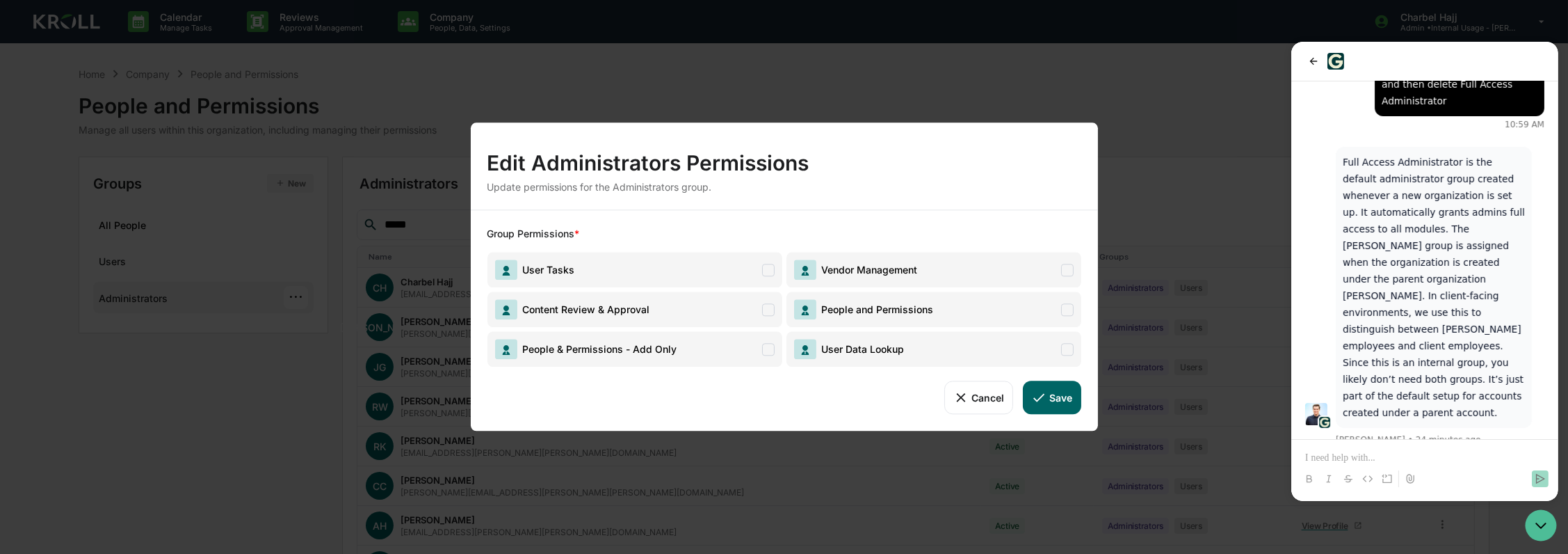
click at [762, 271] on span at bounding box center [768, 270] width 13 height 13
drag, startPoint x: 764, startPoint y: 303, endPoint x: 767, endPoint y: 326, distance: 23.2
click at [765, 306] on span at bounding box center [768, 309] width 13 height 13
click at [769, 346] on span at bounding box center [768, 349] width 13 height 13
click at [913, 354] on span "User Data Lookup" at bounding box center [934, 349] width 295 height 35
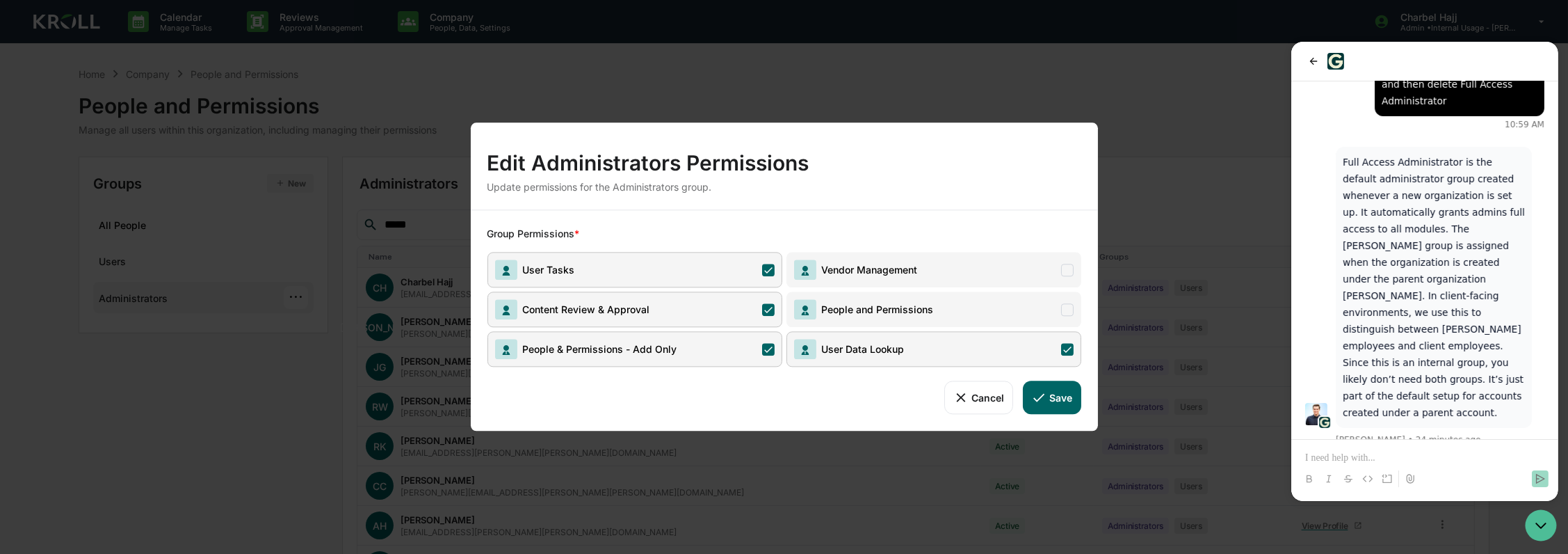
click at [994, 312] on span "People and Permissions" at bounding box center [934, 309] width 295 height 35
click at [1010, 276] on span "Vendor Management" at bounding box center [934, 270] width 295 height 35
click at [1057, 396] on button "Save" at bounding box center [1052, 397] width 57 height 33
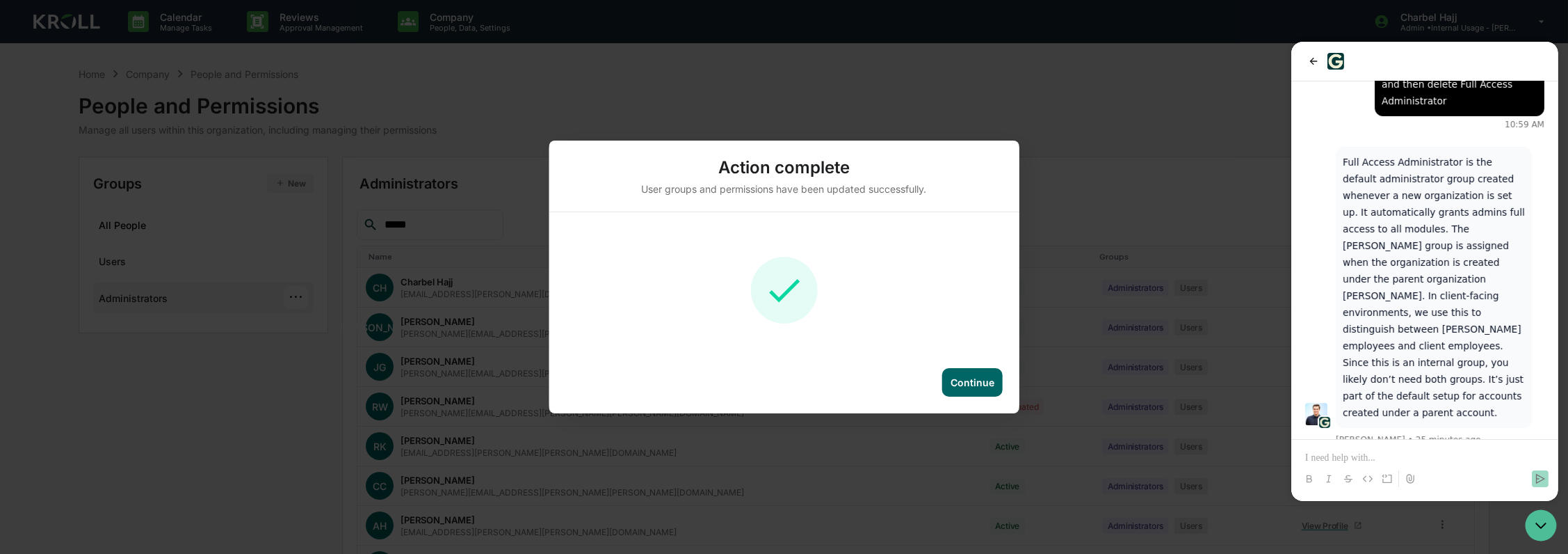
click at [974, 380] on div "Continue" at bounding box center [972, 382] width 43 height 12
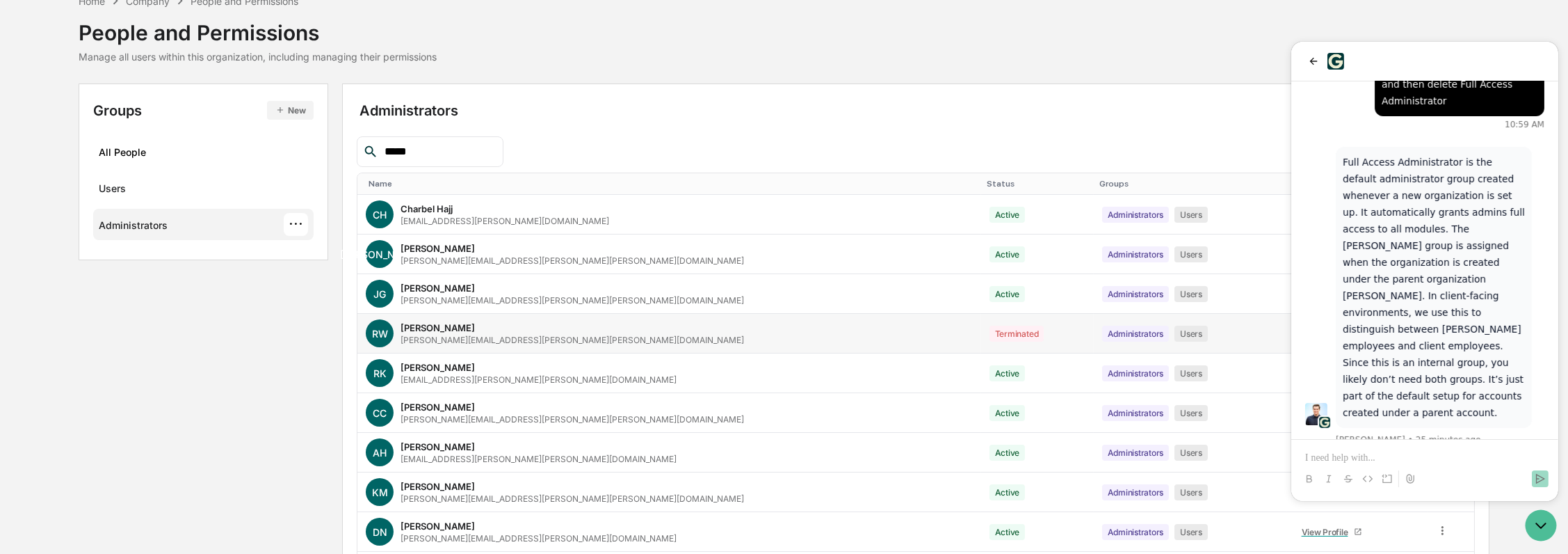
scroll to position [171, 0]
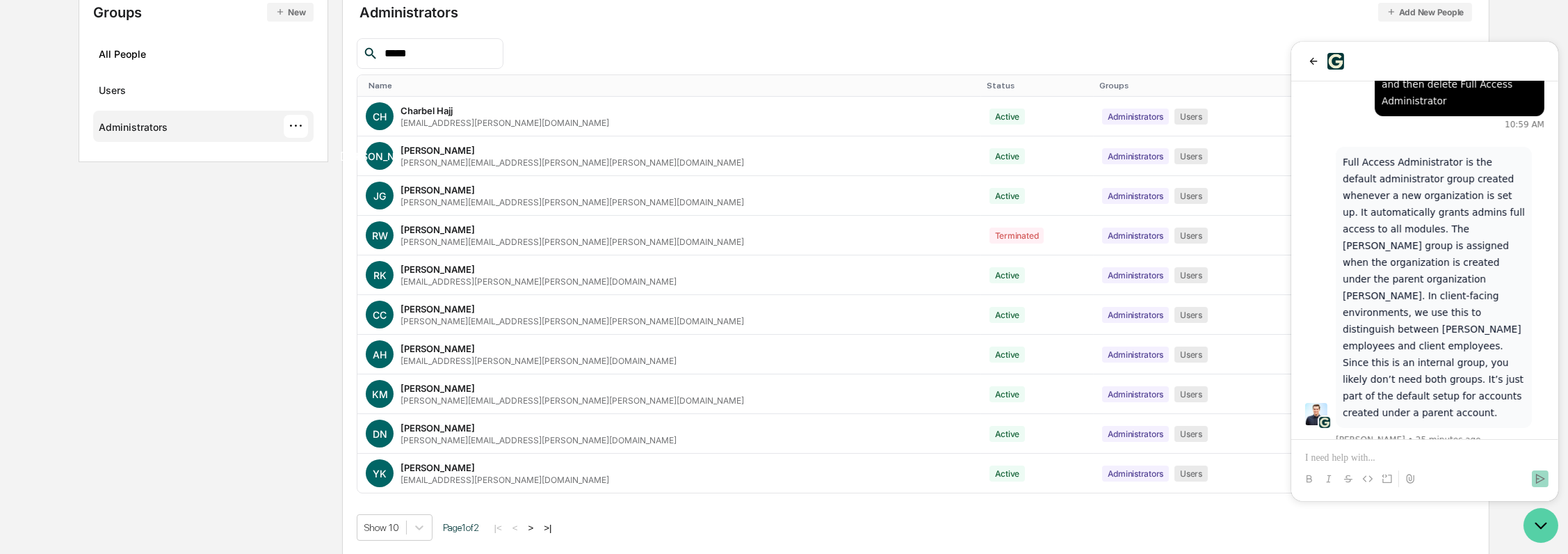
click at [1534, 530] on icon "Open customer support" at bounding box center [1540, 524] width 35 height 35
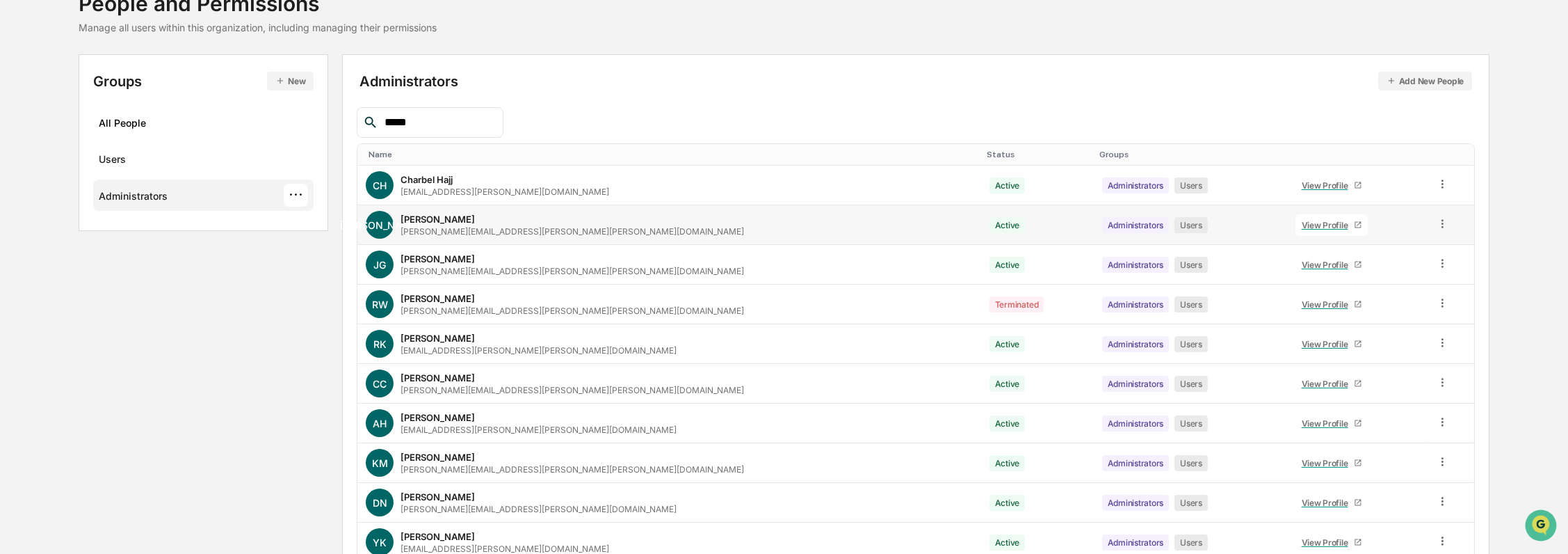
scroll to position [0, 0]
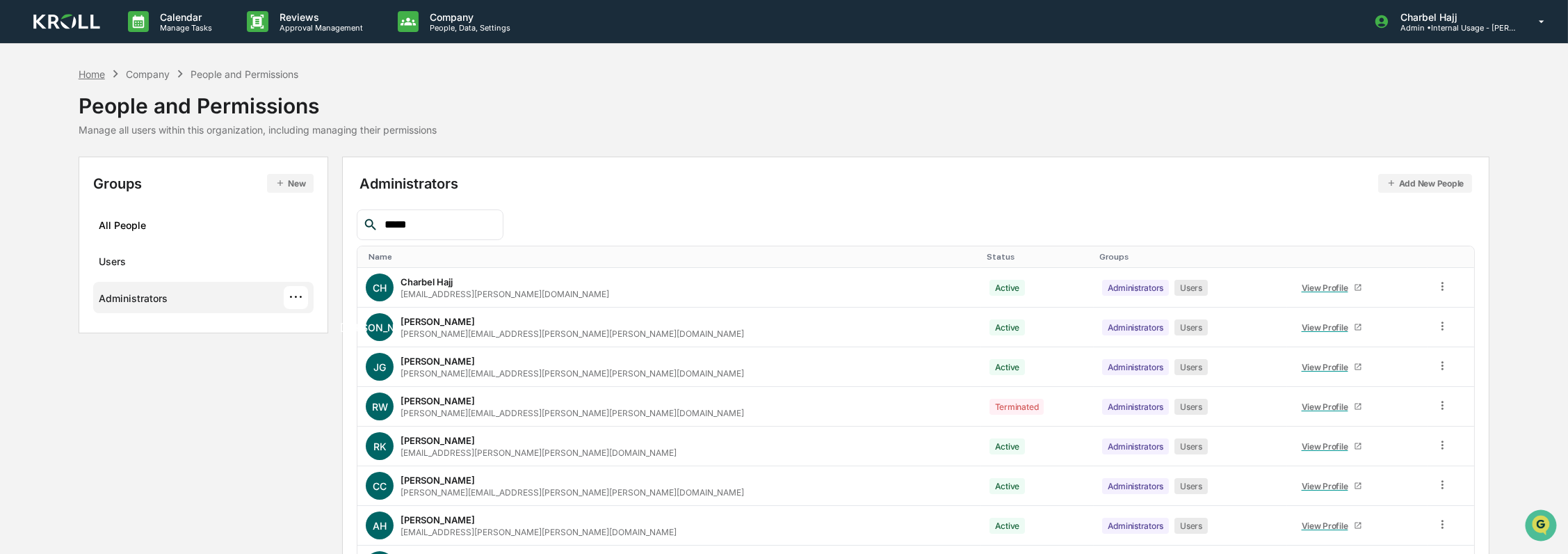
click at [91, 75] on div "Home" at bounding box center [92, 74] width 27 height 12
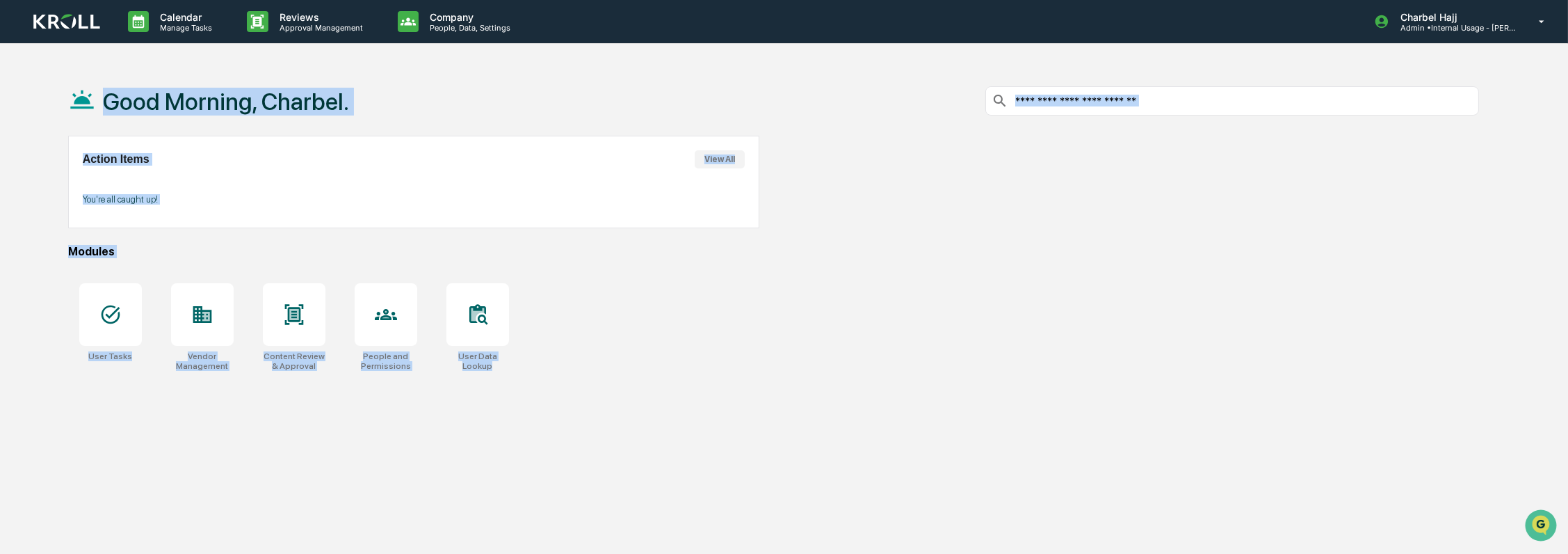
drag, startPoint x: 559, startPoint y: 362, endPoint x: 56, endPoint y: 101, distance: 566.7
click at [56, 101] on div "Good Morning, Charbel. Action Items View All You're all caught up! Modules User…" at bounding box center [774, 343] width 1454 height 554
click at [1156, 102] on input "text" at bounding box center [1243, 101] width 459 height 13
